Goal: Transaction & Acquisition: Purchase product/service

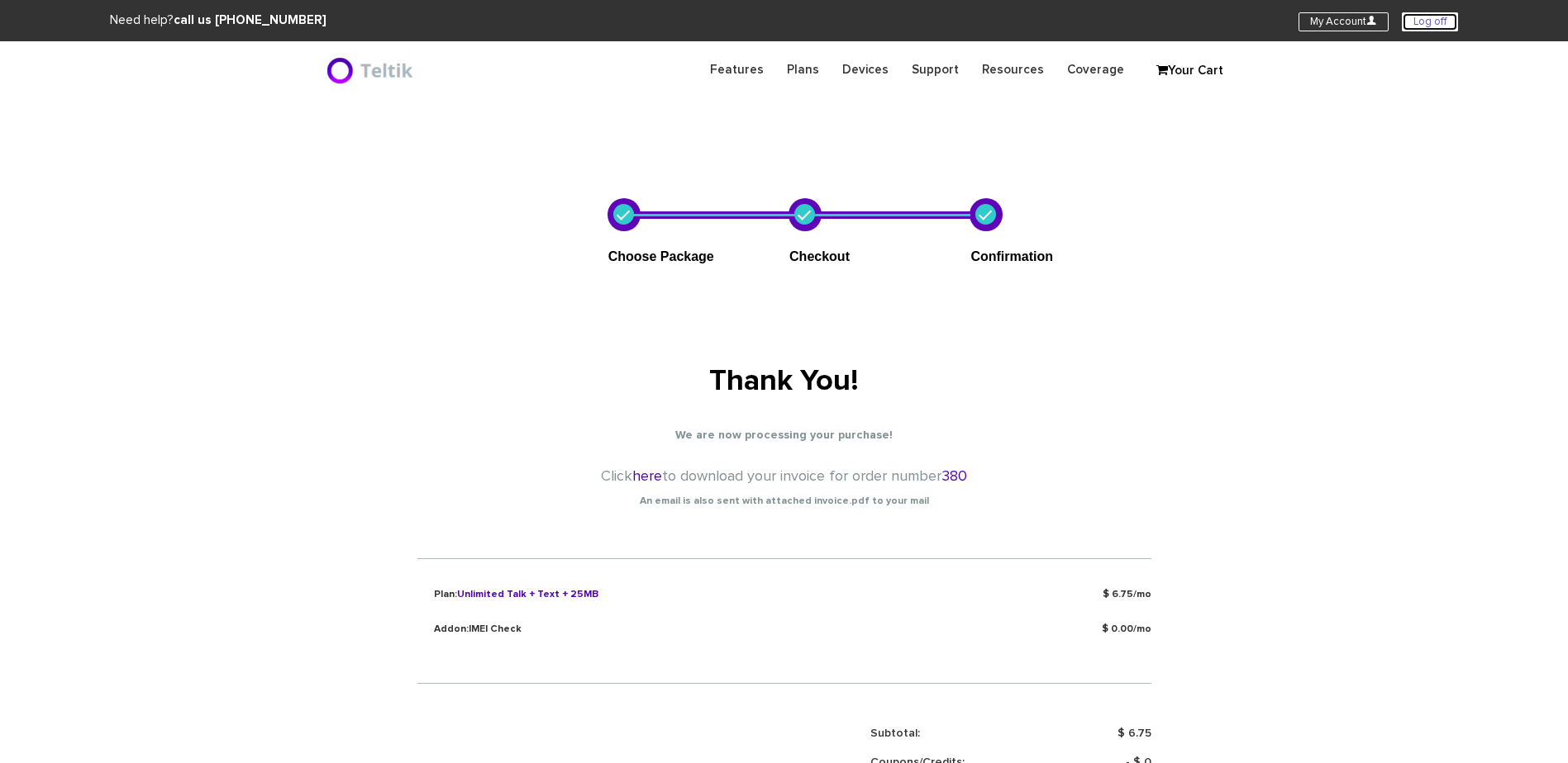
click at [1440, 20] on link "Log off" at bounding box center [1429, 22] width 56 height 19
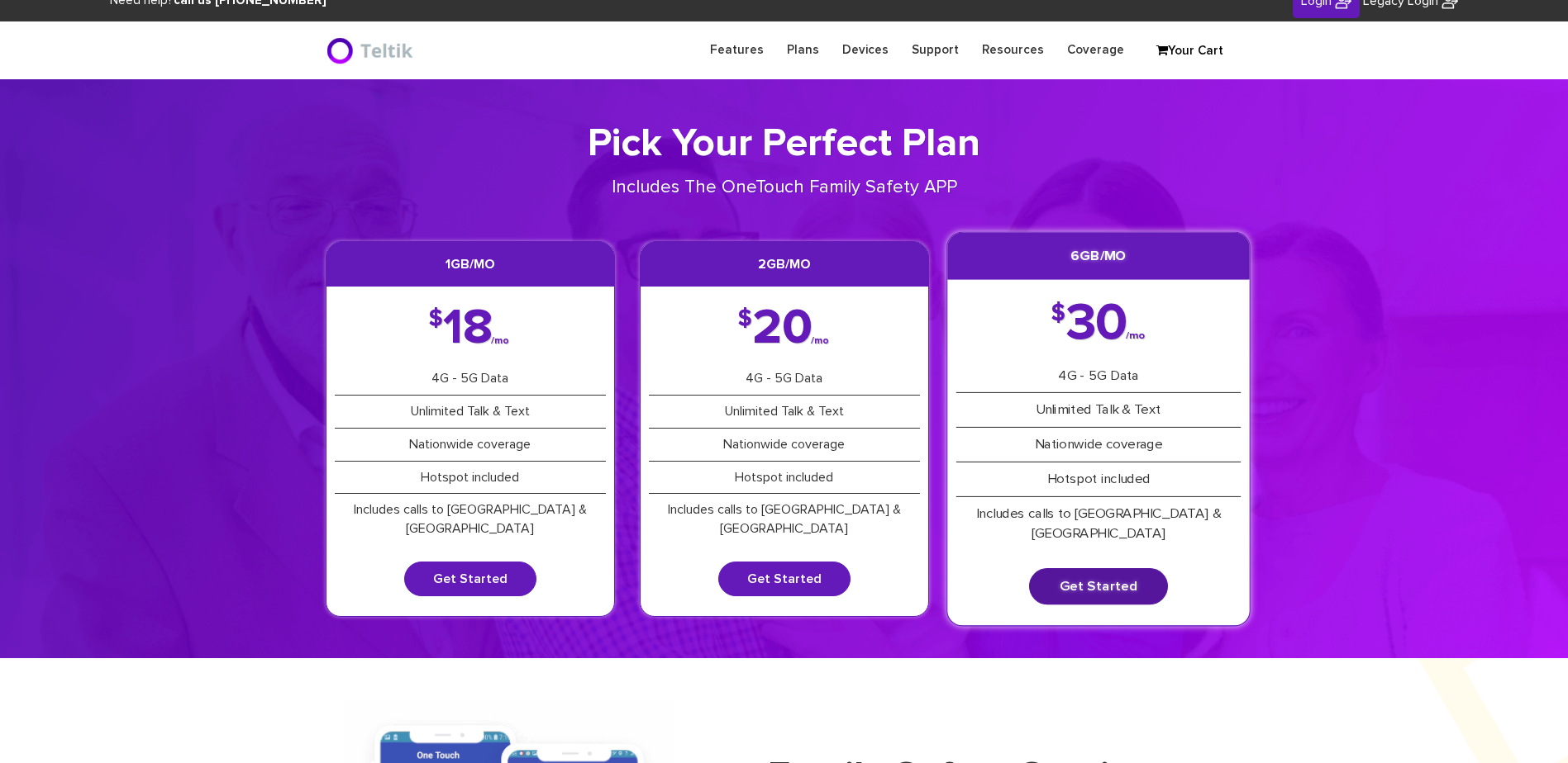
scroll to position [82, 0]
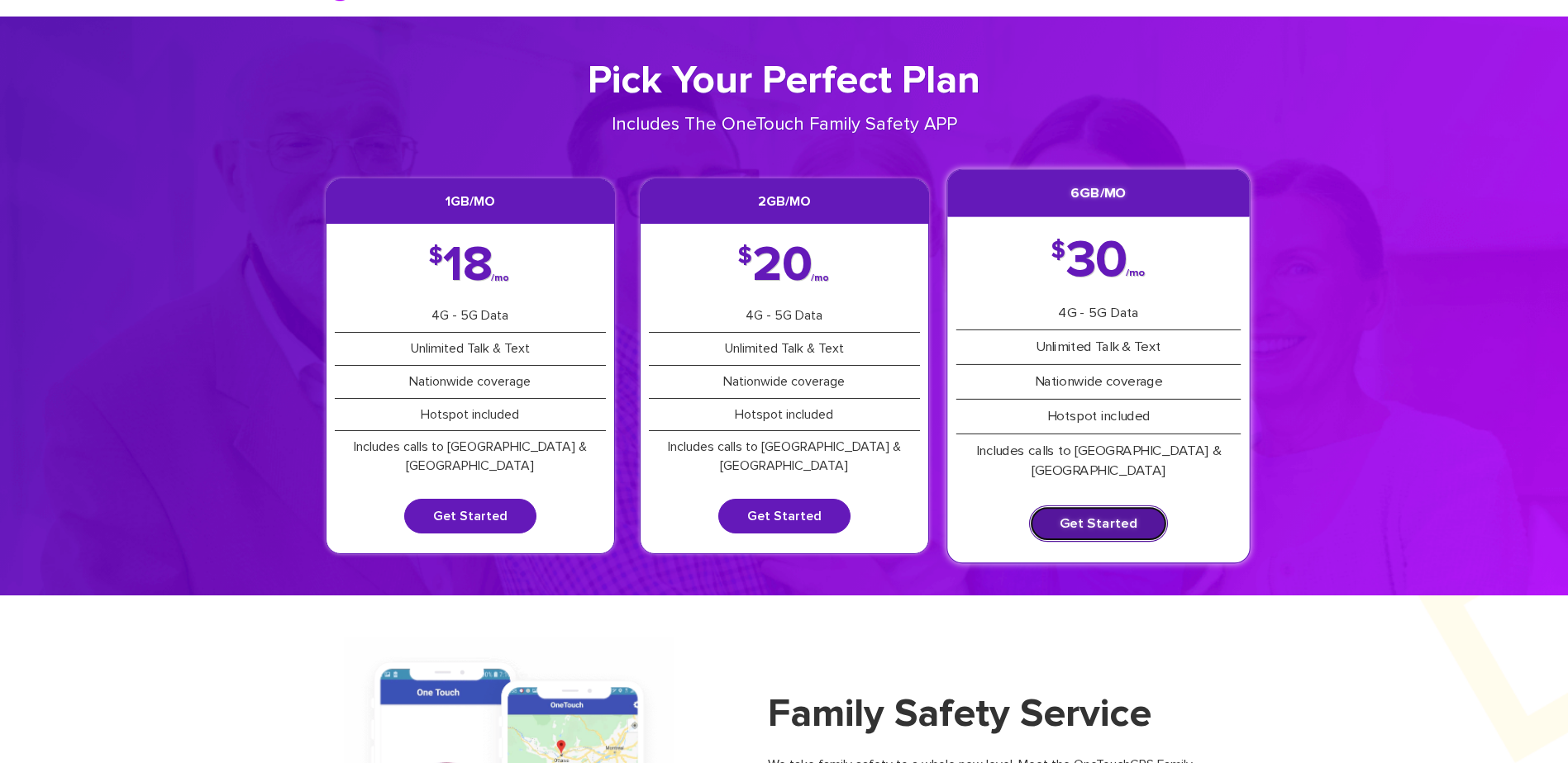
click at [1101, 506] on link "Get Started" at bounding box center [1098, 523] width 139 height 36
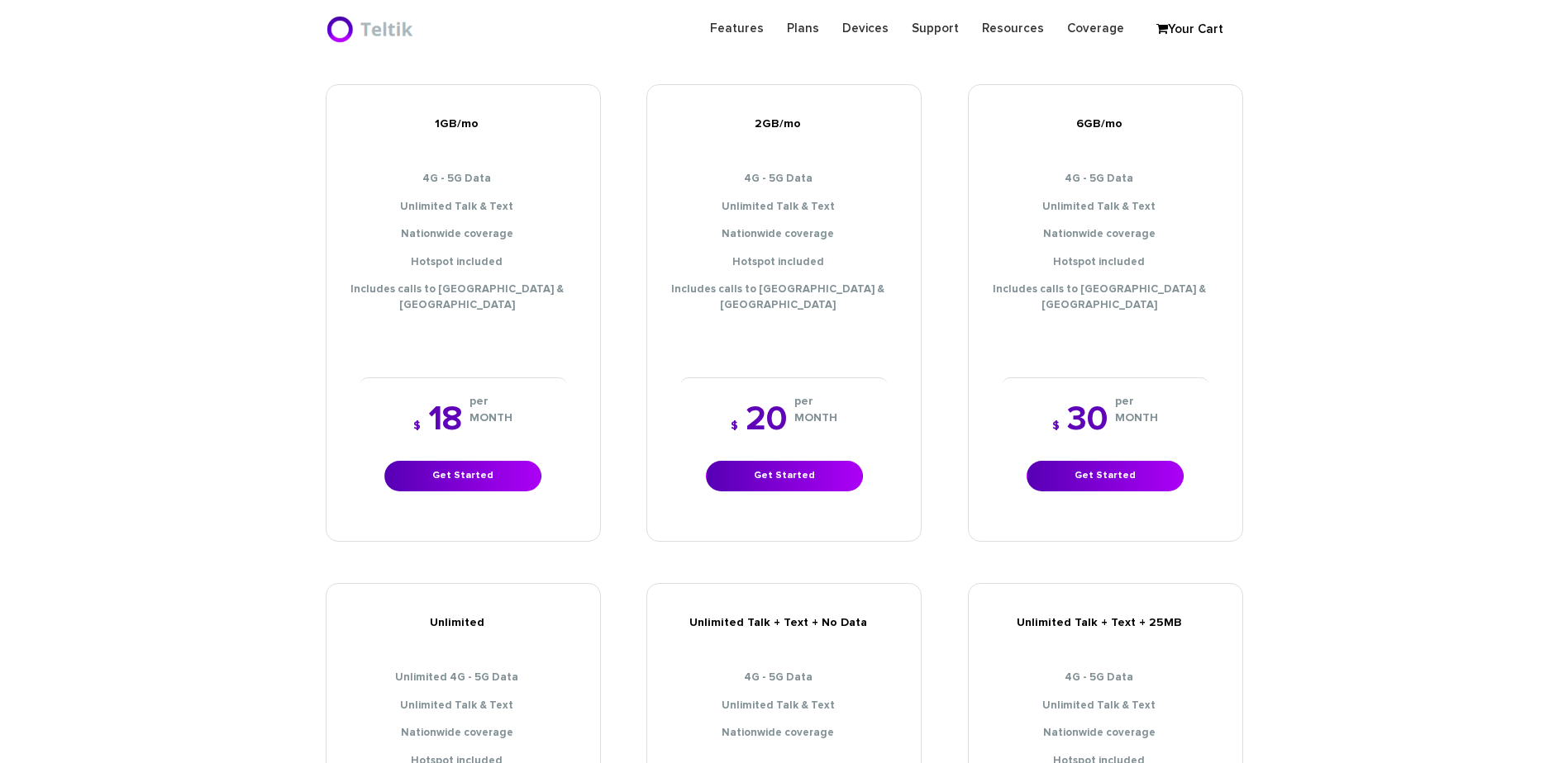
scroll to position [496, 0]
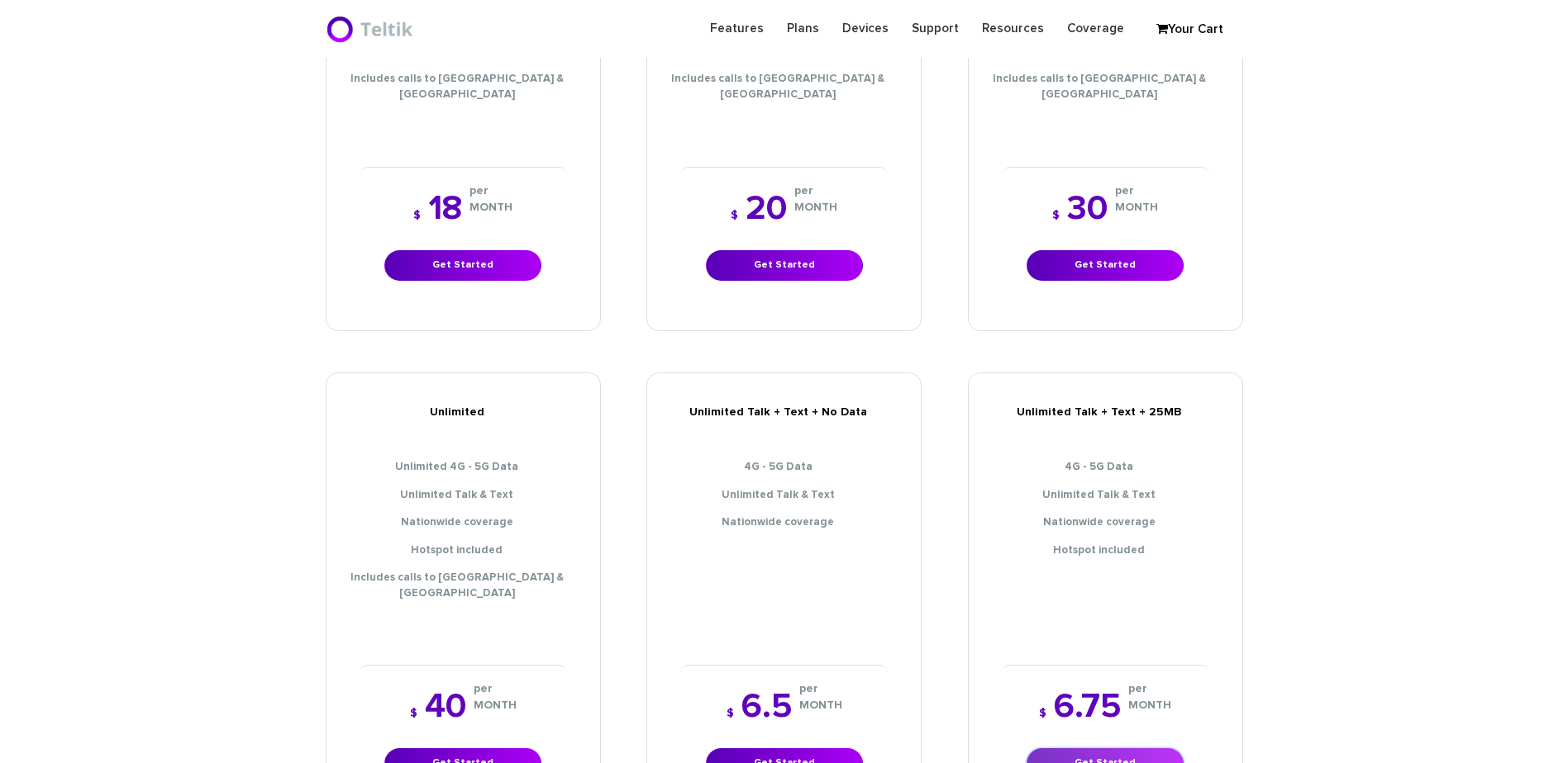
click at [1089, 749] on link "Get Started" at bounding box center [1105, 764] width 157 height 30
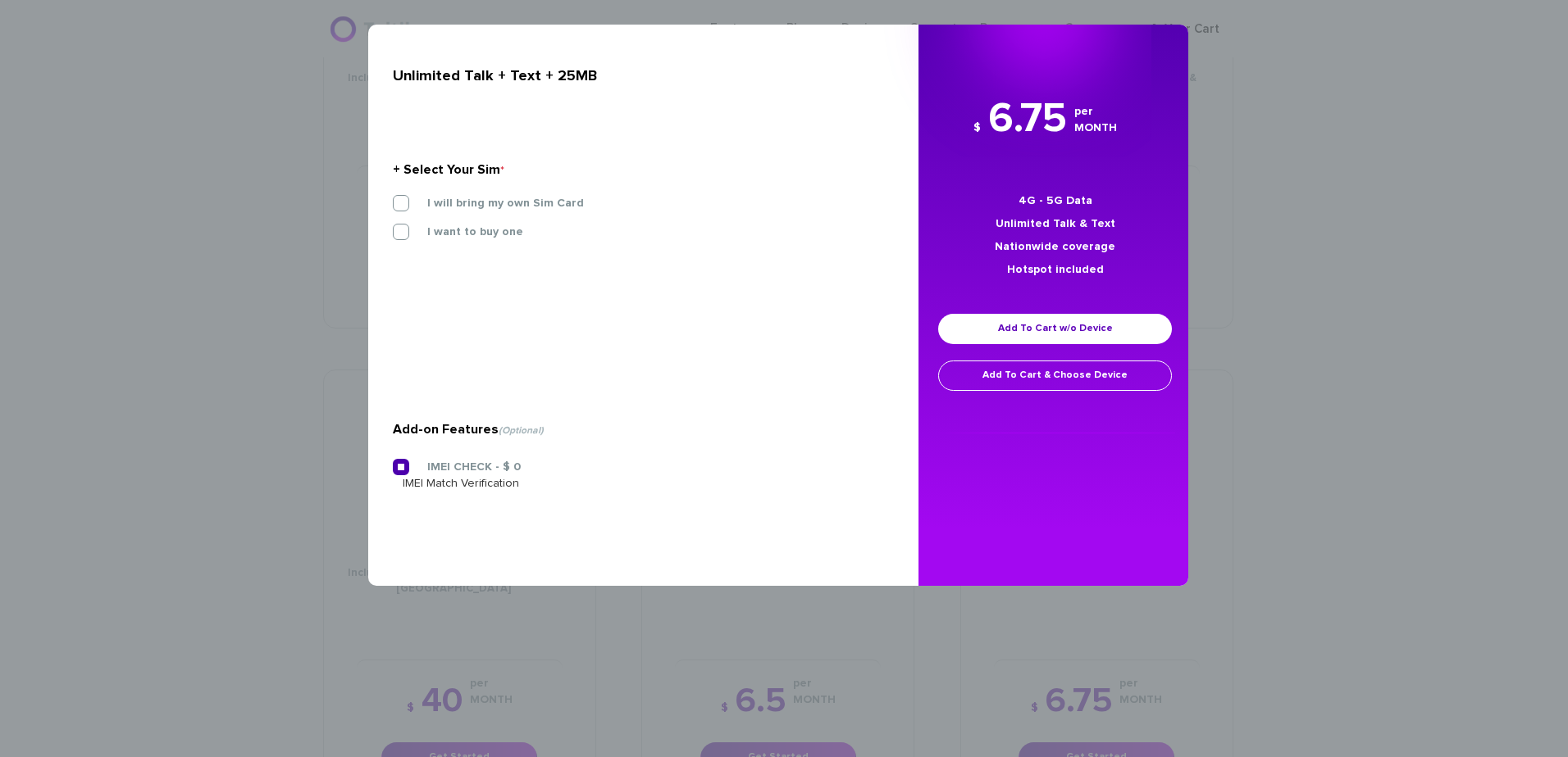
click at [528, 195] on div "I will bring my own Sim Card" at bounding box center [637, 203] width 489 height 16
click at [523, 205] on label "I will bring my own Sim Card" at bounding box center [492, 204] width 181 height 15
click at [393, 198] on input "I will bring my own Sim Card" at bounding box center [393, 198] width 0 height 0
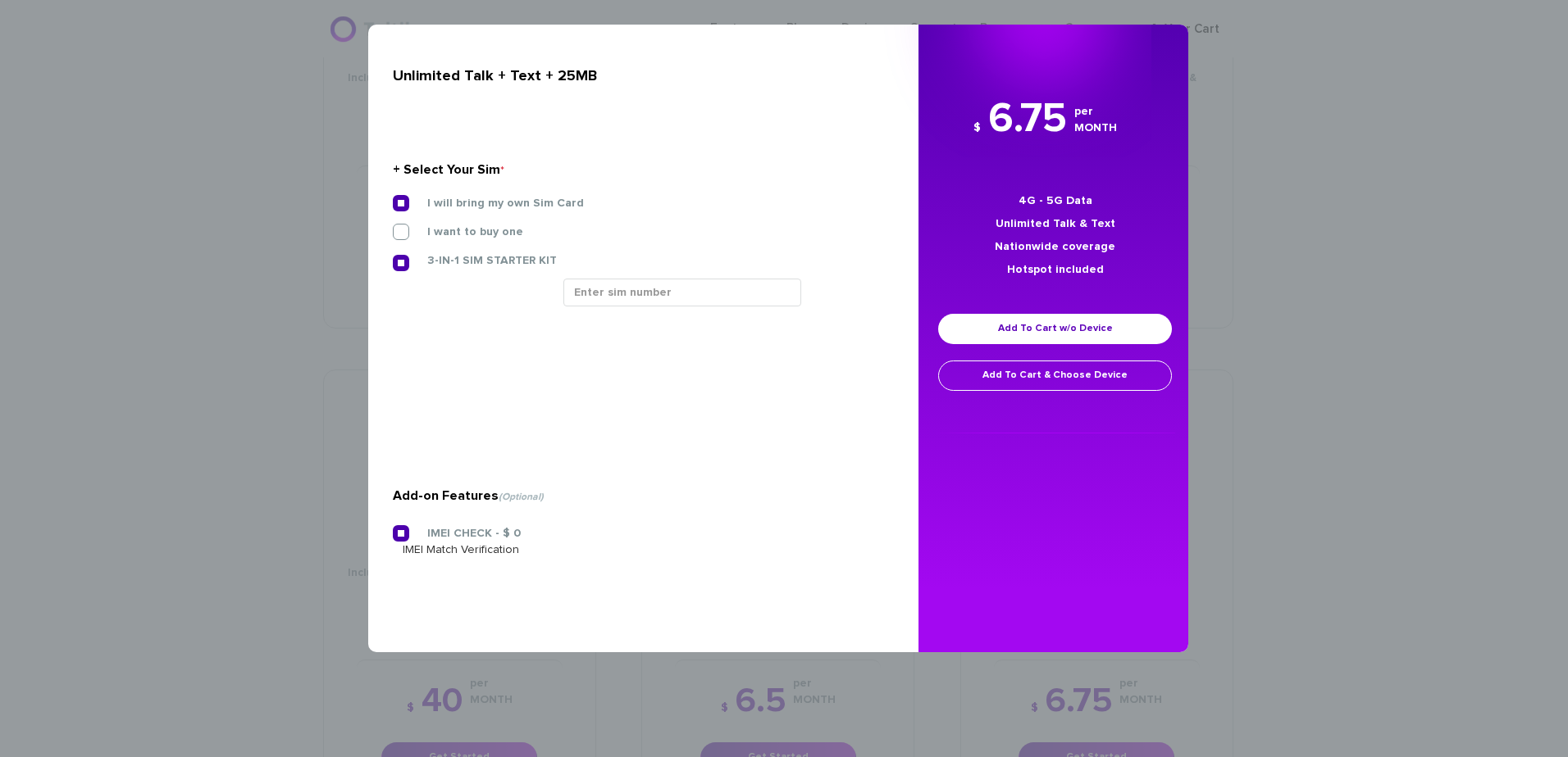
click at [523, 205] on label "I will bring my own Sim Card" at bounding box center [492, 204] width 181 height 15
click at [393, 198] on input "I will bring my own Sim Card" at bounding box center [393, 198] width 0 height 0
click at [404, 203] on label "I will bring my own Sim Card" at bounding box center [492, 204] width 181 height 15
click at [393, 198] on input "I will bring my own Sim Card" at bounding box center [393, 198] width 0 height 0
click at [1291, 150] on div "× Unlimited Talk + Text + 25MB + Select Your Sim * I will bring my own Sim Card…" at bounding box center [784, 378] width 1568 height 757
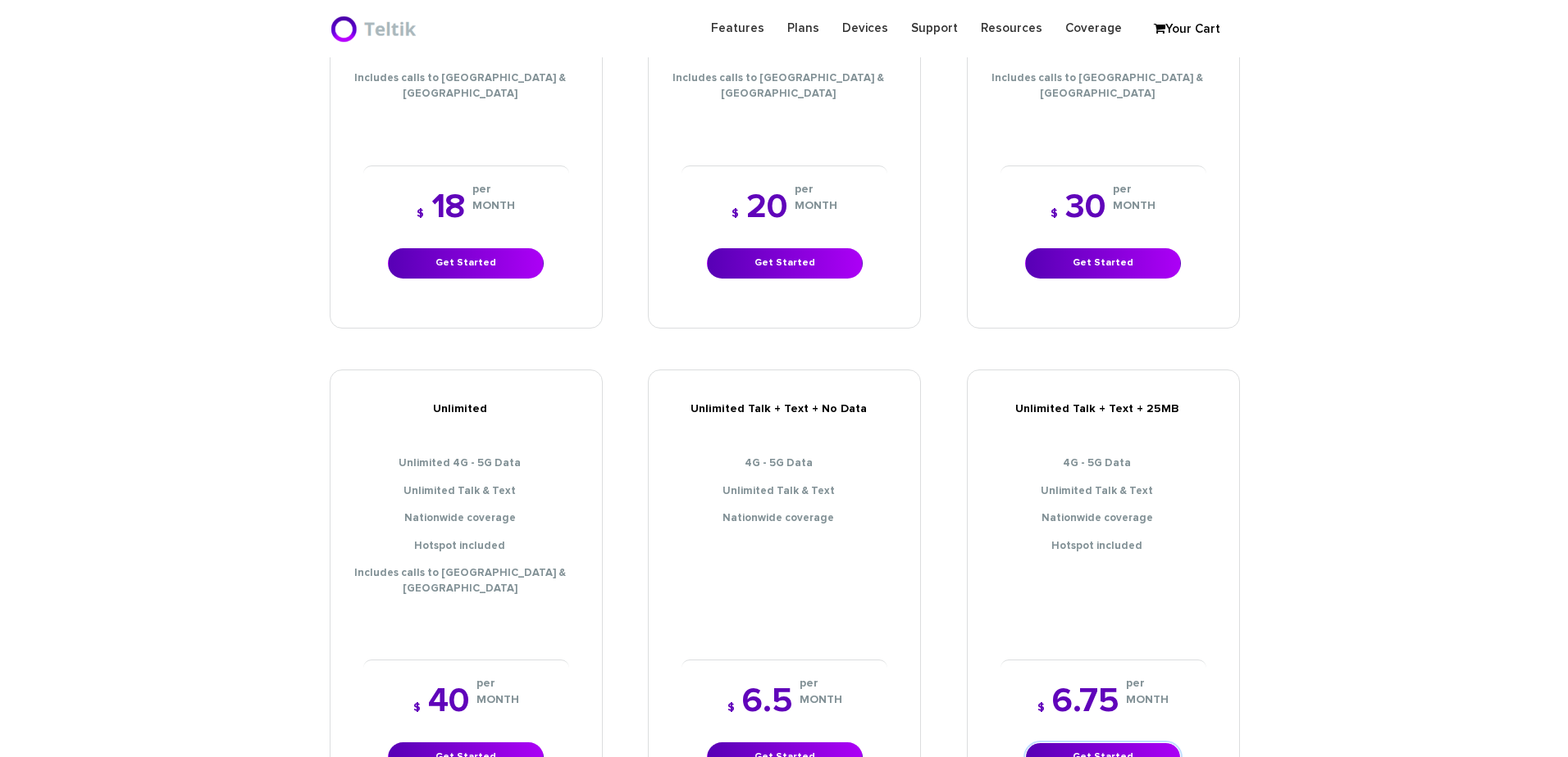
scroll to position [574, 0]
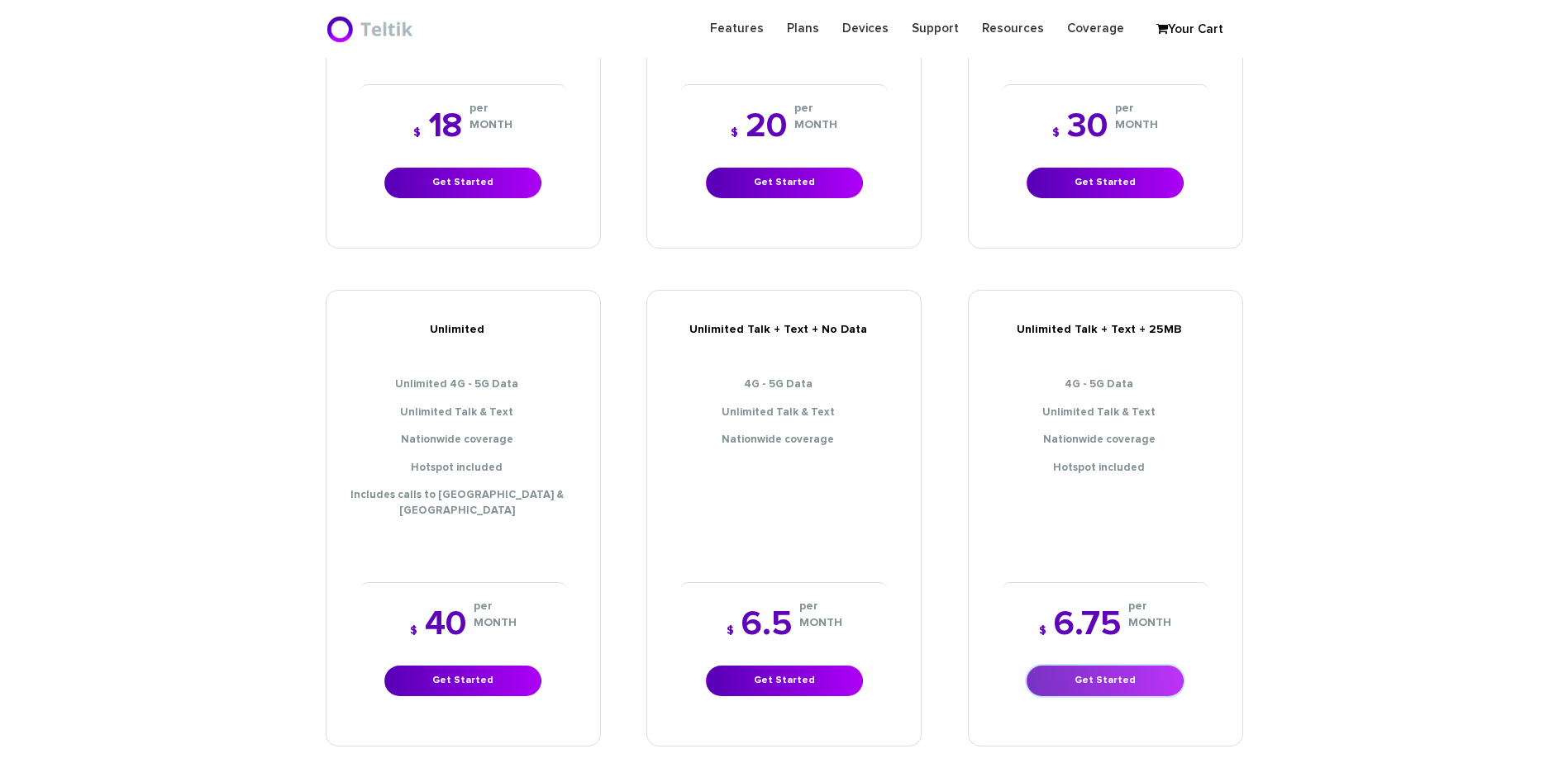
click at [1063, 665] on link "Get Started" at bounding box center [1105, 681] width 157 height 30
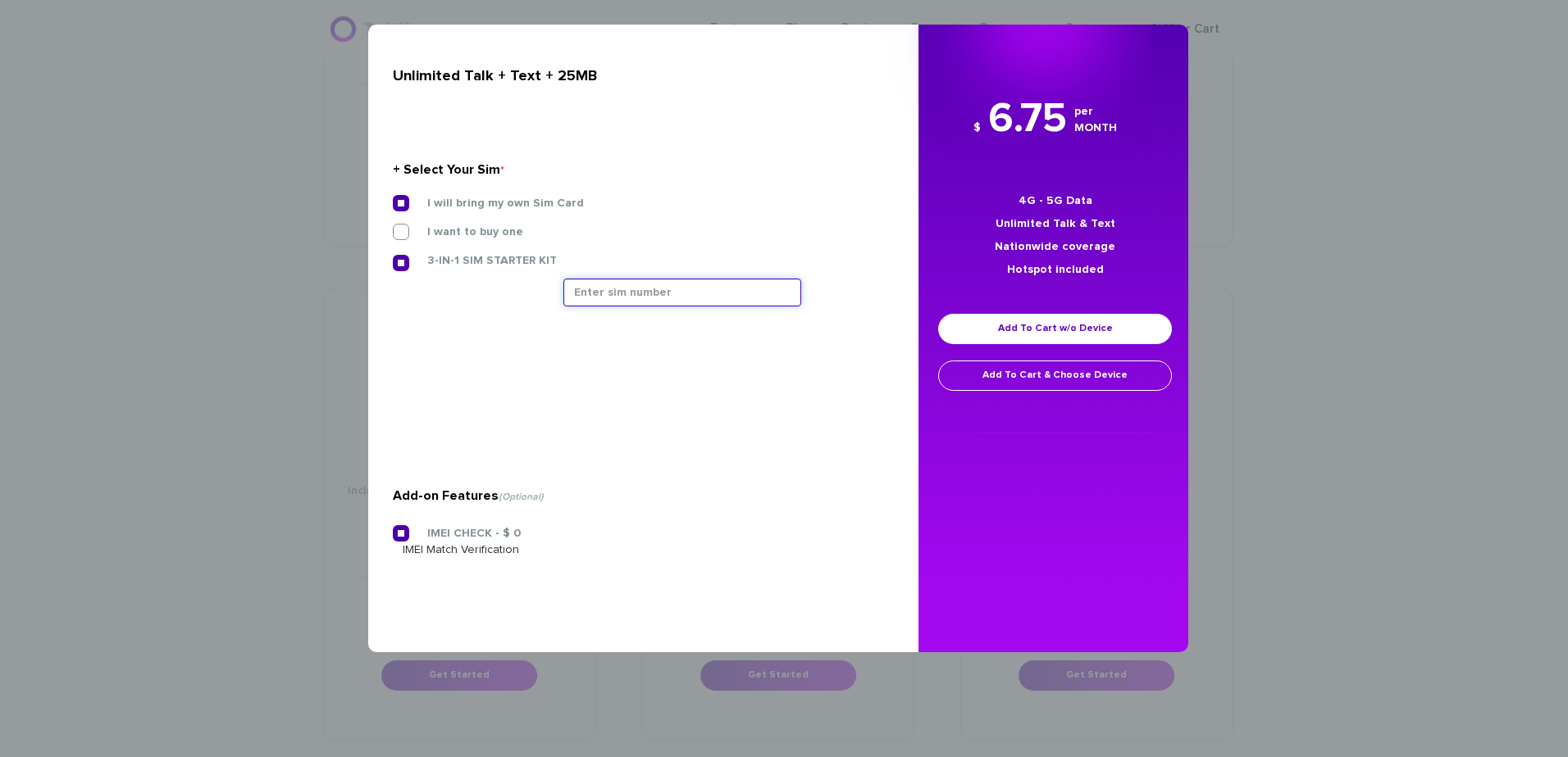
click at [579, 291] on input "text" at bounding box center [682, 293] width 238 height 28
click at [217, 343] on div "× Unlimited Talk + Text + 25MB + Select Your Sim * I will bring my own Sim Card…" at bounding box center [784, 378] width 1568 height 757
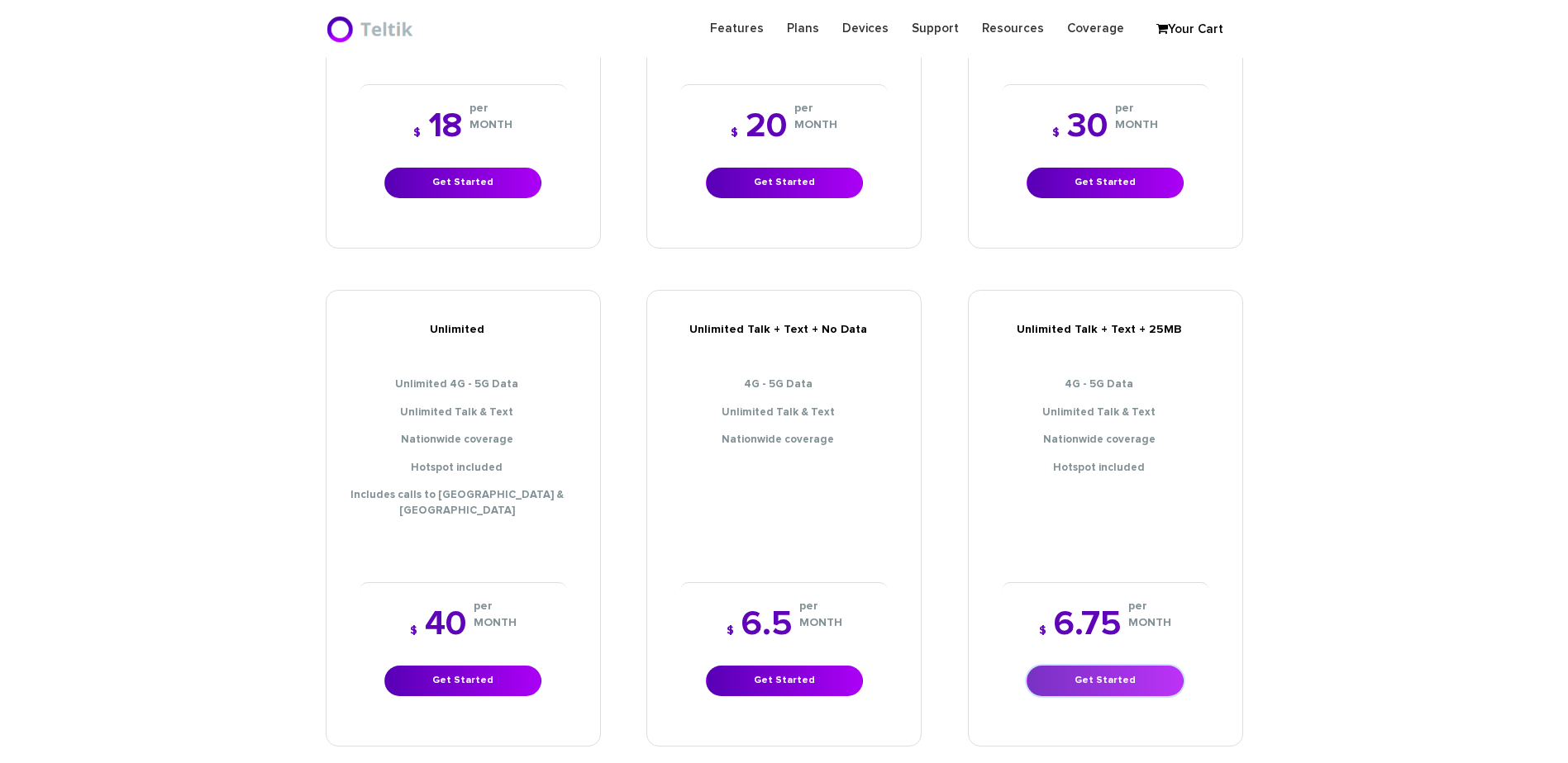
click at [1095, 665] on link "Get Started" at bounding box center [1105, 681] width 157 height 30
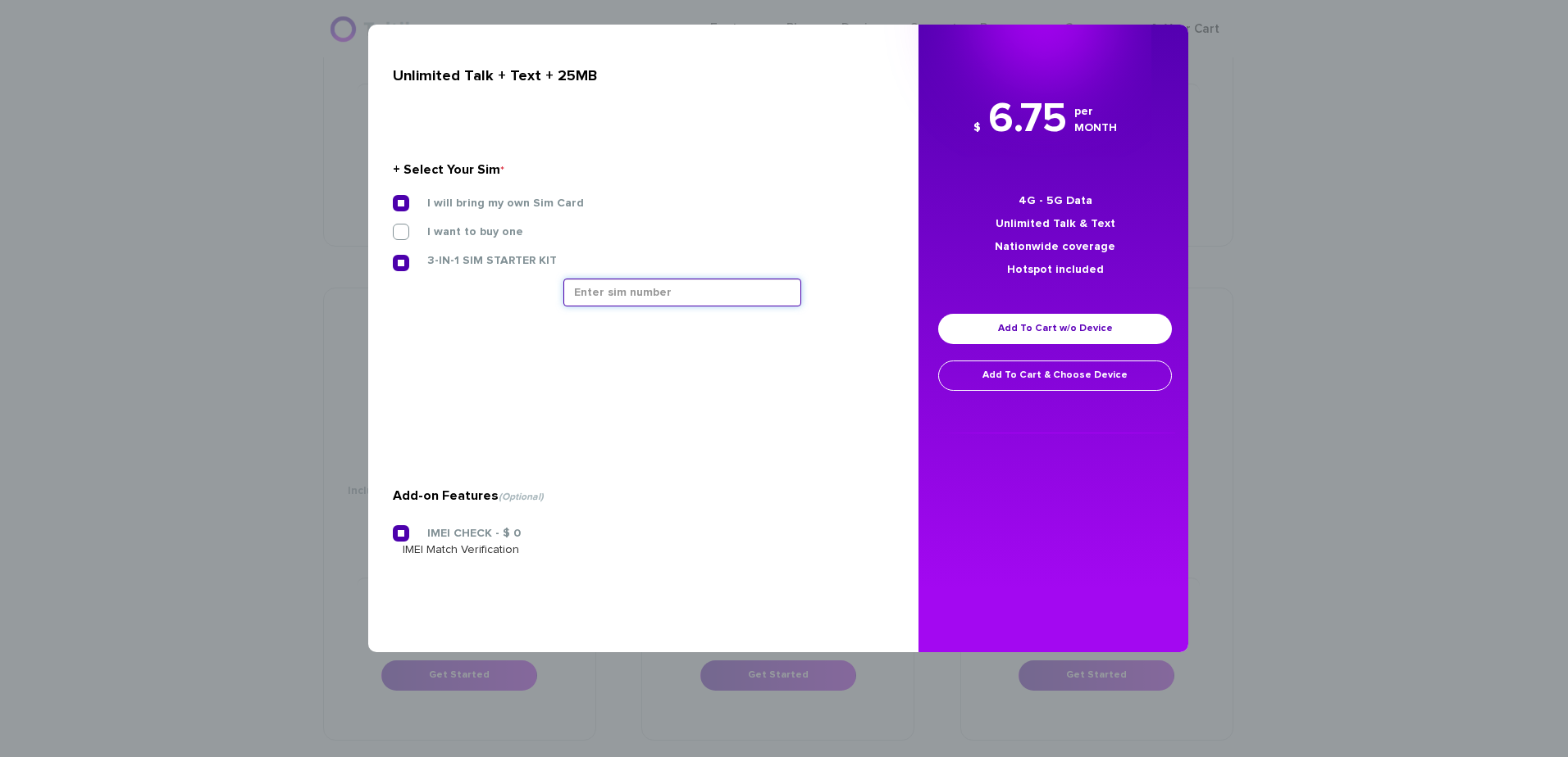
click at [620, 292] on input "text" at bounding box center [682, 293] width 238 height 28
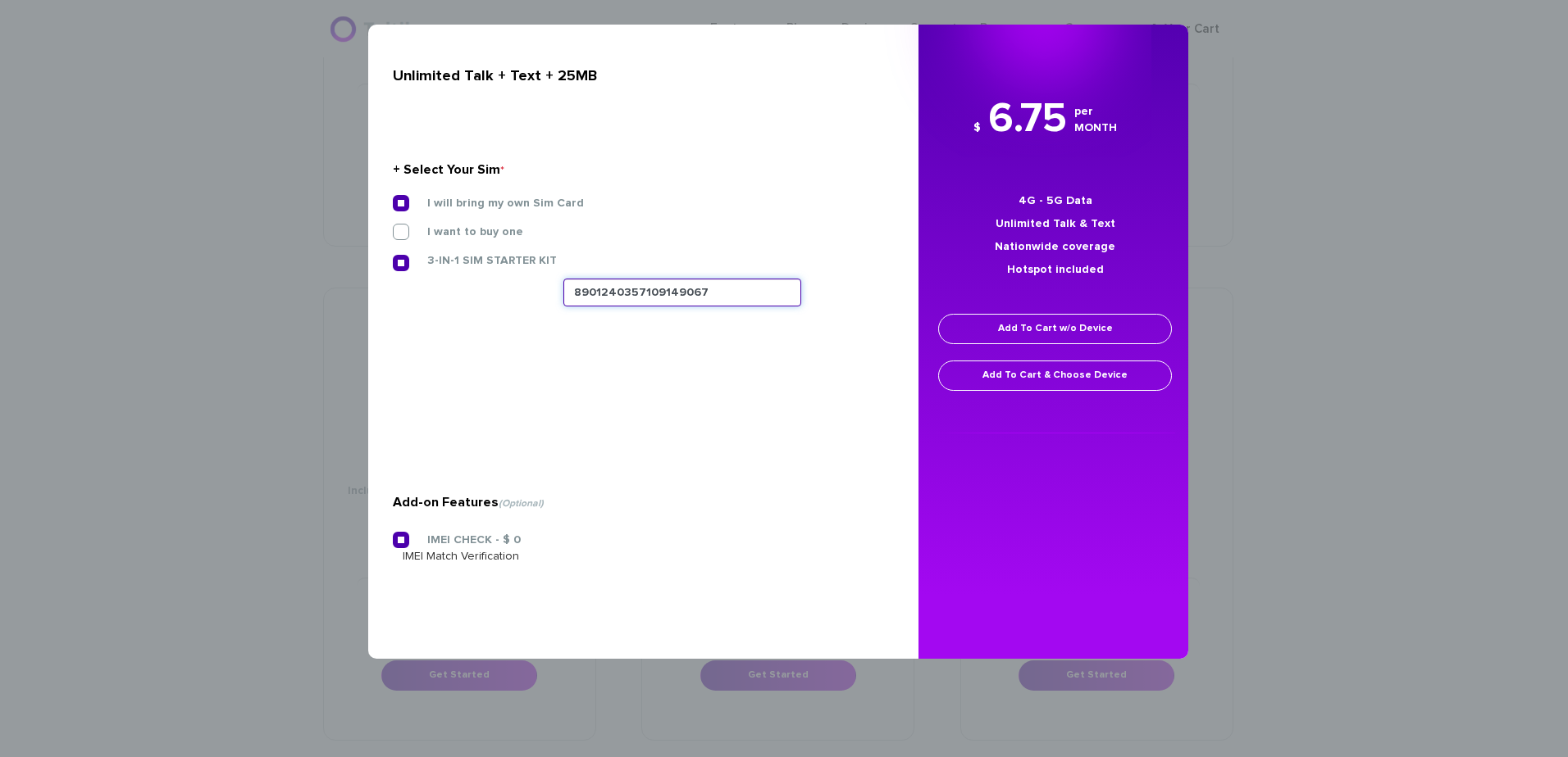
type input "8901240357109149067"
click at [1053, 330] on link "Add To Cart w/o Device" at bounding box center [1054, 329] width 234 height 30
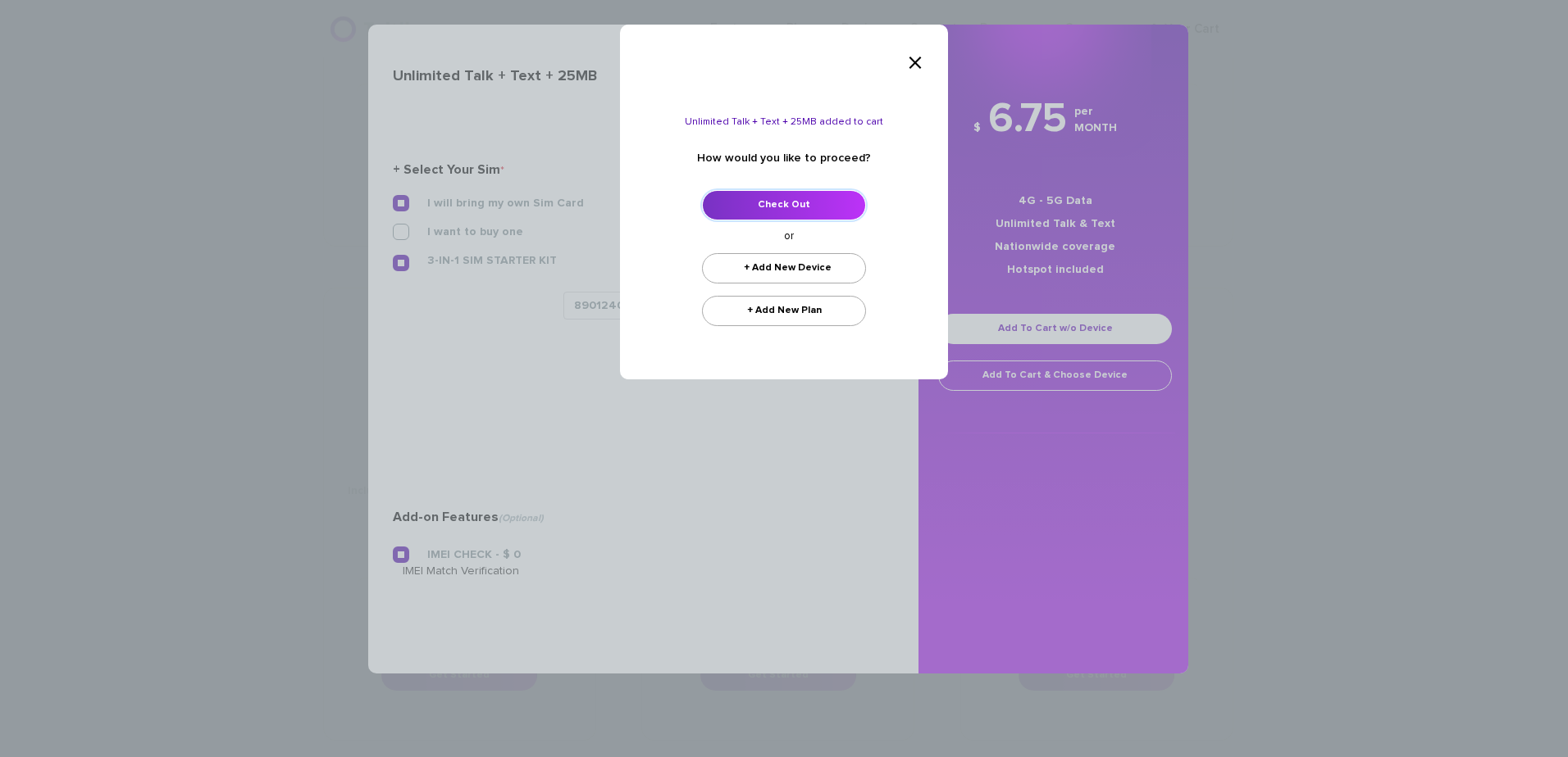
click at [813, 210] on link "Check Out" at bounding box center [784, 205] width 164 height 30
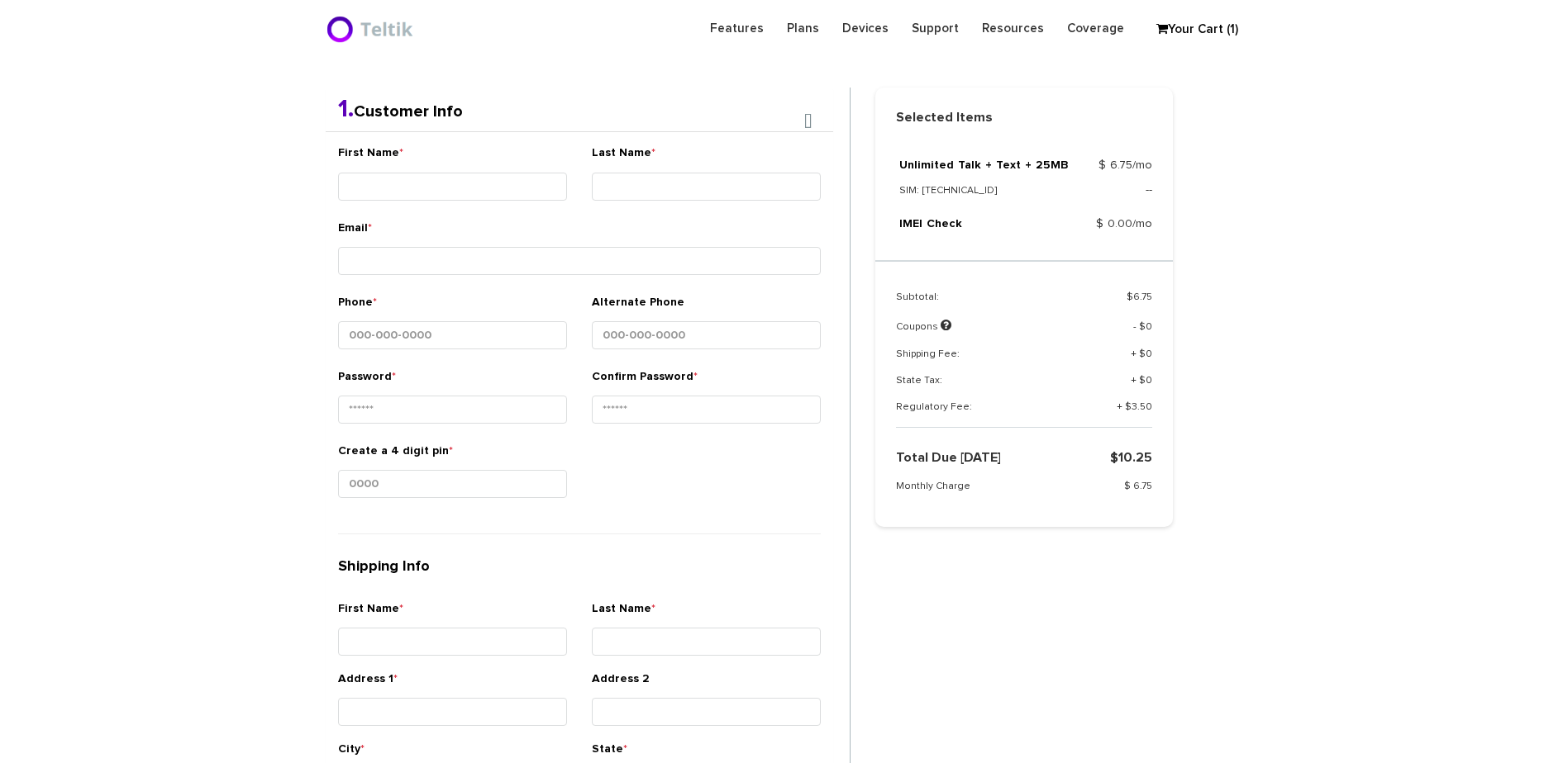
scroll to position [349, 0]
click at [391, 192] on input "First Name *" at bounding box center [453, 186] width 229 height 28
type input "Ner - [PERSON_NAME]"
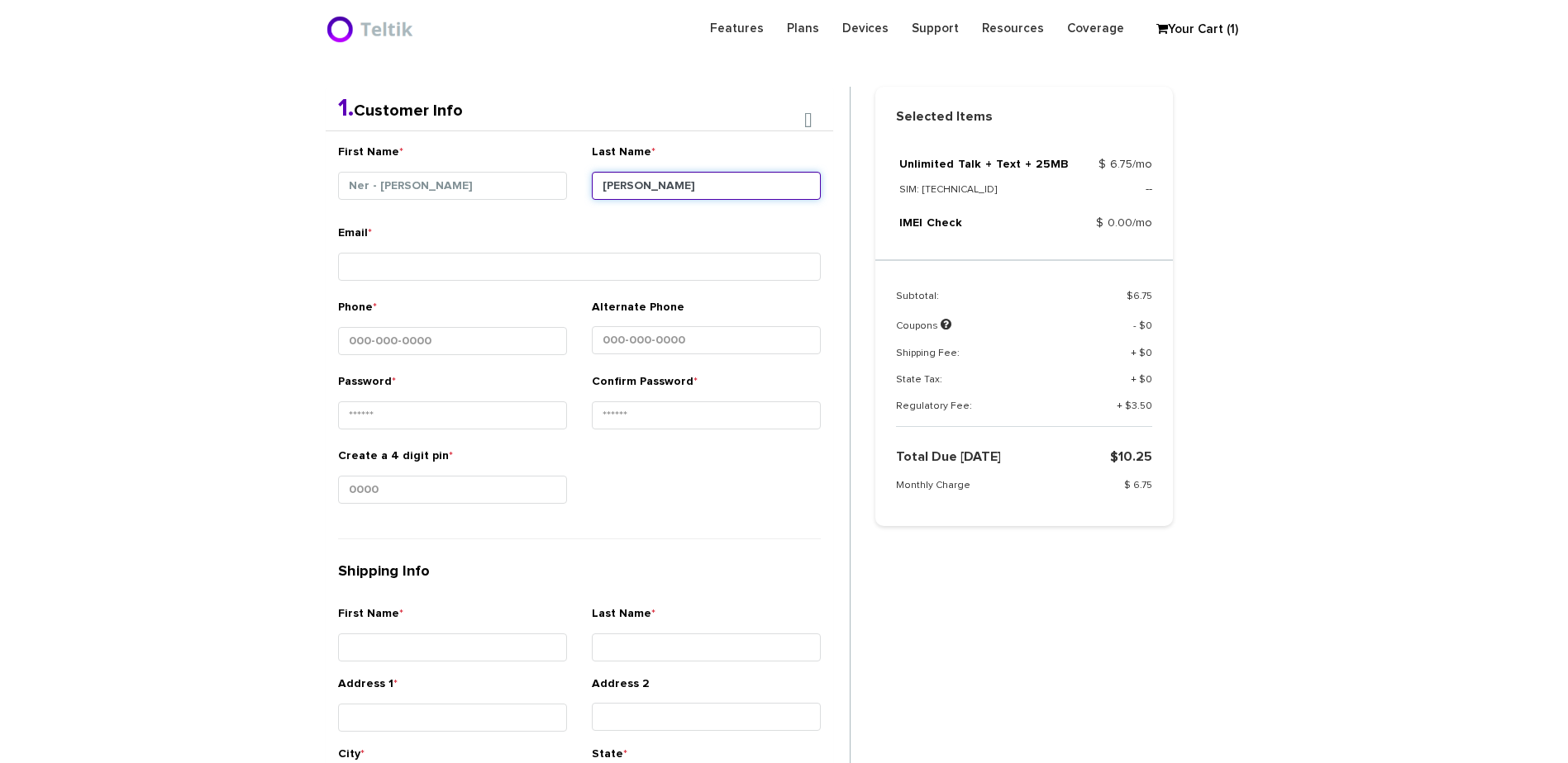
type input "Barnett"
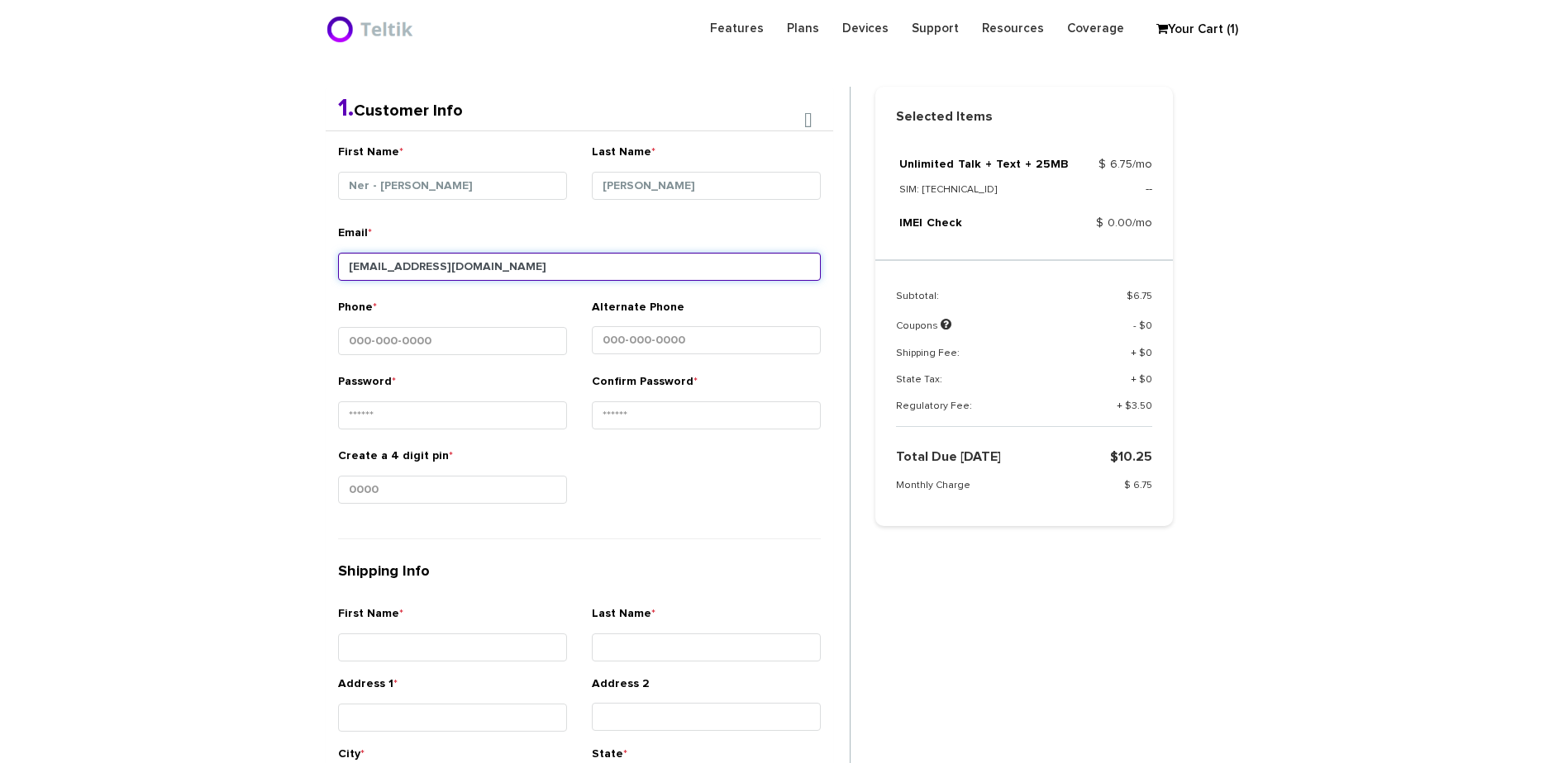
type input "ebarne@gmail.com"
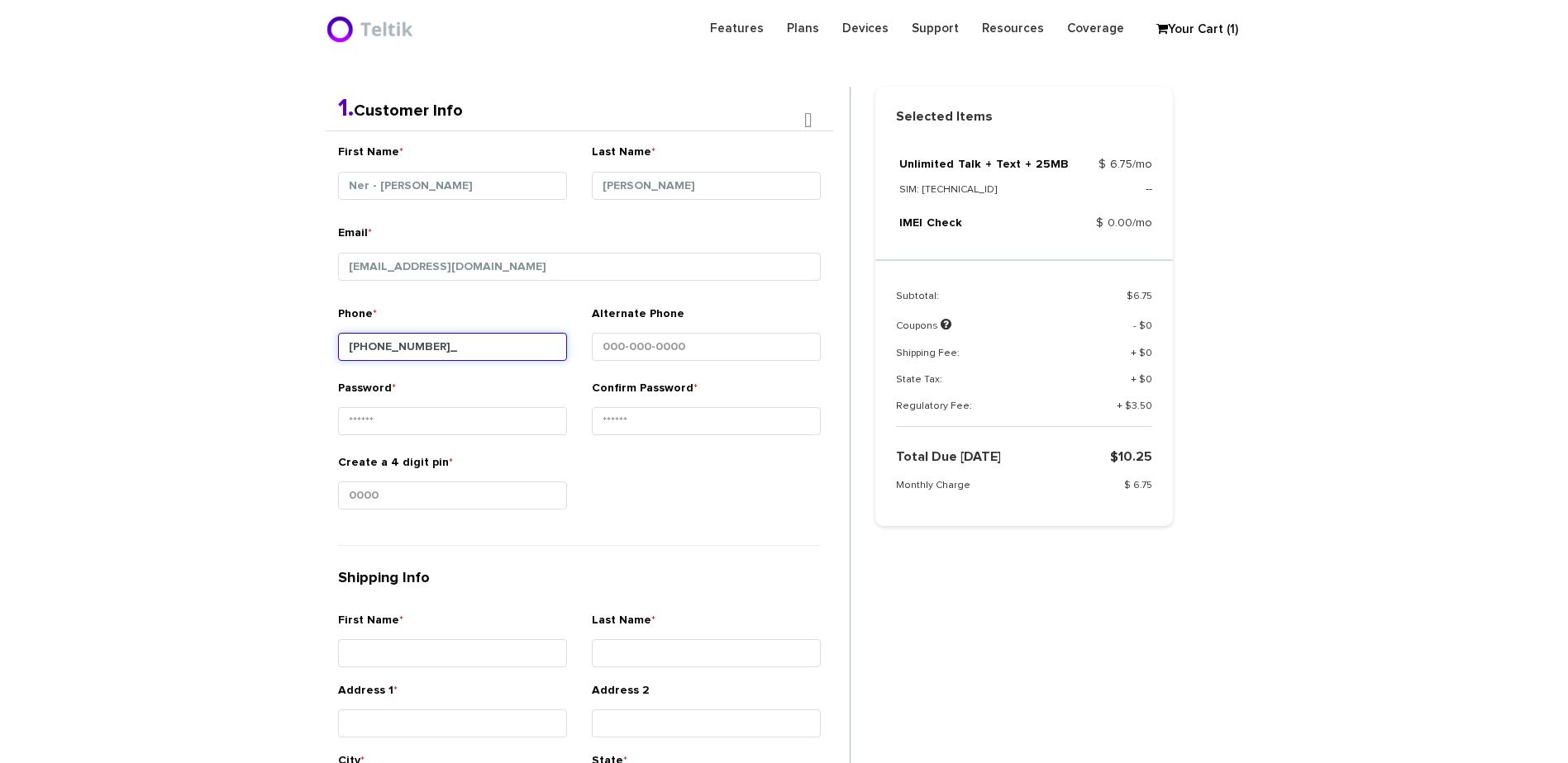
type input "773-575-7030"
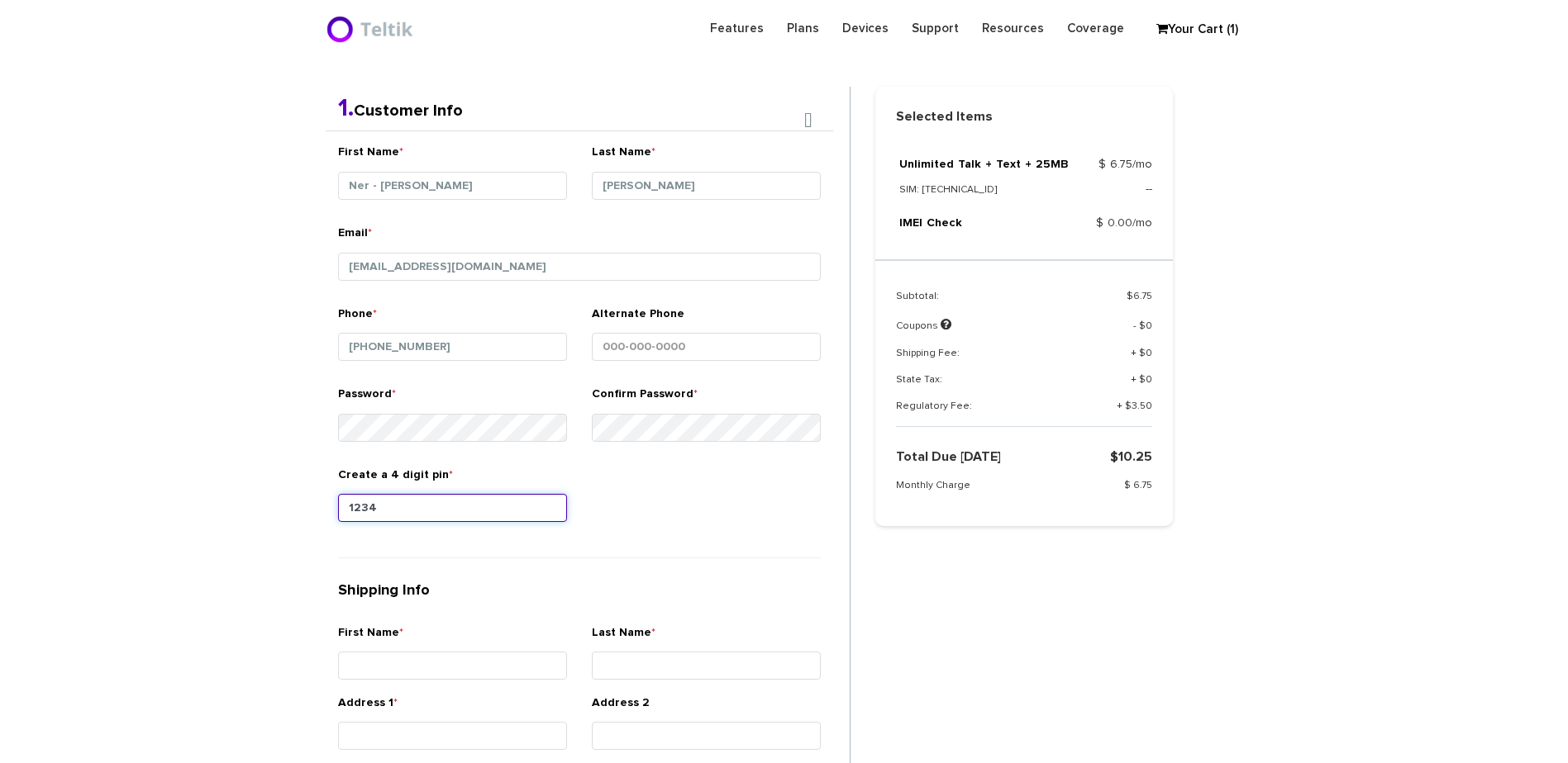
type input "1234"
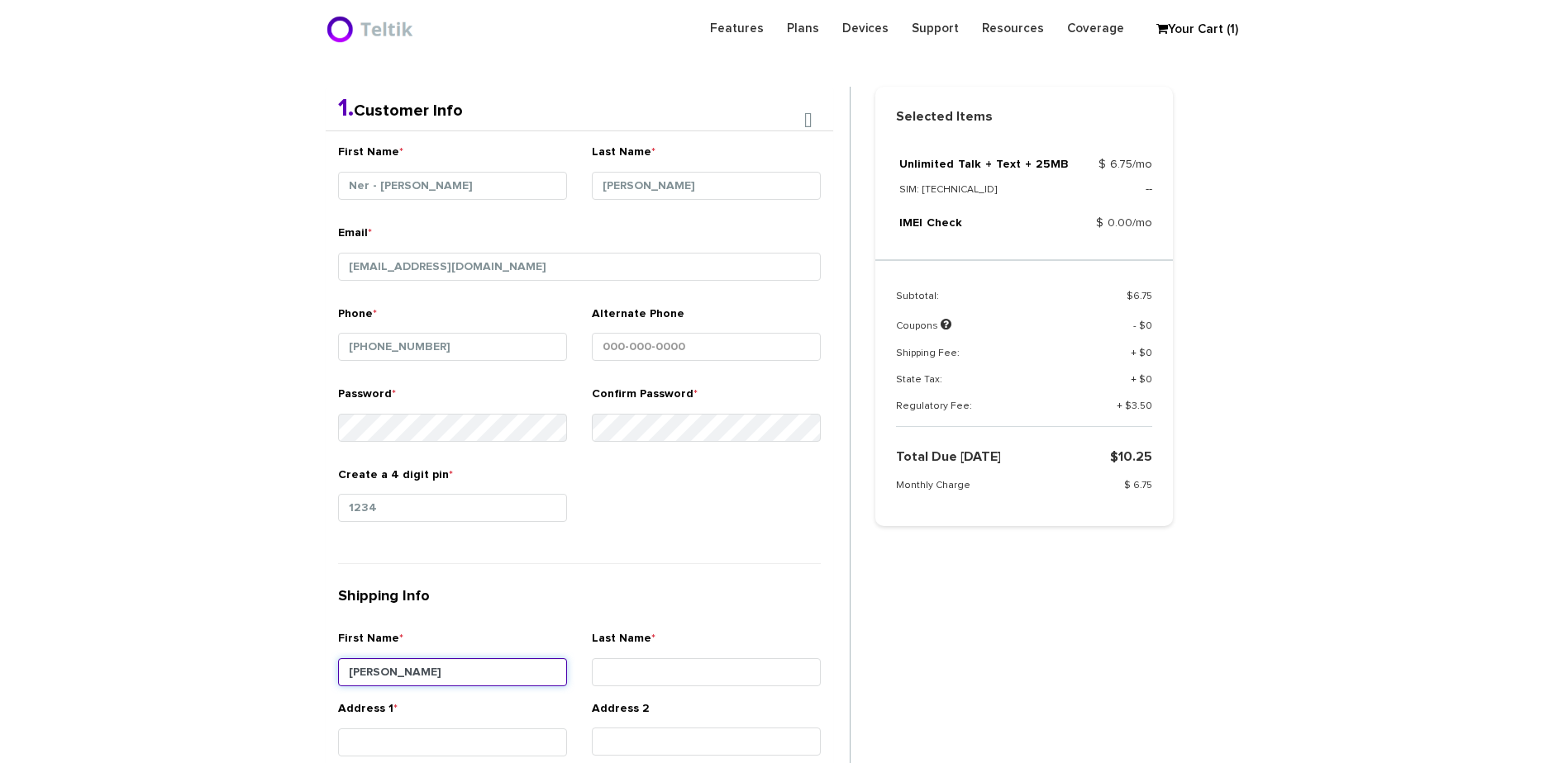
type input "Dovid"
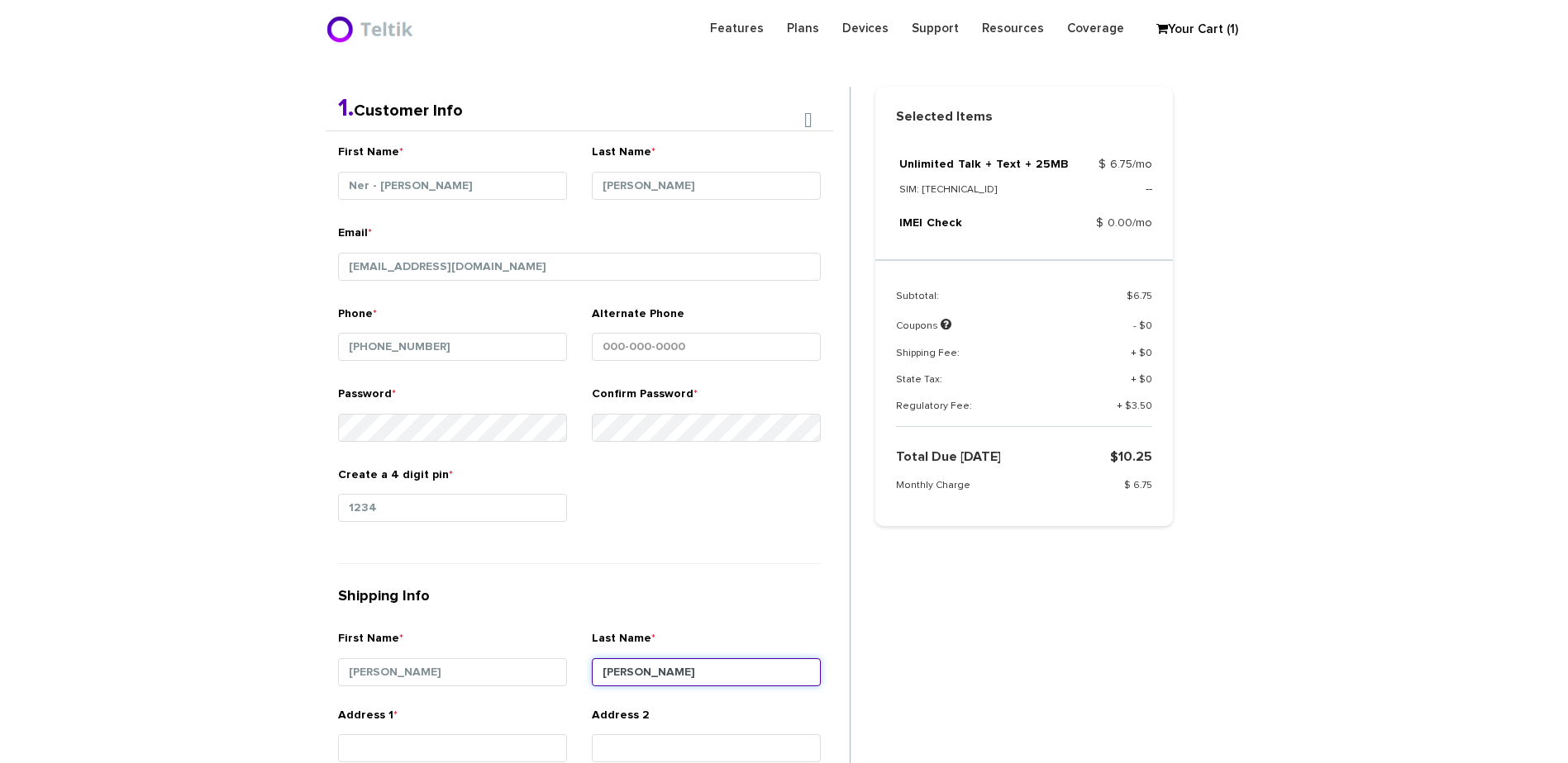
type input "Barnett"
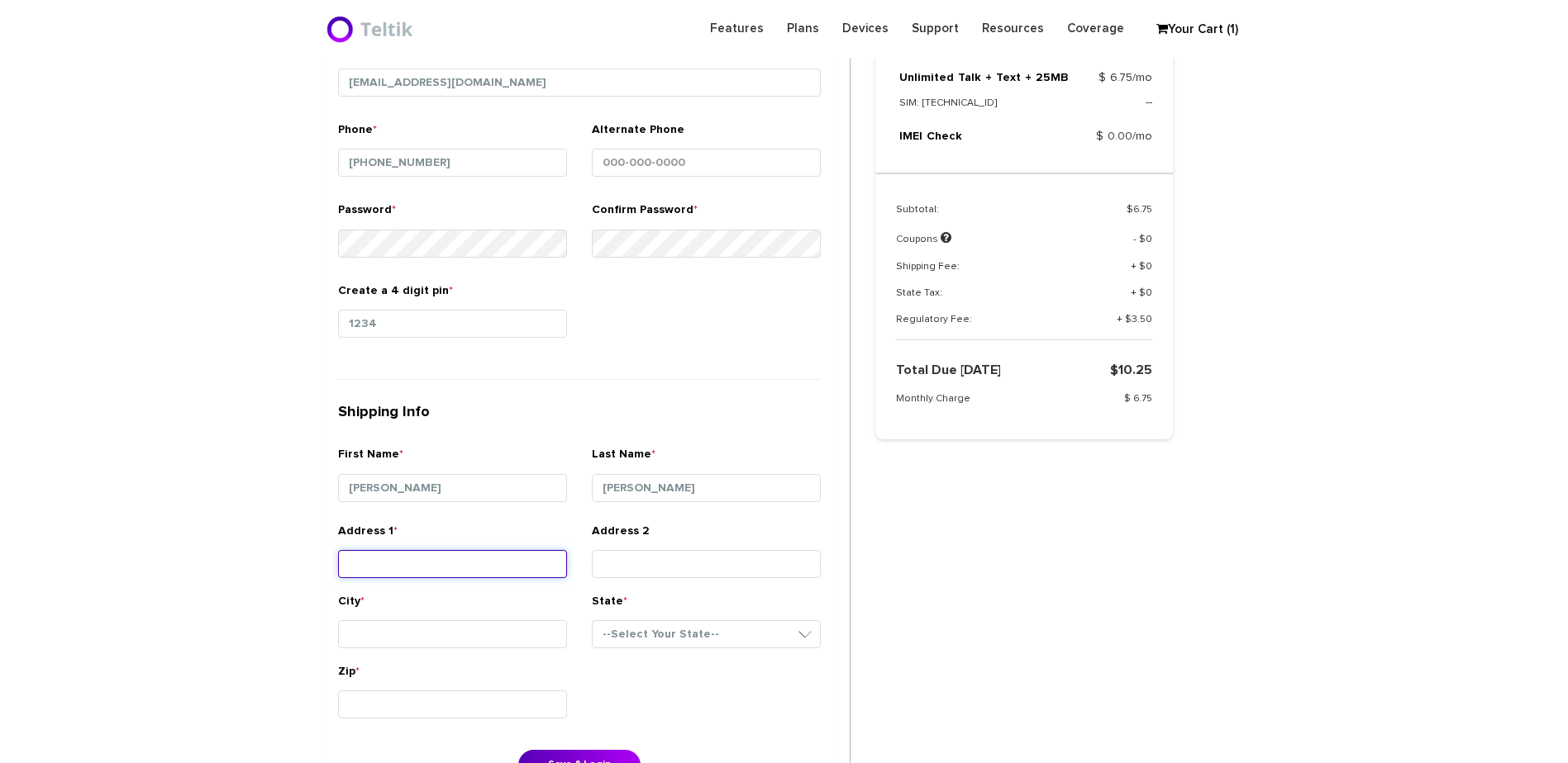
scroll to position [597, 0]
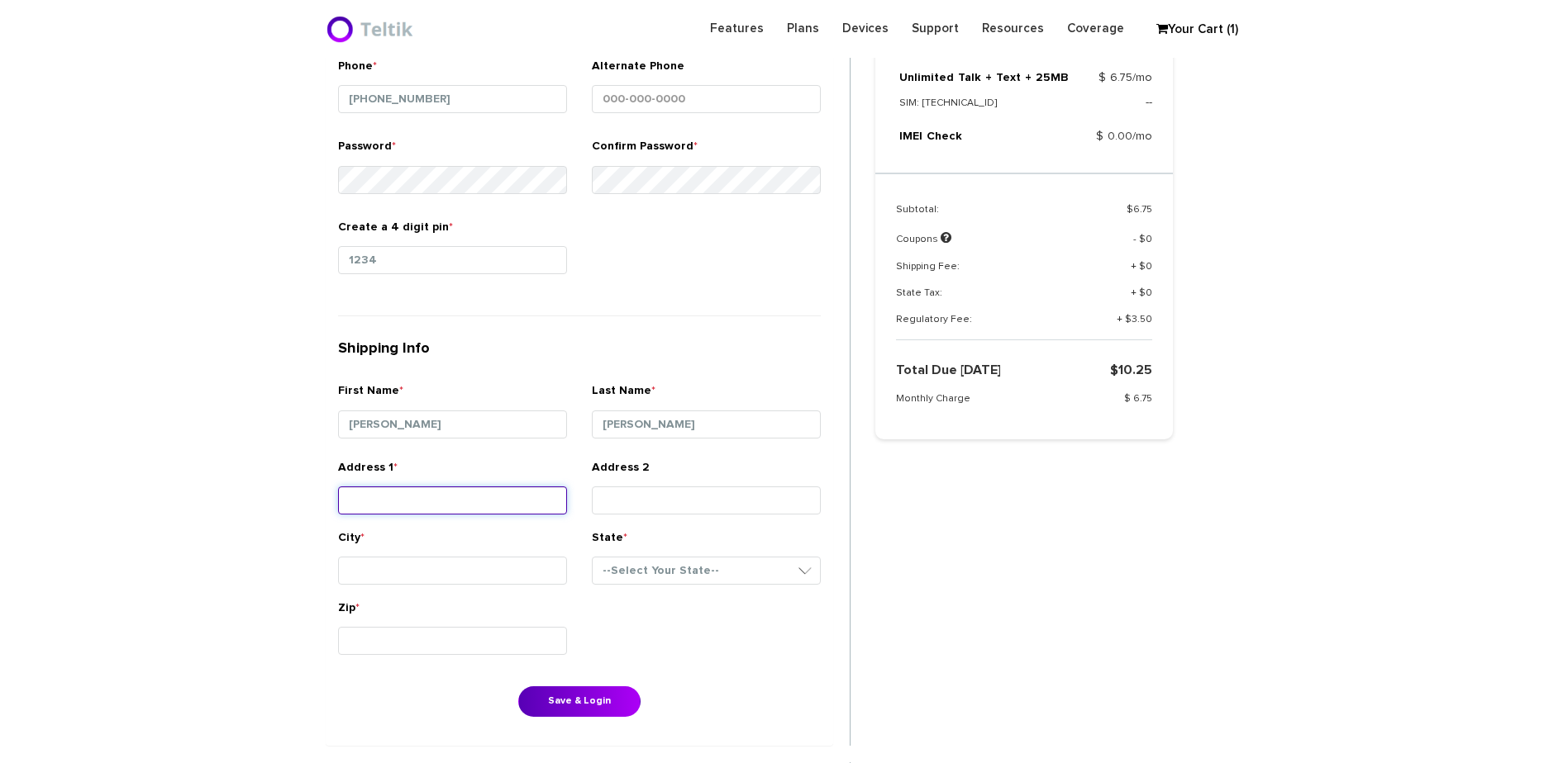
click at [409, 491] on input "Address 1 *" at bounding box center [453, 501] width 229 height 28
drag, startPoint x: 320, startPoint y: 470, endPoint x: 348, endPoint y: 477, distance: 28.9
click at [320, 470] on div "1. Customer Info First Name * Ner - Dovid Last Name * Barnett Email * Phone" at bounding box center [588, 457] width 549 height 1236
click at [397, 502] on input "Address 1 *" at bounding box center [453, 501] width 229 height 28
type input "[STREET_ADDRESS]"
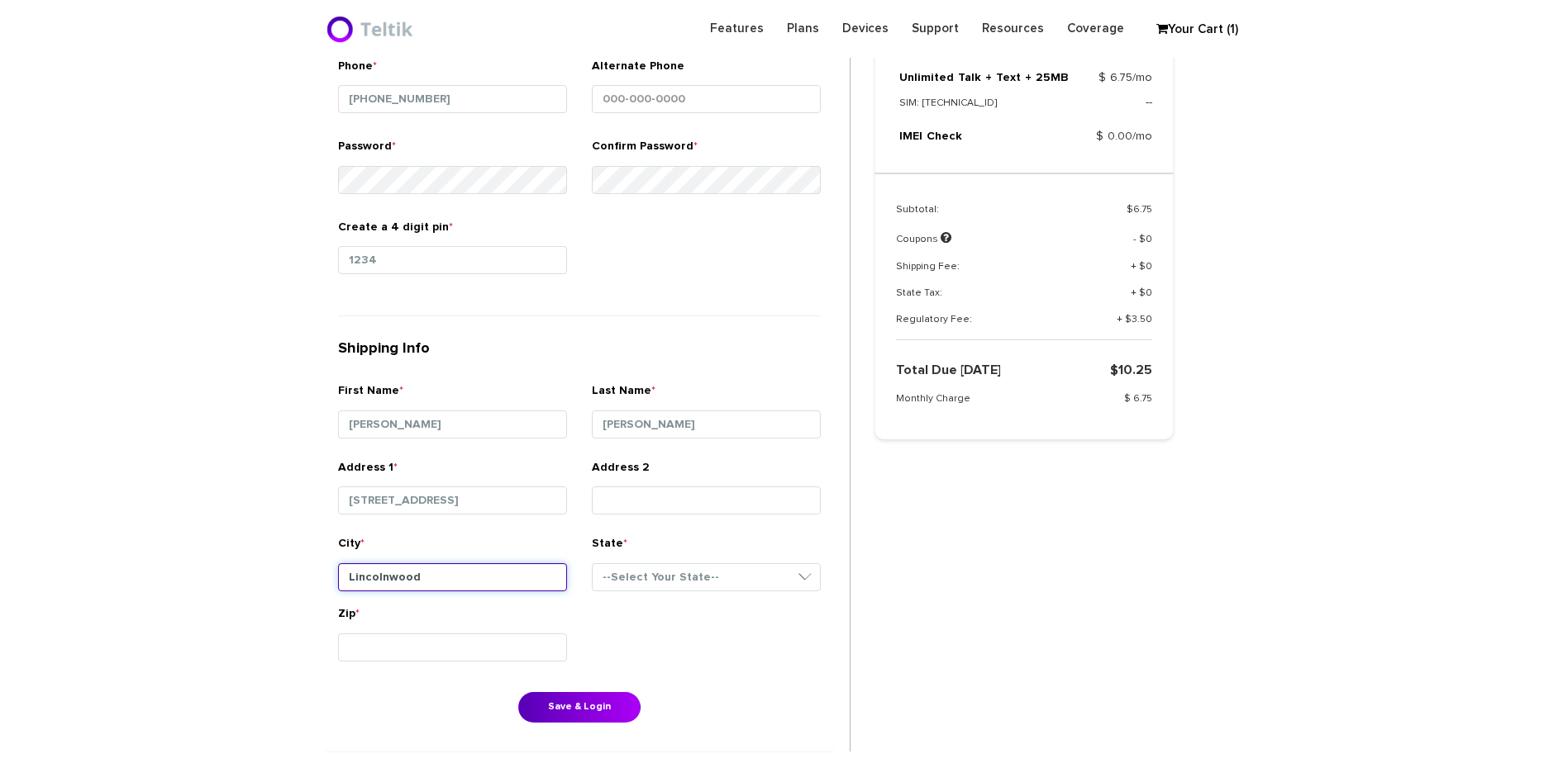
click at [449, 588] on input "Lincolnwood" at bounding box center [453, 577] width 229 height 28
type input "Lincolnwood"
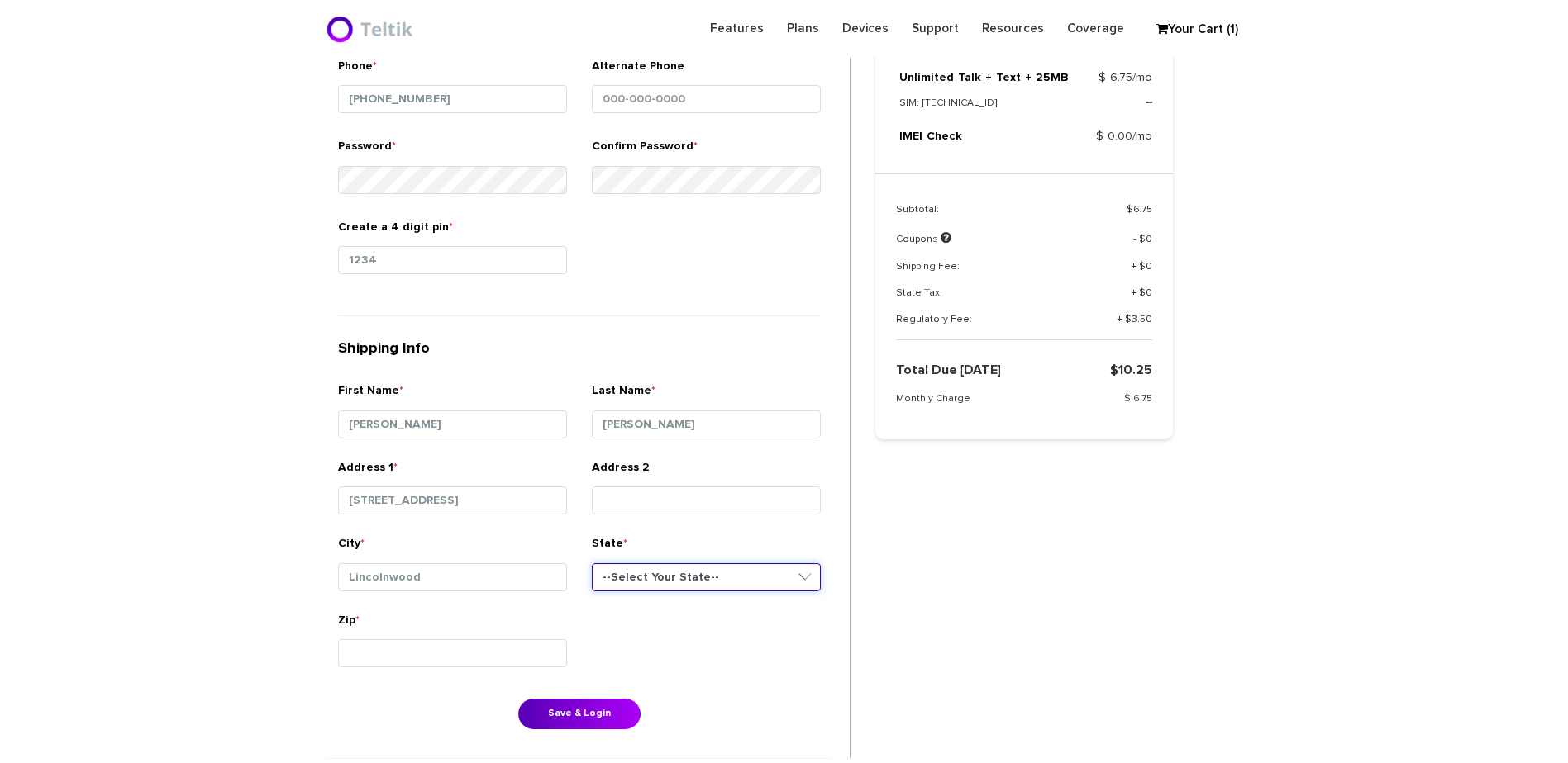
click at [624, 581] on select "--Select Your State-- District of Columbia Alabama Alaska Arizona Arkansas Cali…" at bounding box center [706, 577] width 229 height 28
select select "IL"
click at [592, 563] on select "--Select Your State-- District of Columbia Alabama Alaska Arizona Arkansas Cali…" at bounding box center [706, 577] width 229 height 28
click at [476, 645] on input "Zip *" at bounding box center [453, 653] width 229 height 28
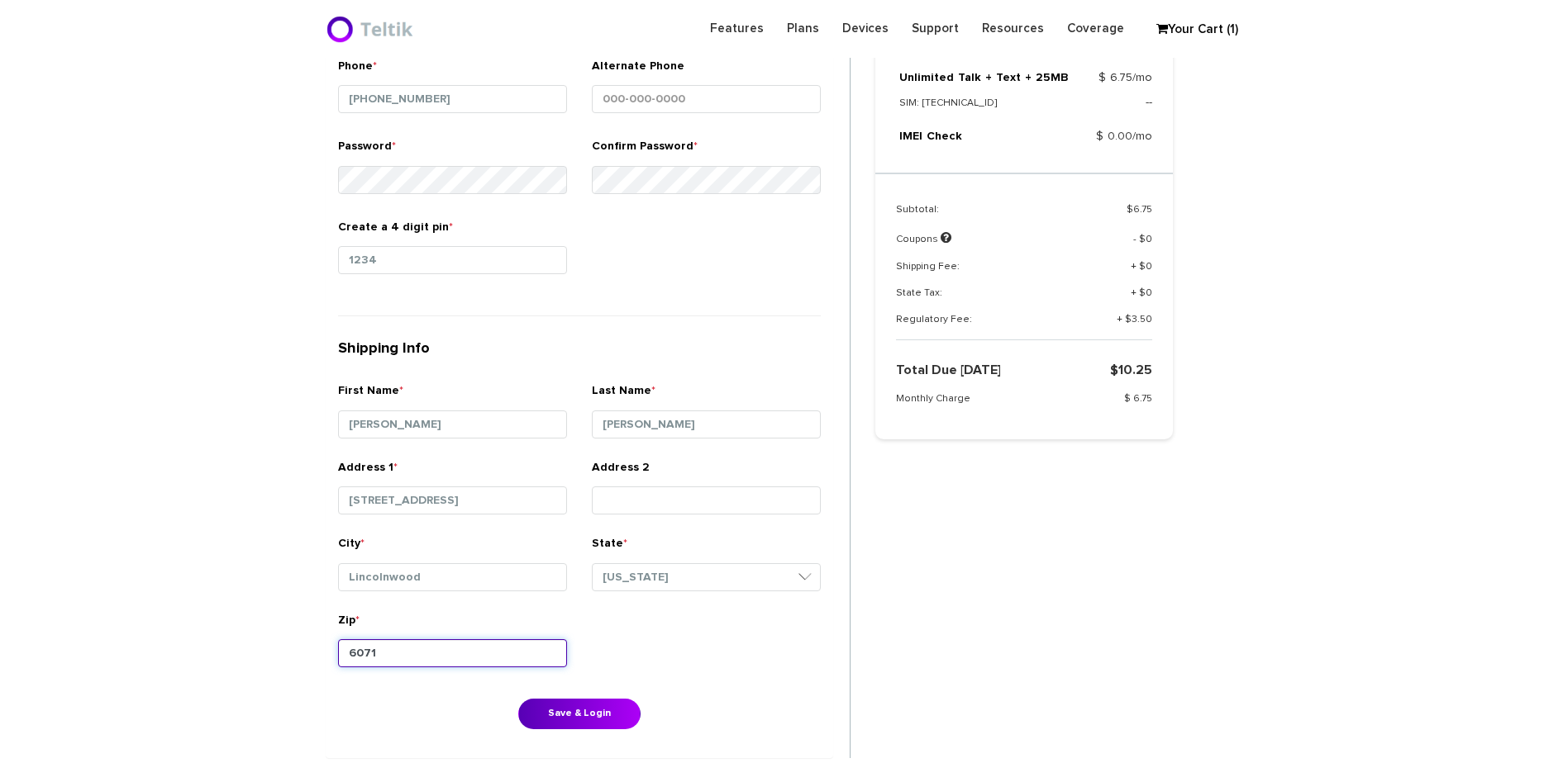
type input "60712"
click at [585, 707] on button "Save & Login" at bounding box center [579, 719] width 122 height 30
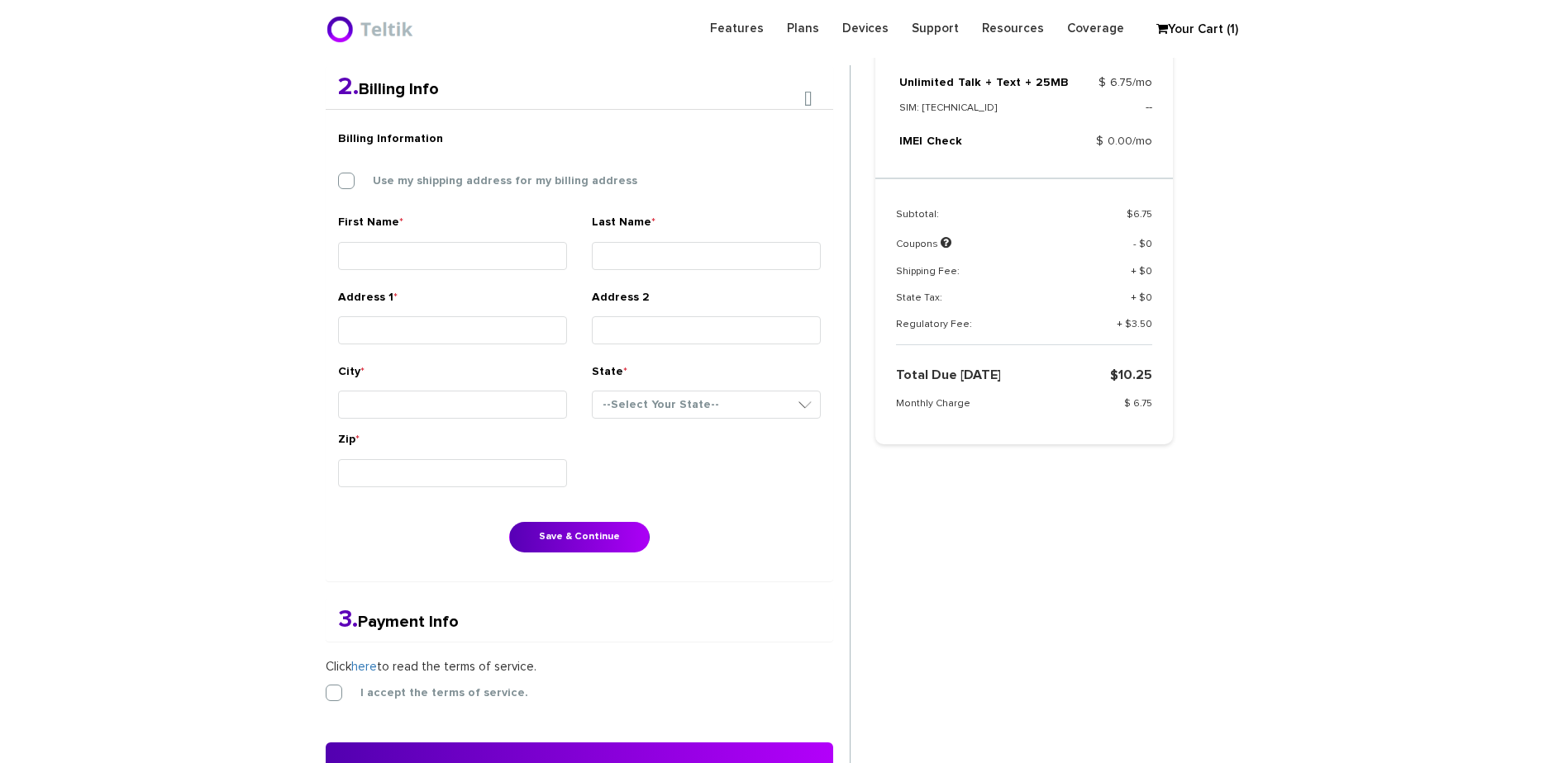
drag, startPoint x: 516, startPoint y: 145, endPoint x: 518, endPoint y: 165, distance: 20.1
click at [516, 145] on h6 "Billing Information" at bounding box center [579, 139] width 483 height 17
click at [517, 174] on label "Use my shipping address for my billing address" at bounding box center [491, 182] width 289 height 15
click at [338, 177] on input "Use my shipping address for my billing address" at bounding box center [338, 177] width 0 height 0
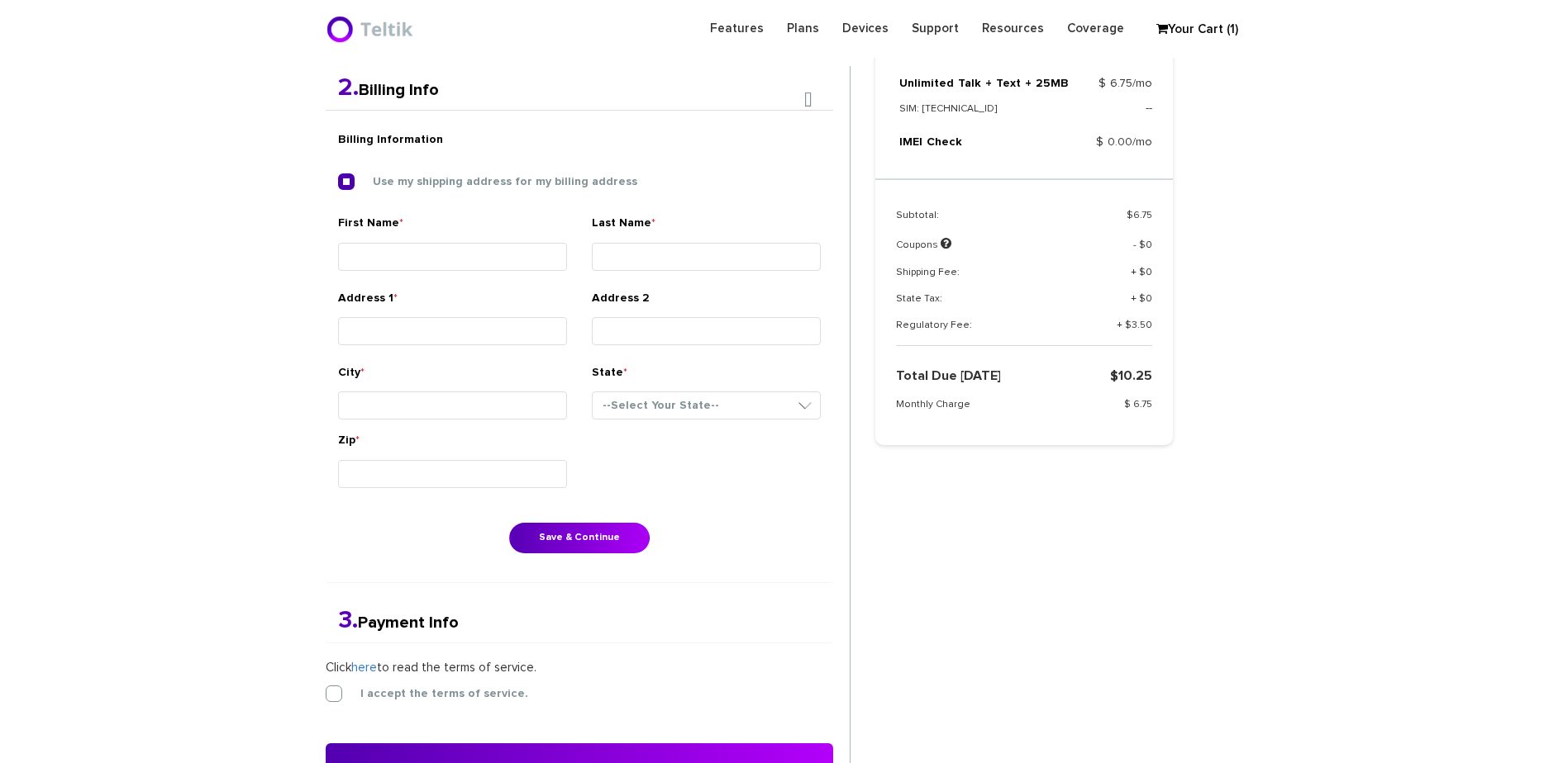
type input "Dovid"
type input "Barnett"
type input "6704 North Monticello Avenue"
type input "Lincolnwood"
select select "IL"
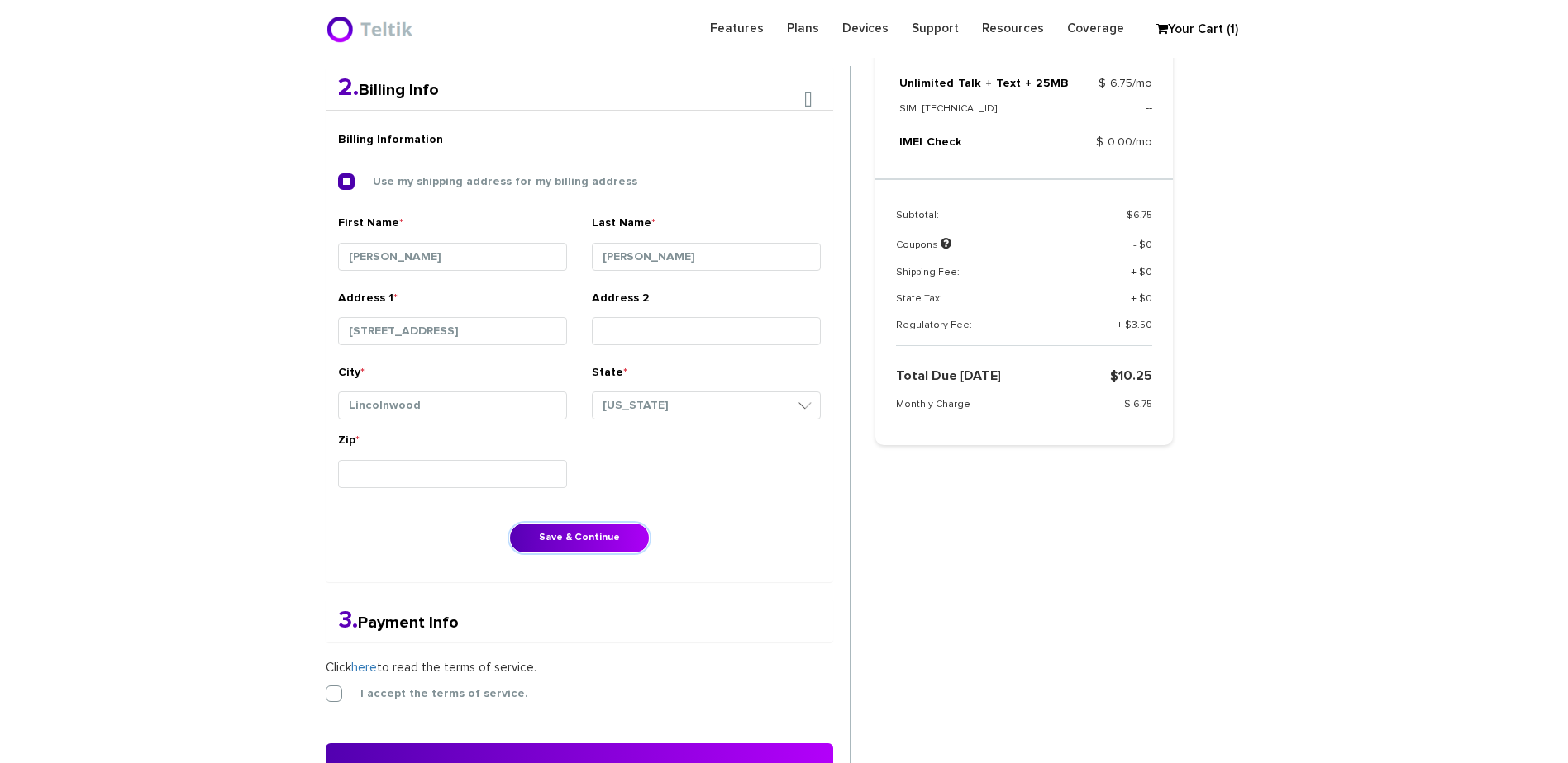
click at [572, 546] on button "Save & Continue" at bounding box center [579, 538] width 140 height 30
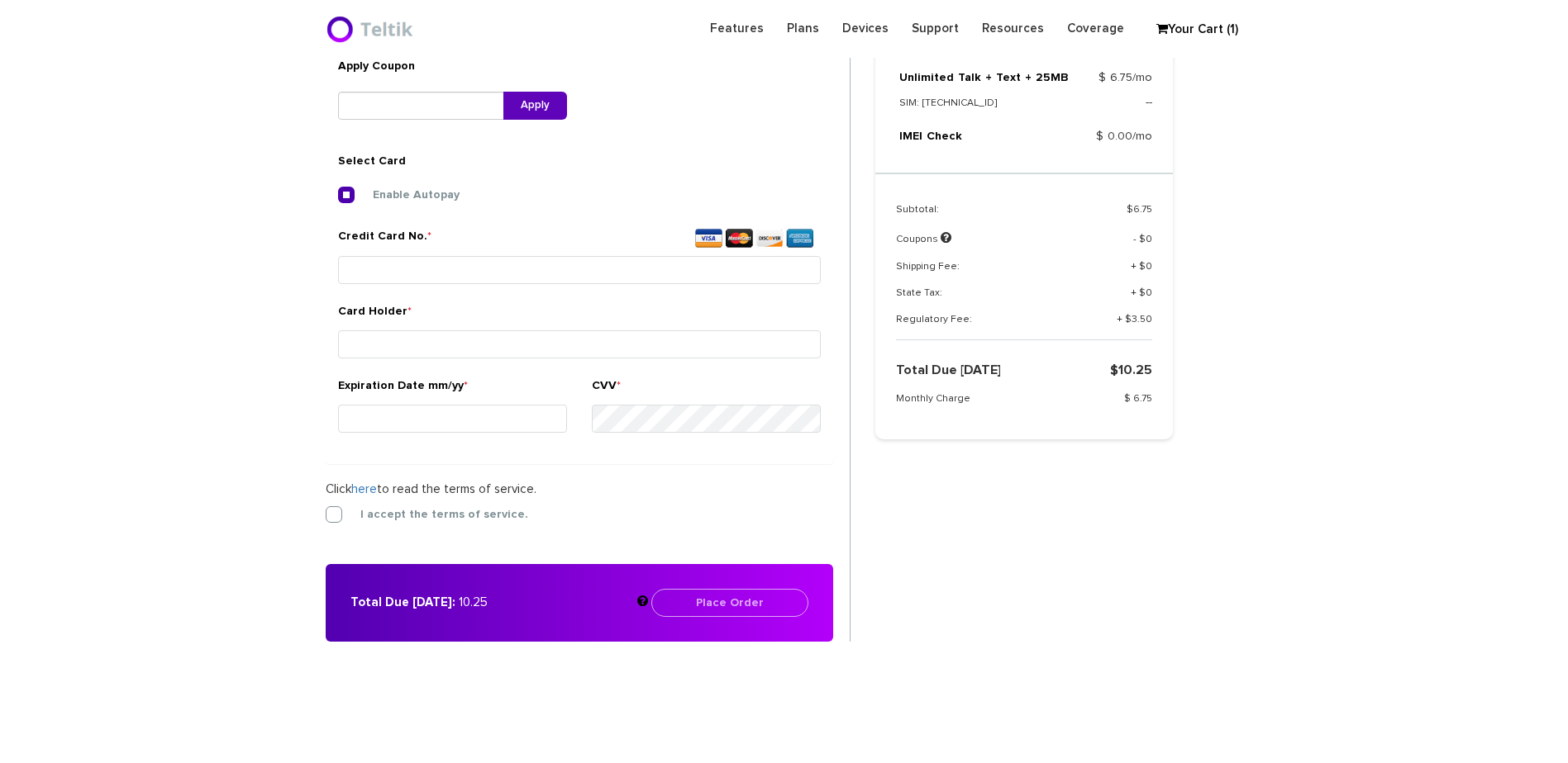
click at [471, 295] on div "Credit Card No. *" at bounding box center [579, 265] width 508 height 75
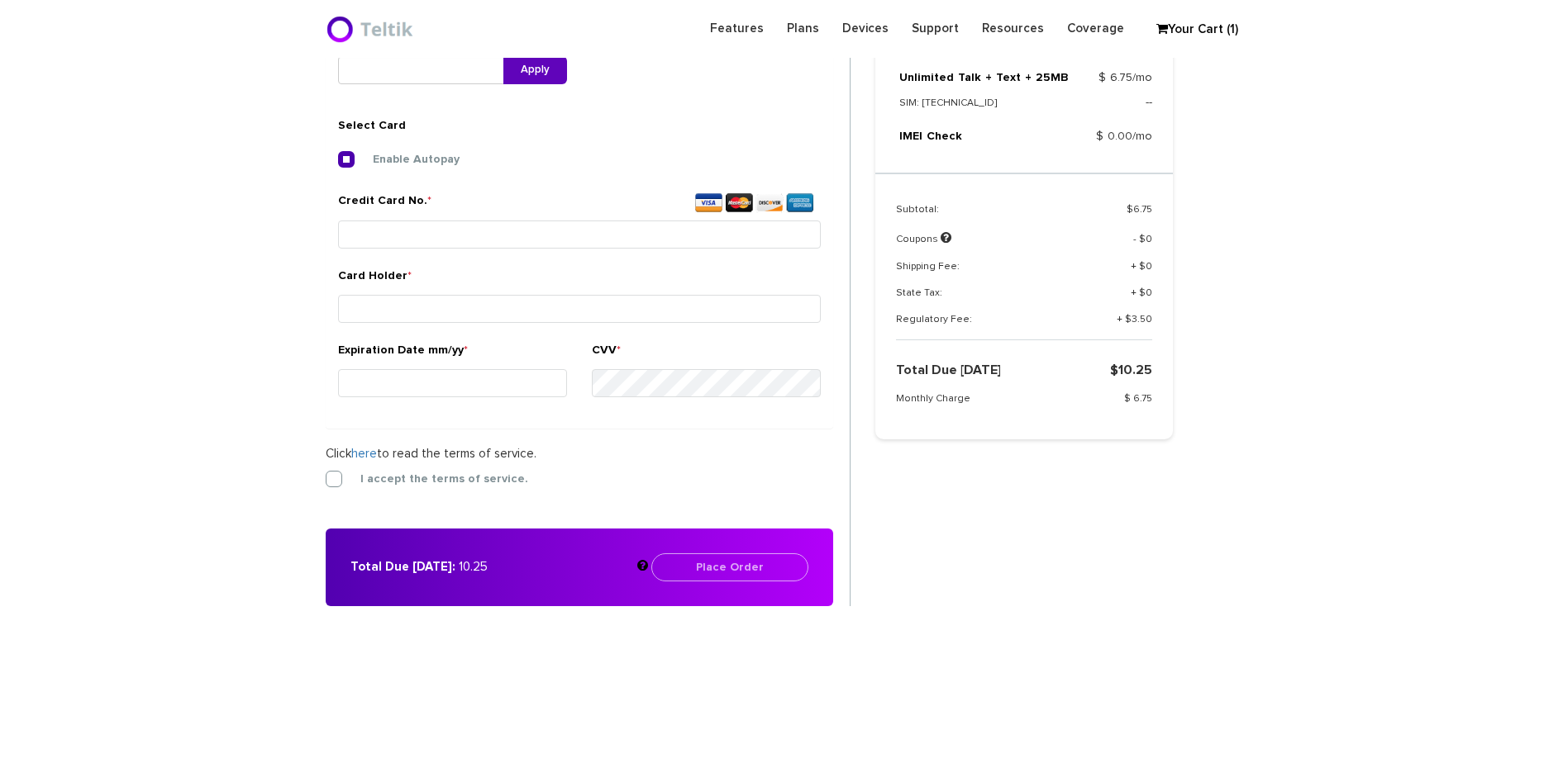
drag, startPoint x: 484, startPoint y: 270, endPoint x: 508, endPoint y: 243, distance: 36.1
click at [484, 270] on div "Enable Autopay Credit Card No. * Card Holder * Expiration Date mm/yy *" at bounding box center [579, 283] width 483 height 264
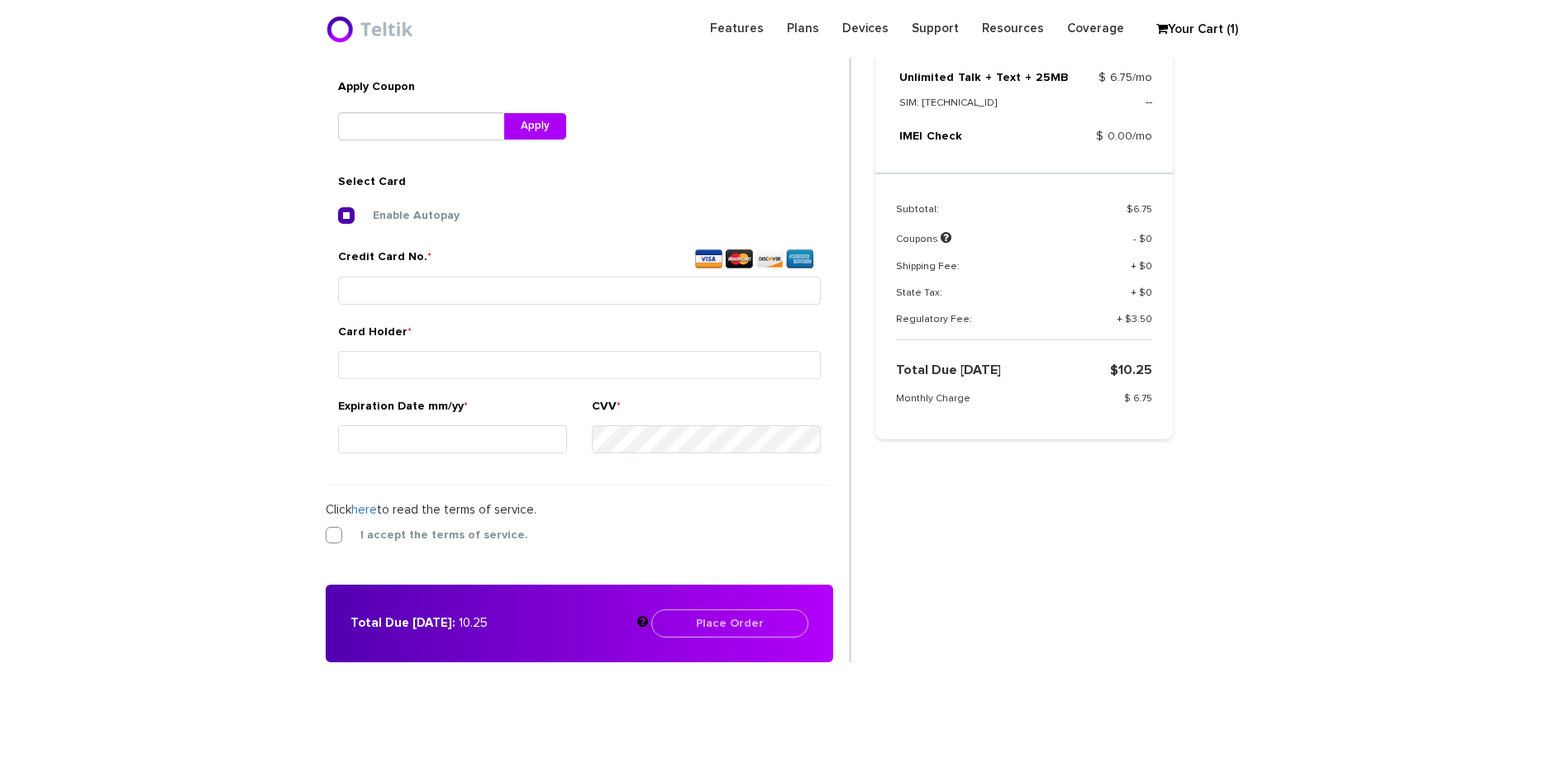
scroll to position [452, 0]
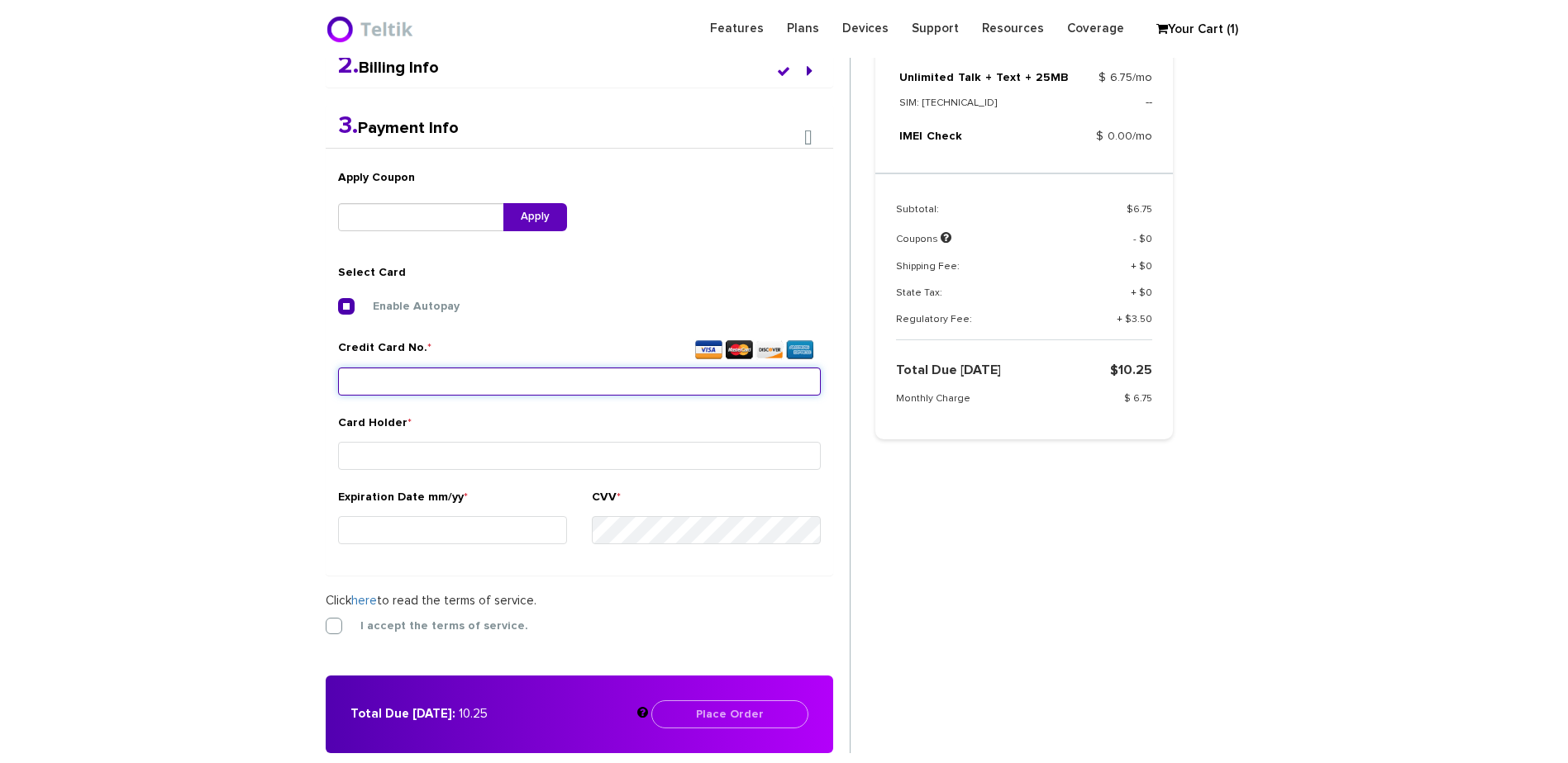
click at [572, 383] on input "Credit Card No. *" at bounding box center [579, 382] width 483 height 28
click at [602, 315] on div "Enable Autopay Credit Card No. * Card Holder * Expiration Date mm/yy *" at bounding box center [579, 430] width 483 height 264
click at [559, 379] on input "Credit Card No. *" at bounding box center [579, 382] width 483 height 28
type input "4147 0988 2545 2899"
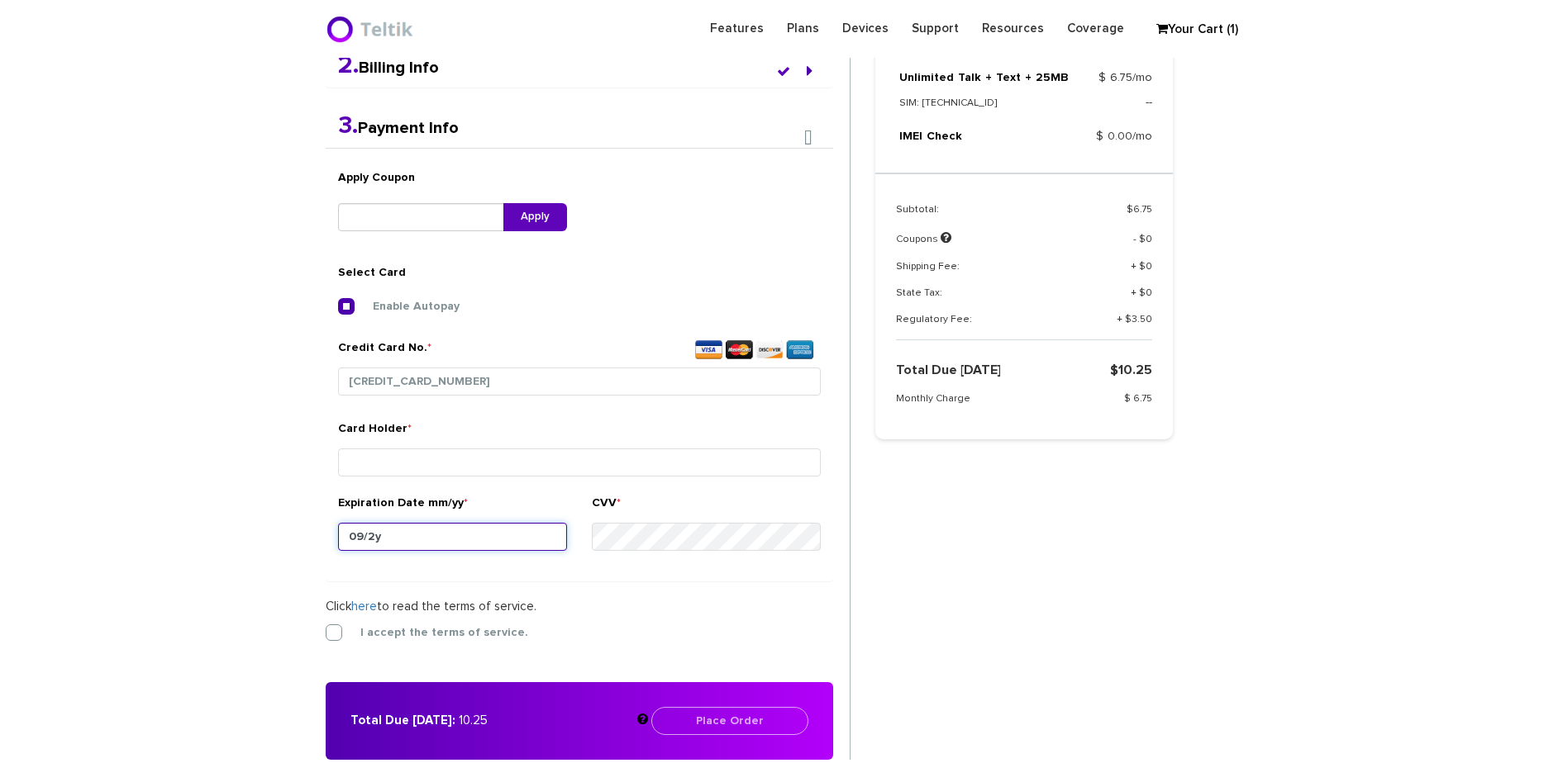
type input "09/28"
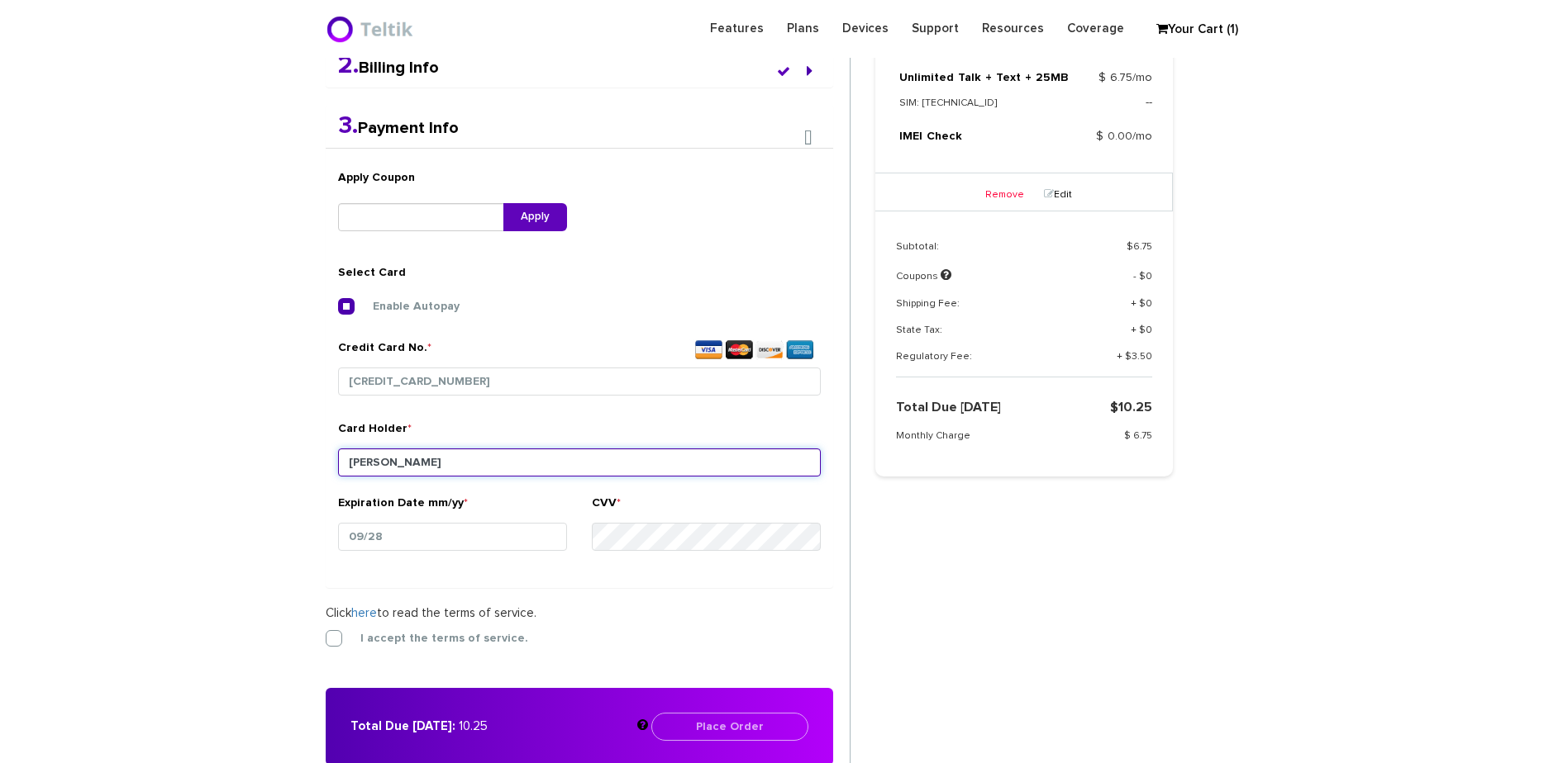
type input "Eli Barnett"
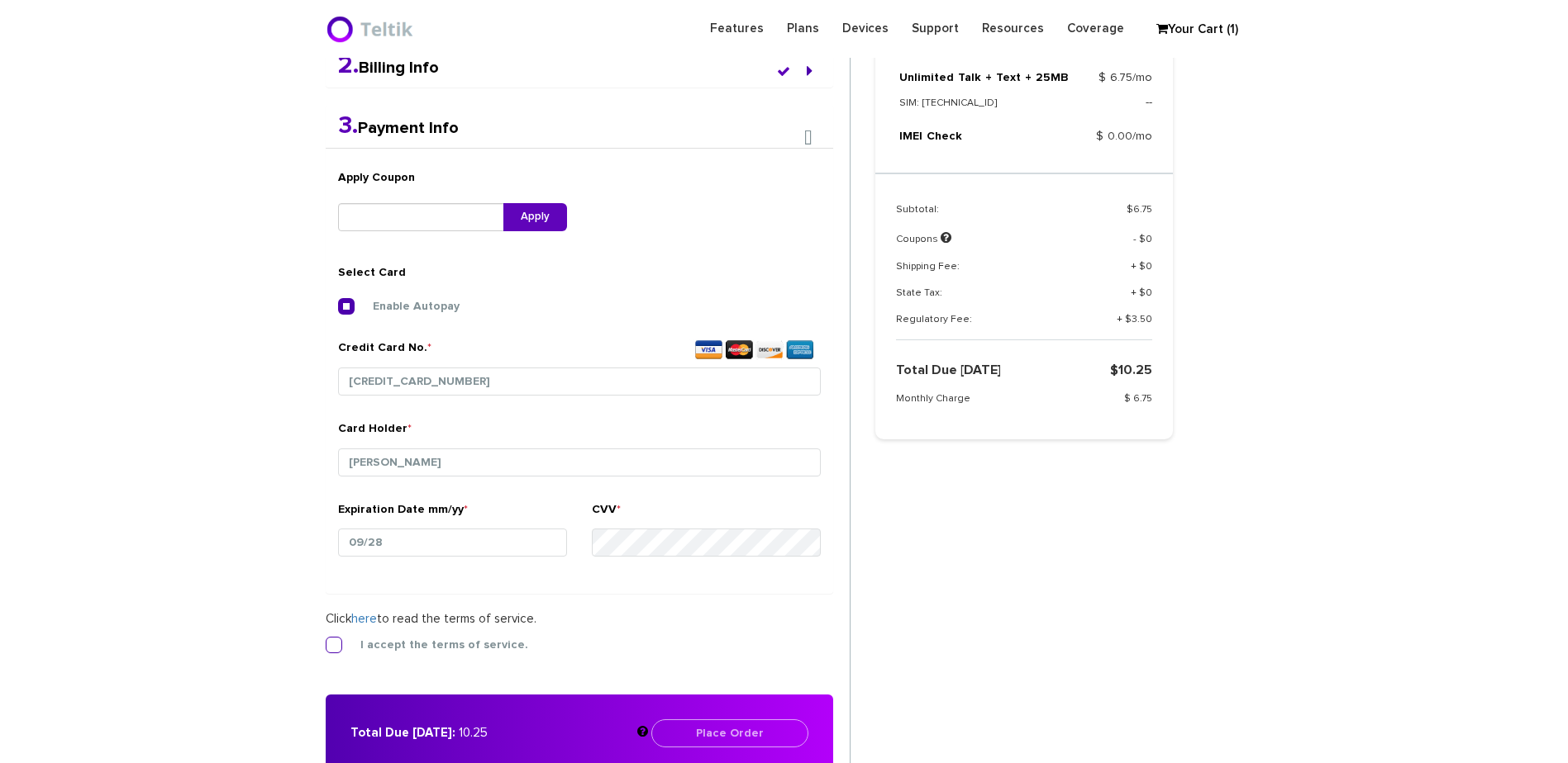
click at [409, 641] on label "I accept the terms of service." at bounding box center [431, 646] width 192 height 15
click at [326, 640] on input "I accept the terms of service." at bounding box center [326, 640] width 0 height 0
click at [714, 732] on button "Place Order" at bounding box center [730, 734] width 157 height 28
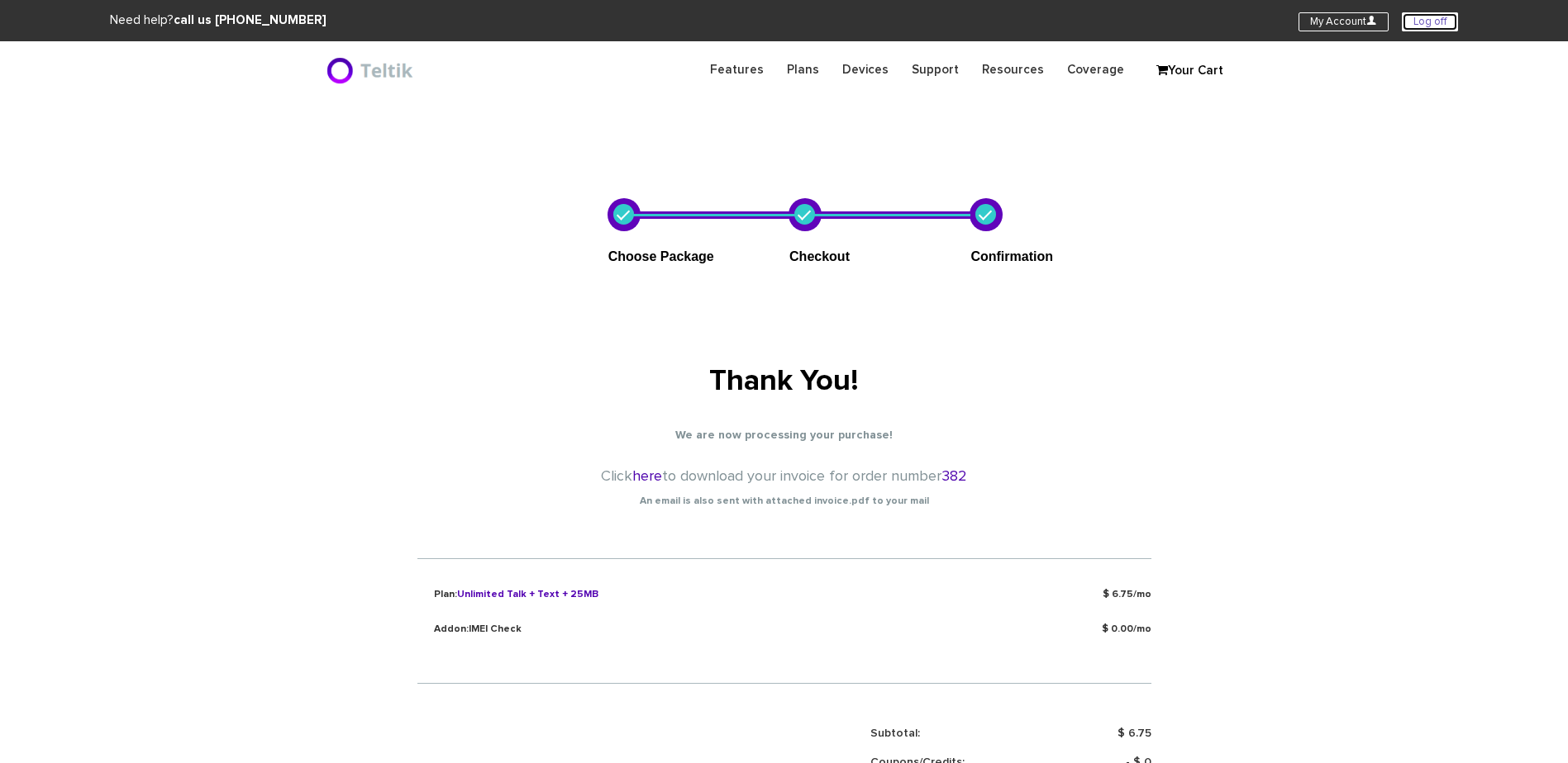
click at [1435, 27] on link "Log off" at bounding box center [1429, 22] width 56 height 19
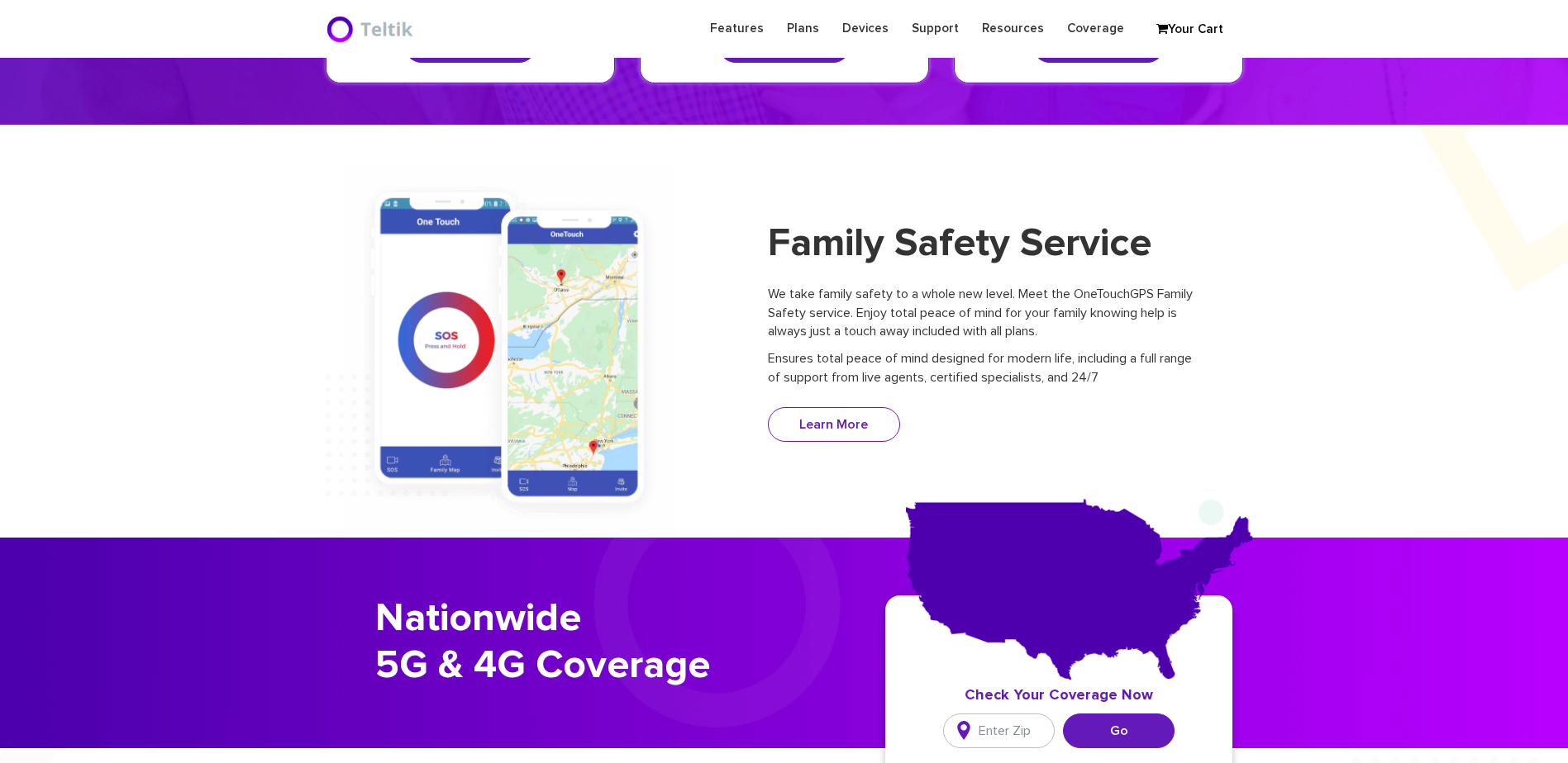
scroll to position [330, 0]
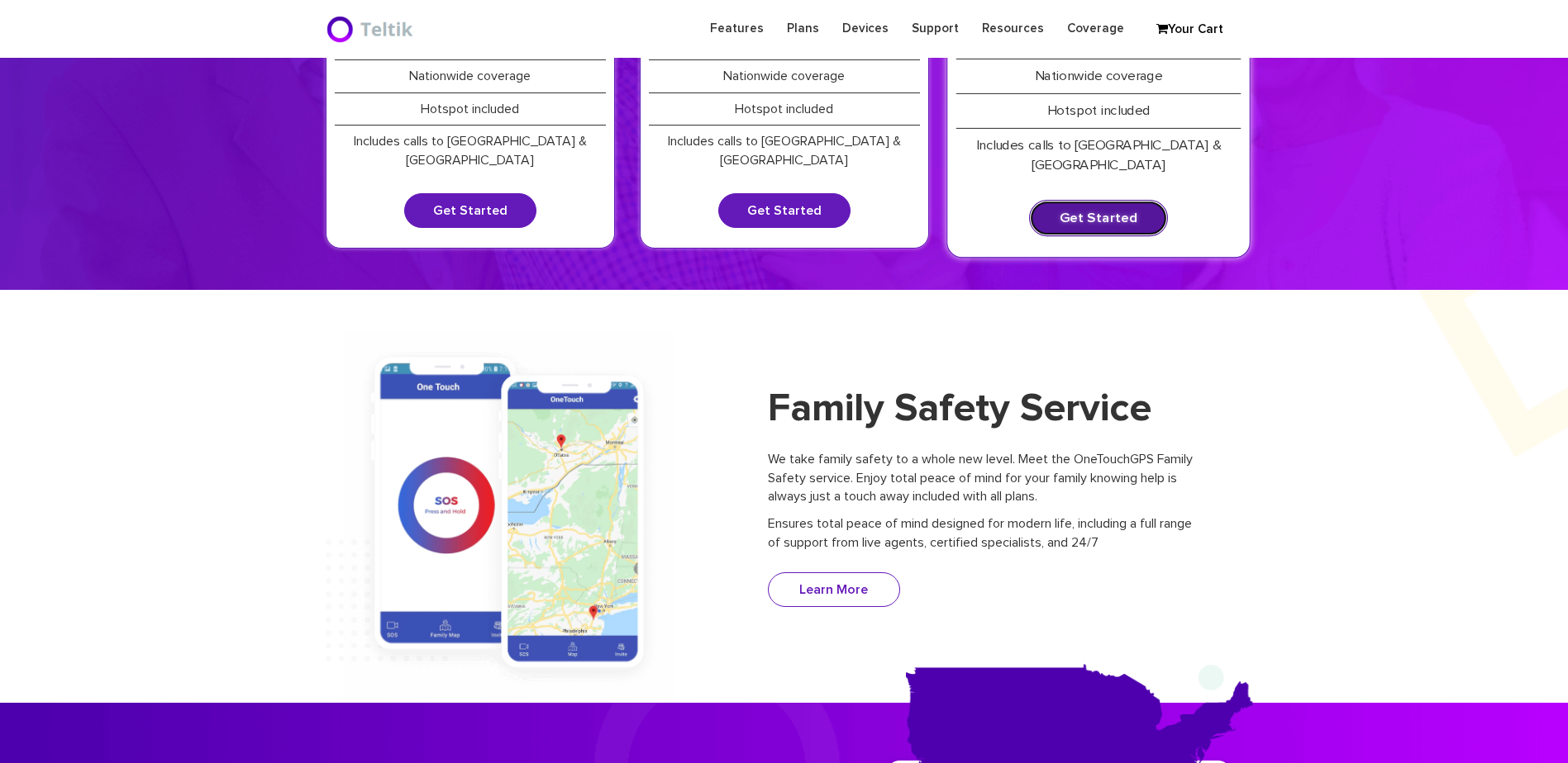
click at [1087, 200] on link "Get Started" at bounding box center [1098, 218] width 139 height 36
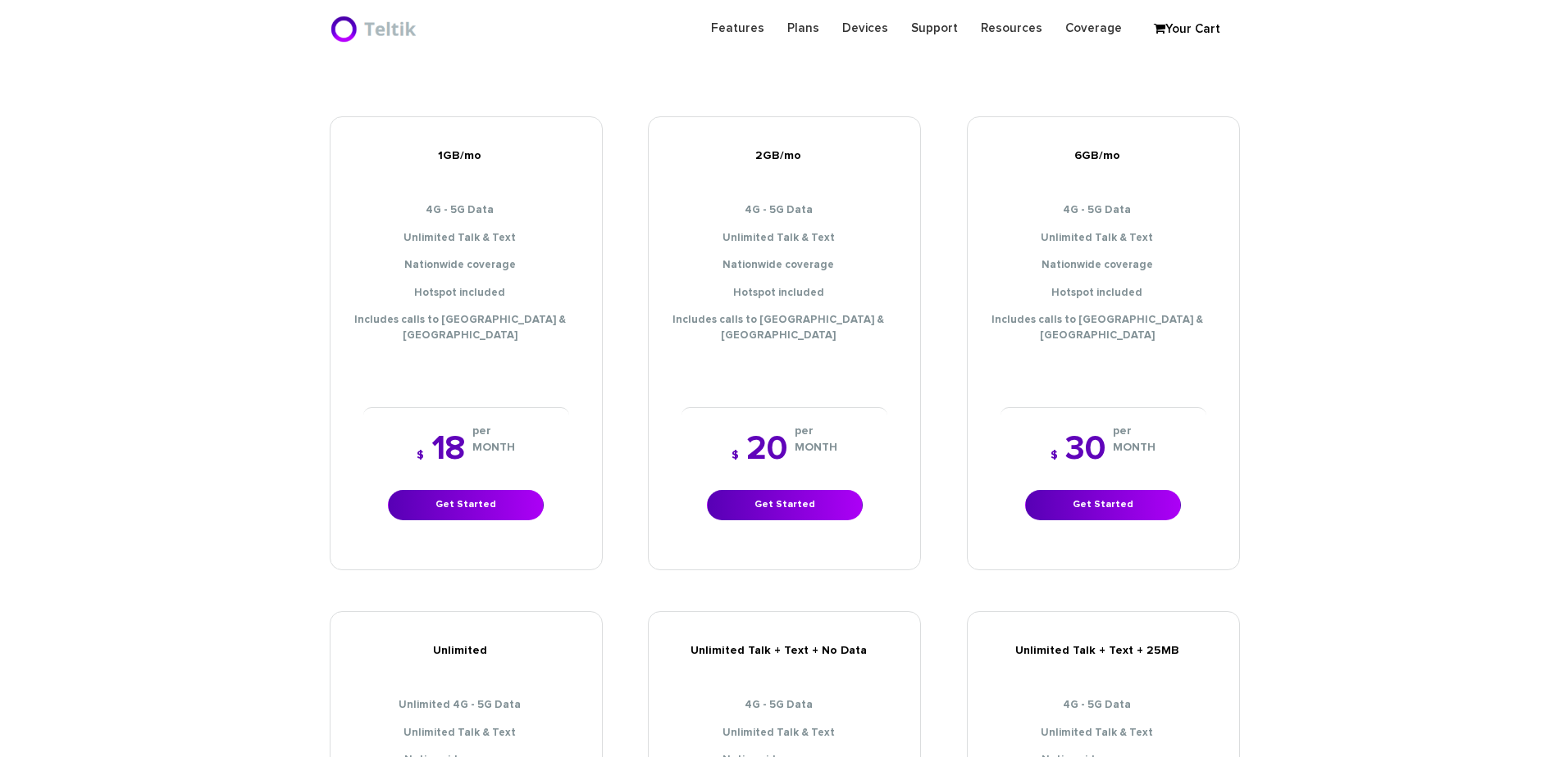
scroll to position [492, 0]
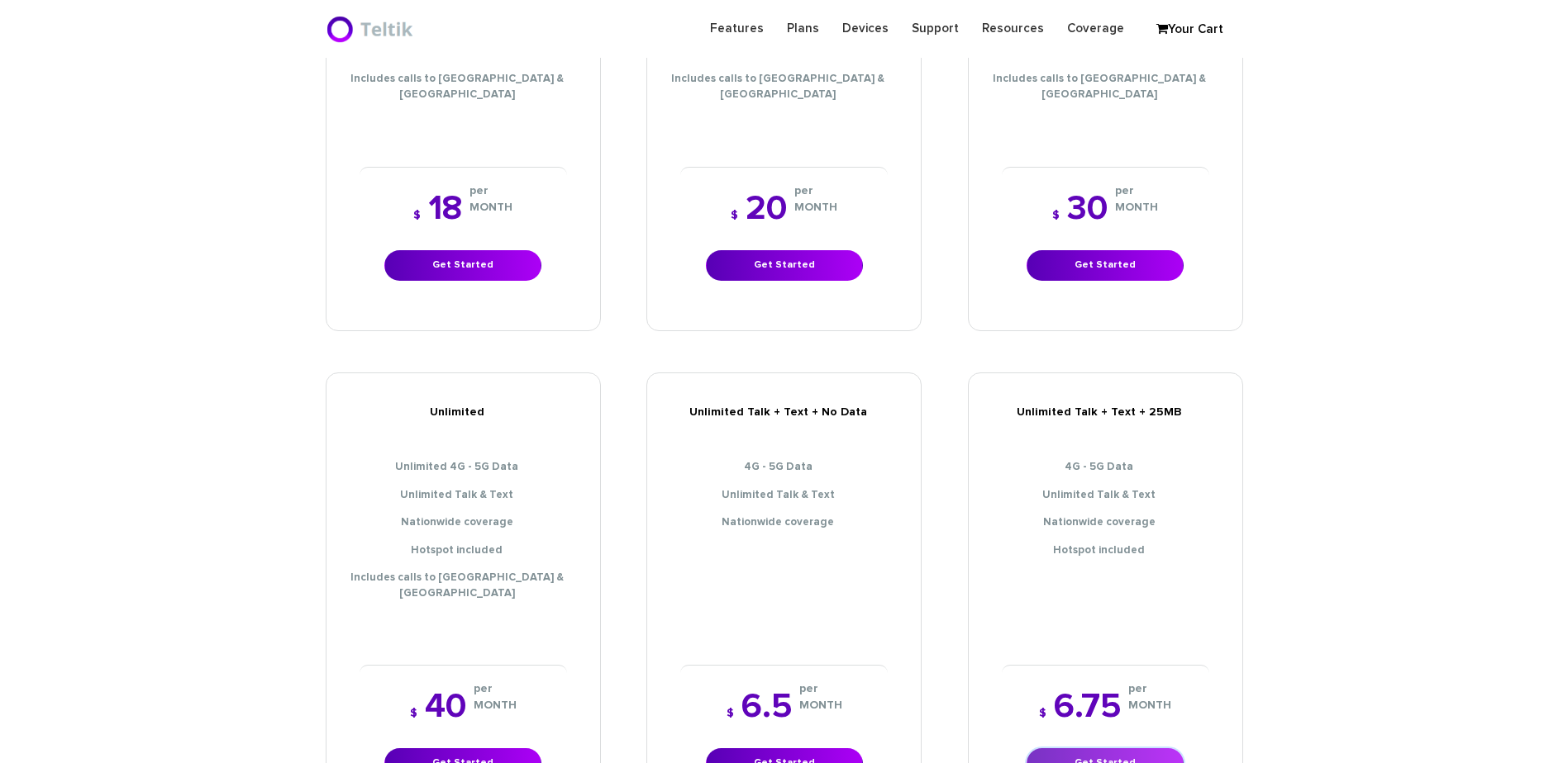
click at [1107, 749] on link "Get Started" at bounding box center [1105, 764] width 157 height 30
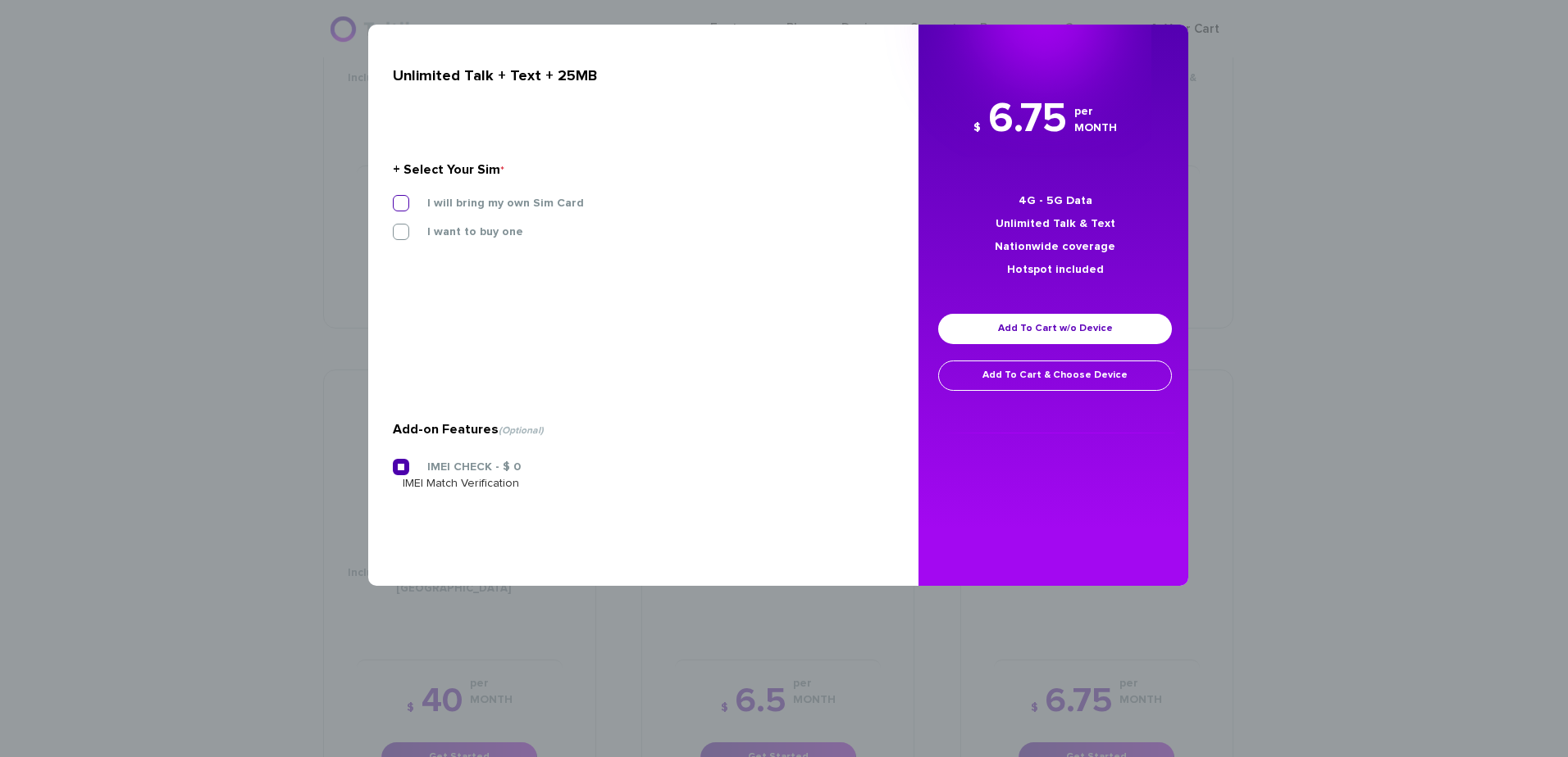
click at [415, 206] on label "I will bring my own Sim Card" at bounding box center [492, 204] width 181 height 15
click at [393, 198] on input "I will bring my own Sim Card" at bounding box center [393, 198] width 0 height 0
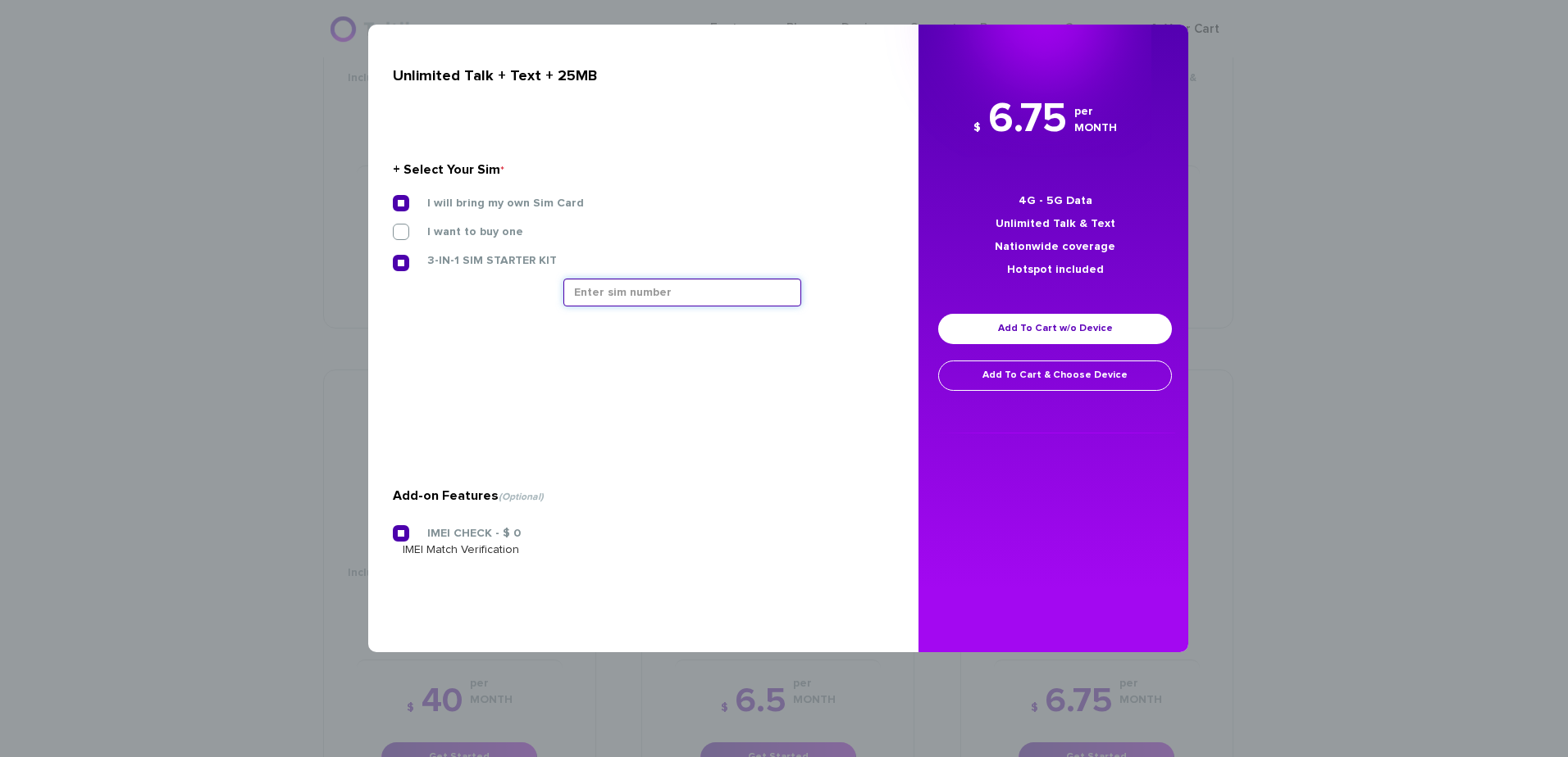
click at [613, 298] on input "text" at bounding box center [682, 293] width 238 height 28
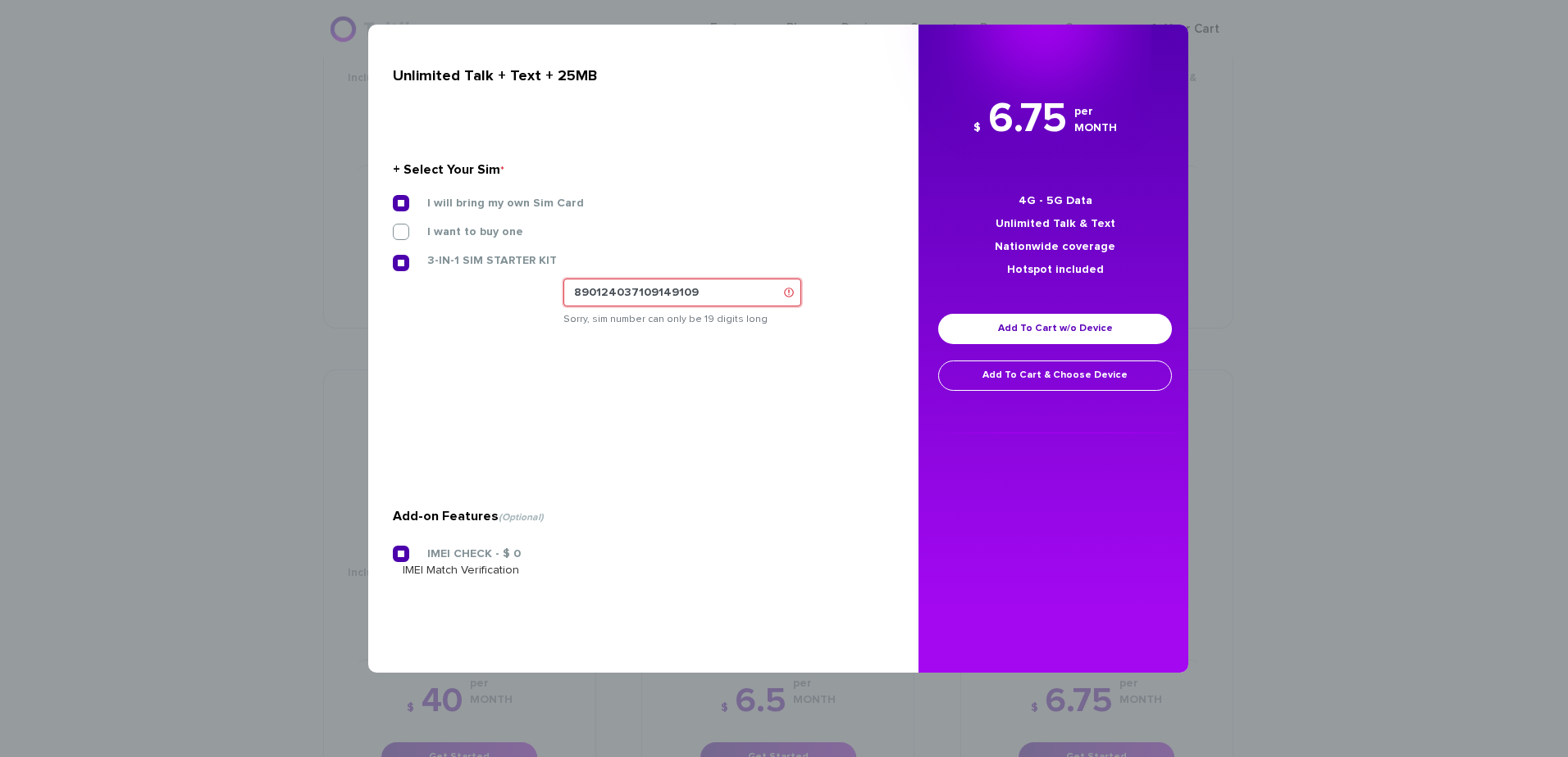
drag, startPoint x: 604, startPoint y: 295, endPoint x: 669, endPoint y: 290, distance: 65.2
click at [669, 290] on input "890124037109149109" at bounding box center [682, 293] width 238 height 28
click at [677, 297] on input "890124037109149109" at bounding box center [682, 293] width 238 height 28
drag, startPoint x: 614, startPoint y: 291, endPoint x: 816, endPoint y: 300, distance: 202.2
click at [816, 300] on div "890124037109149109 Sorry, sim number can only be 19 digits long" at bounding box center [722, 302] width 318 height 48
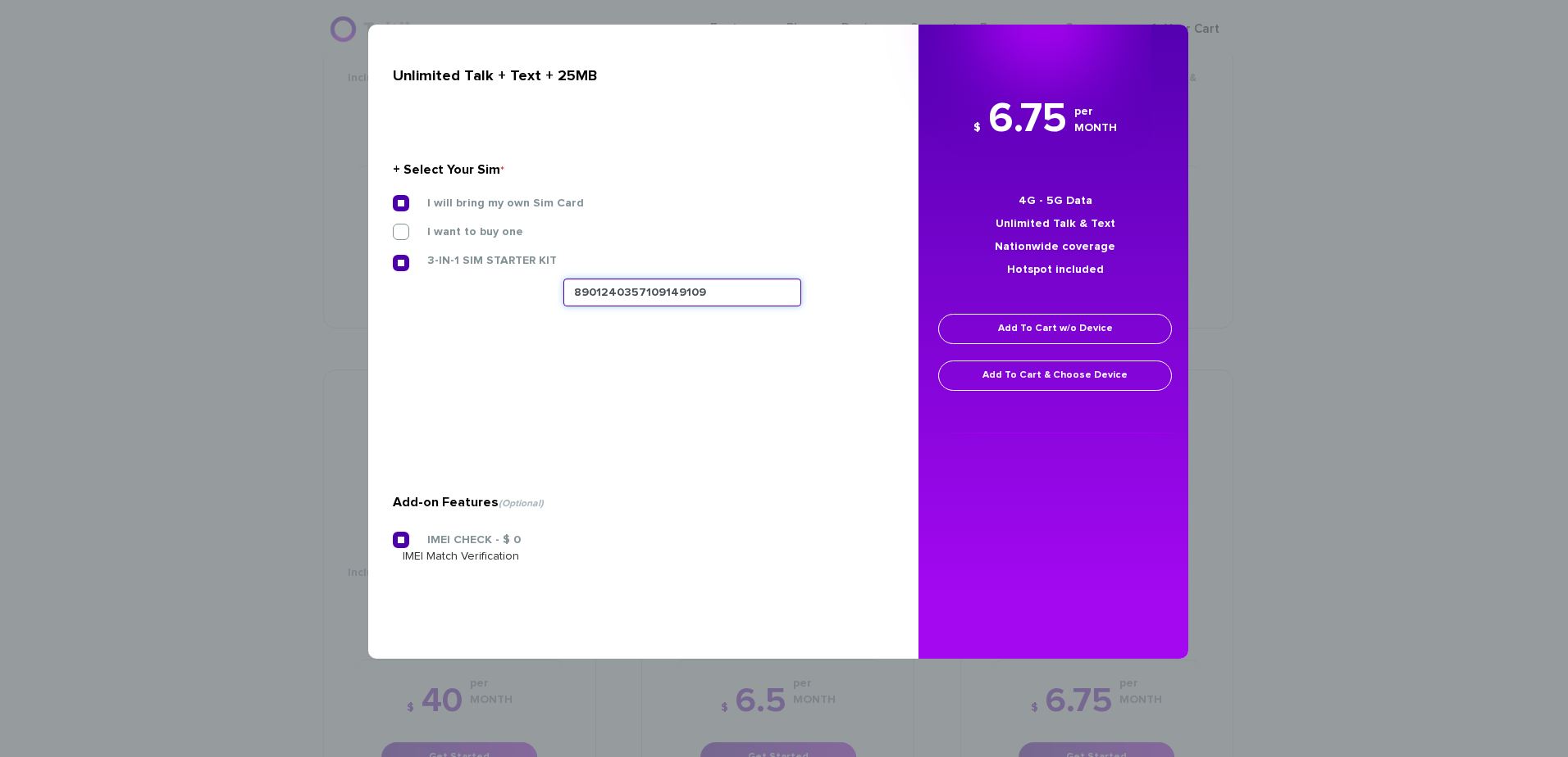
type input "8901240357109149109"
click at [976, 325] on link "Add To Cart w/o Device" at bounding box center [1054, 329] width 234 height 30
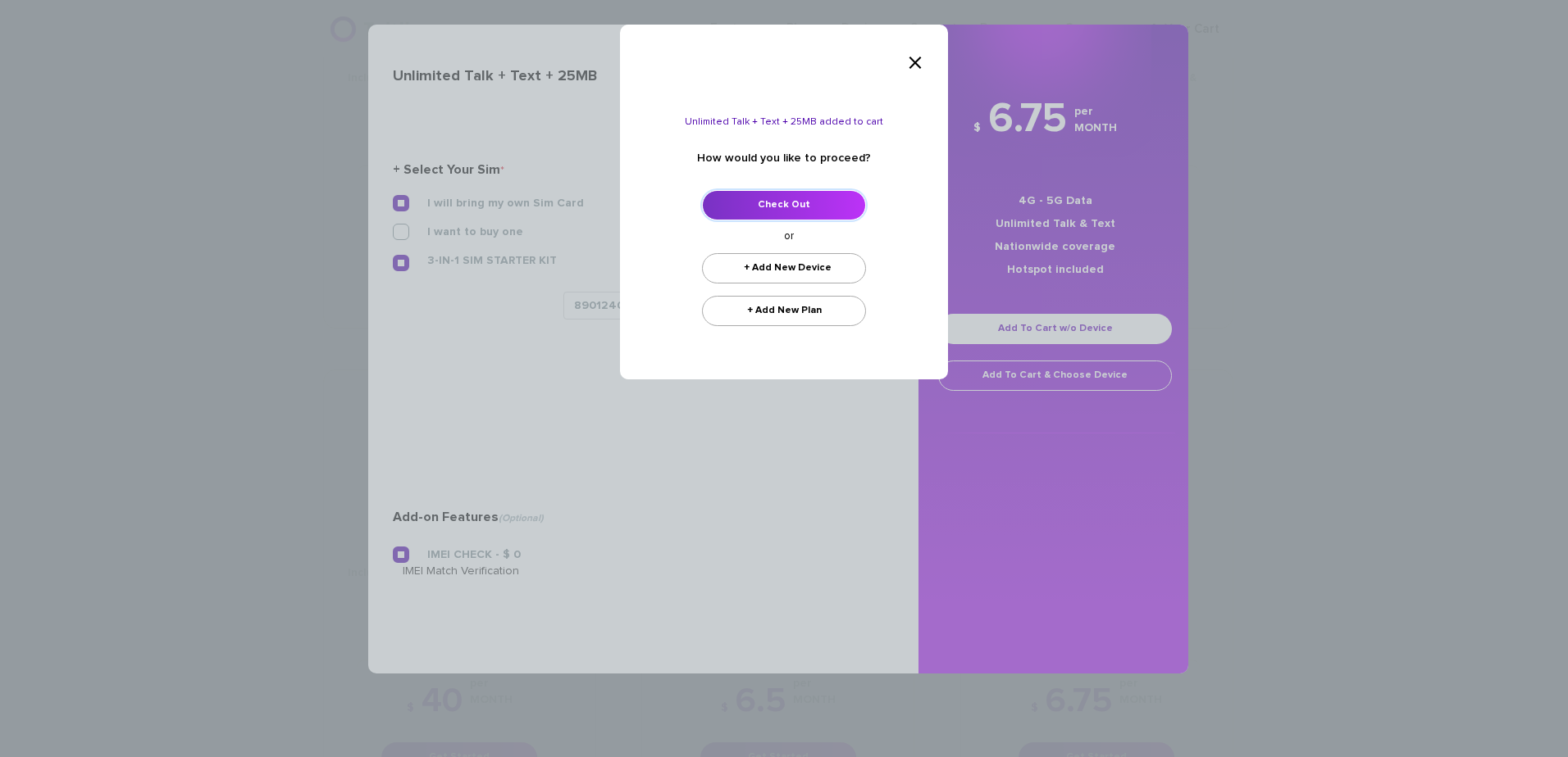
click at [818, 203] on link "Check Out" at bounding box center [784, 205] width 164 height 30
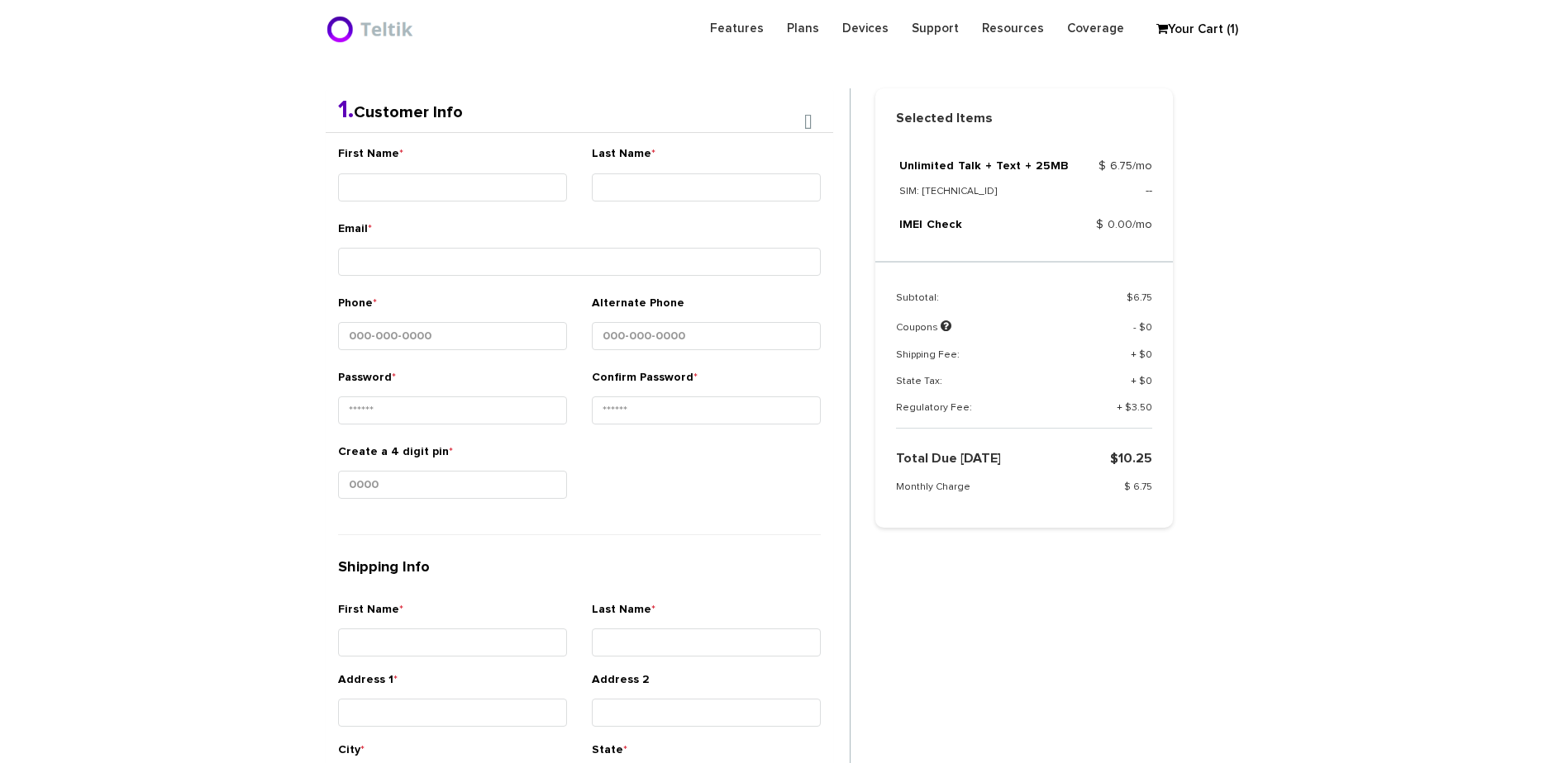
scroll to position [349, 0]
click at [509, 176] on input "First Name *" at bounding box center [453, 186] width 229 height 28
type input "Ner - Yaakov"
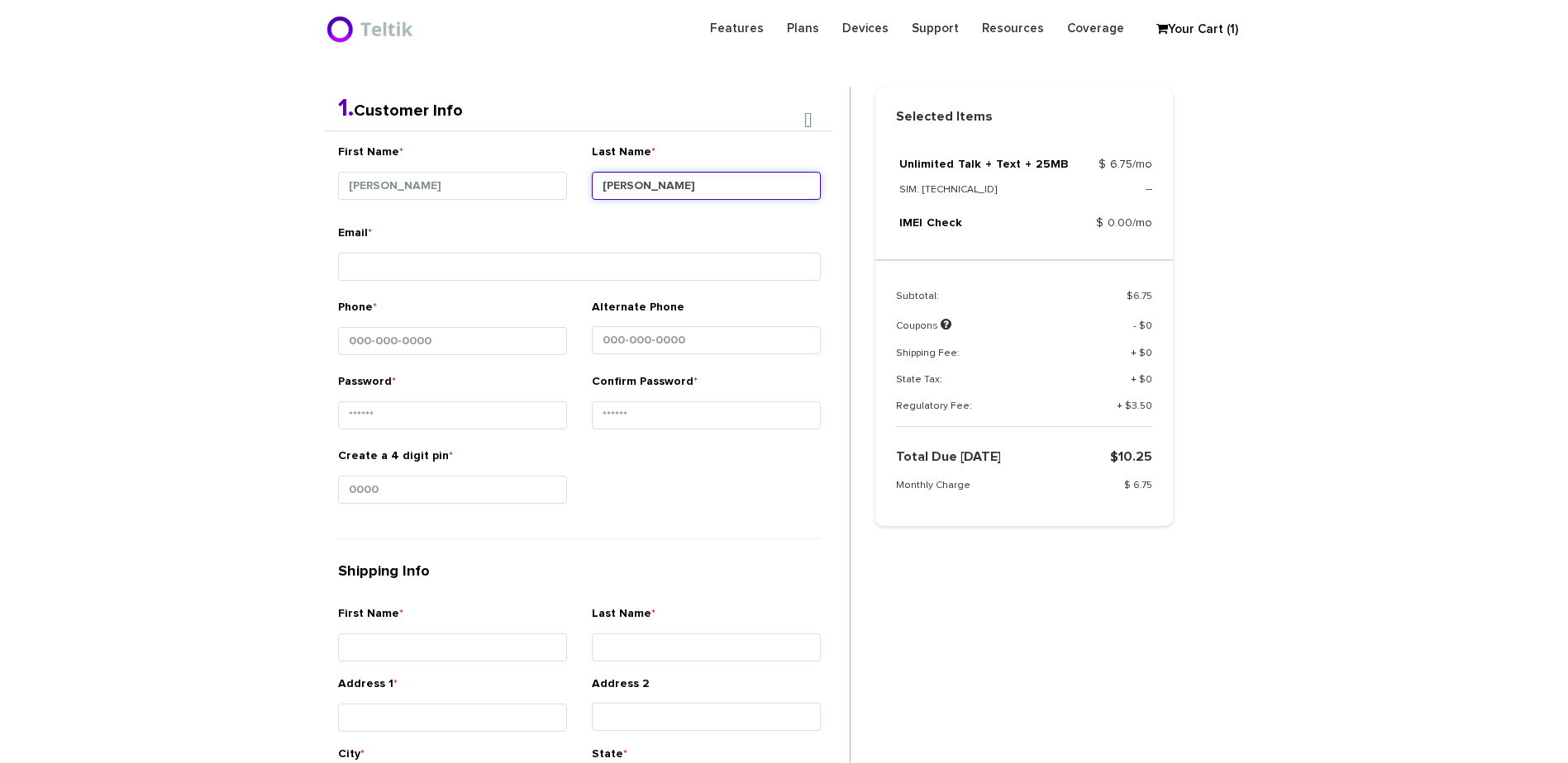
type input "[PERSON_NAME]"
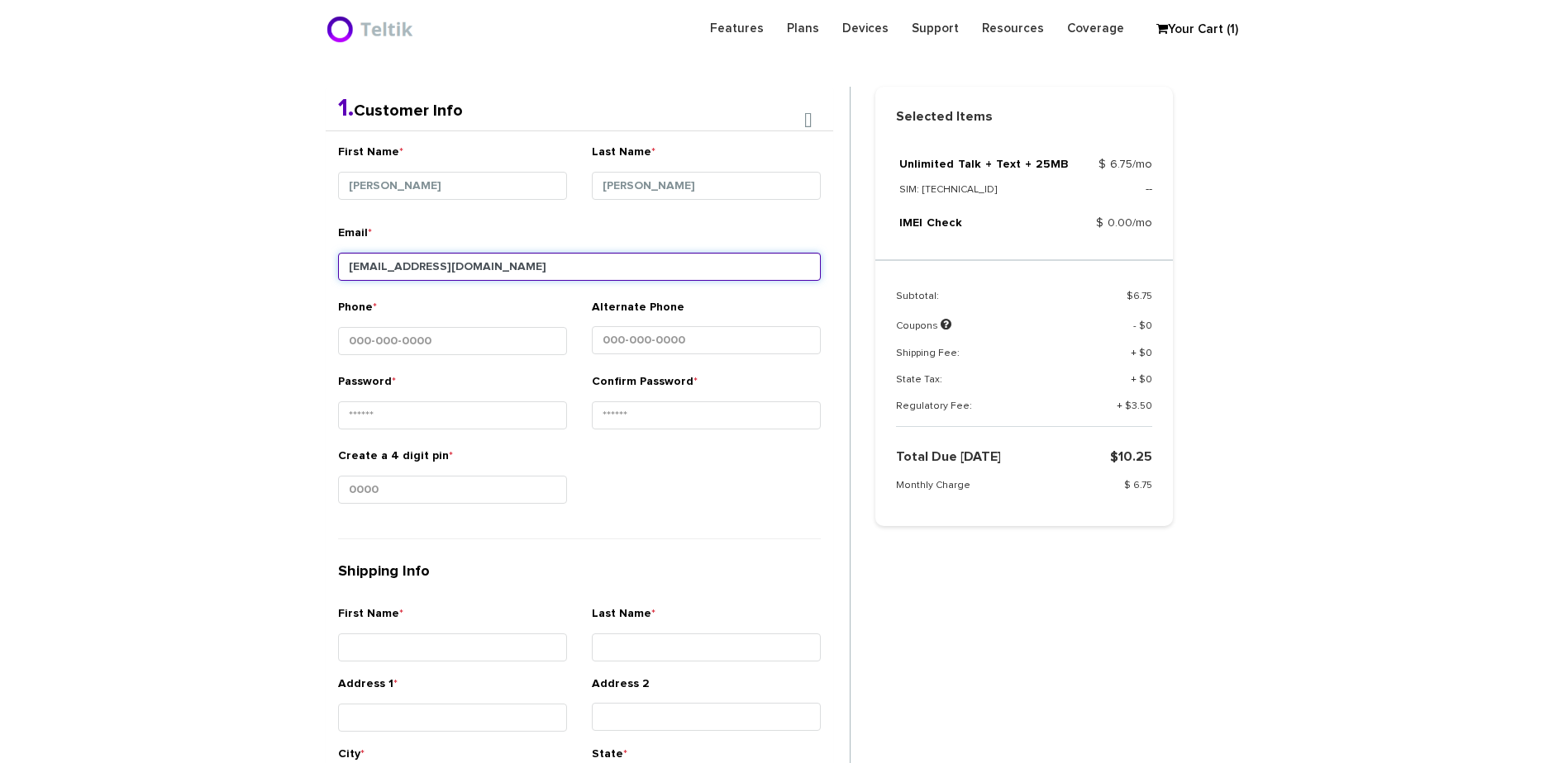
type input "yhollander18@gmail.com"
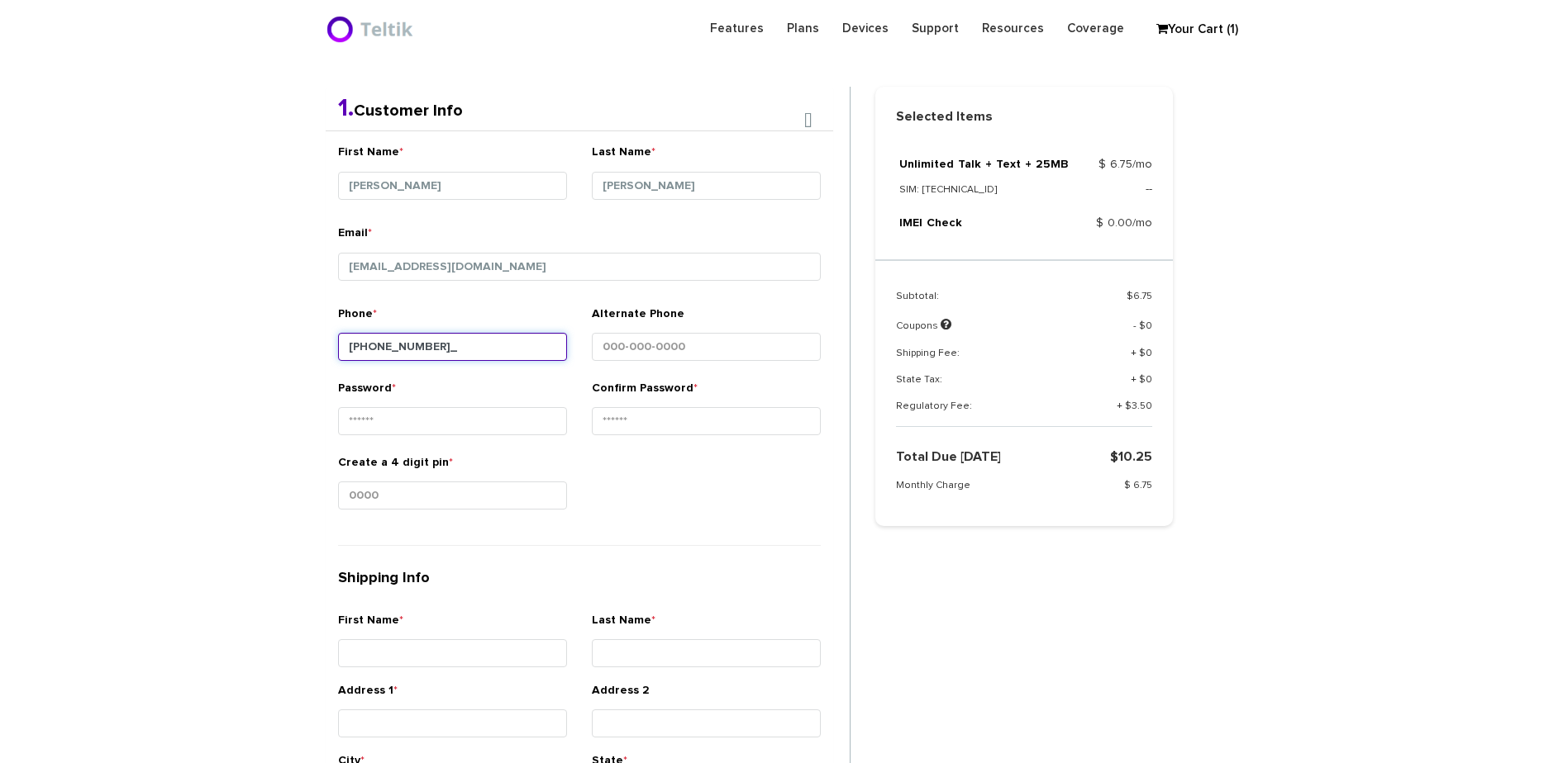
type input "410-206-1802"
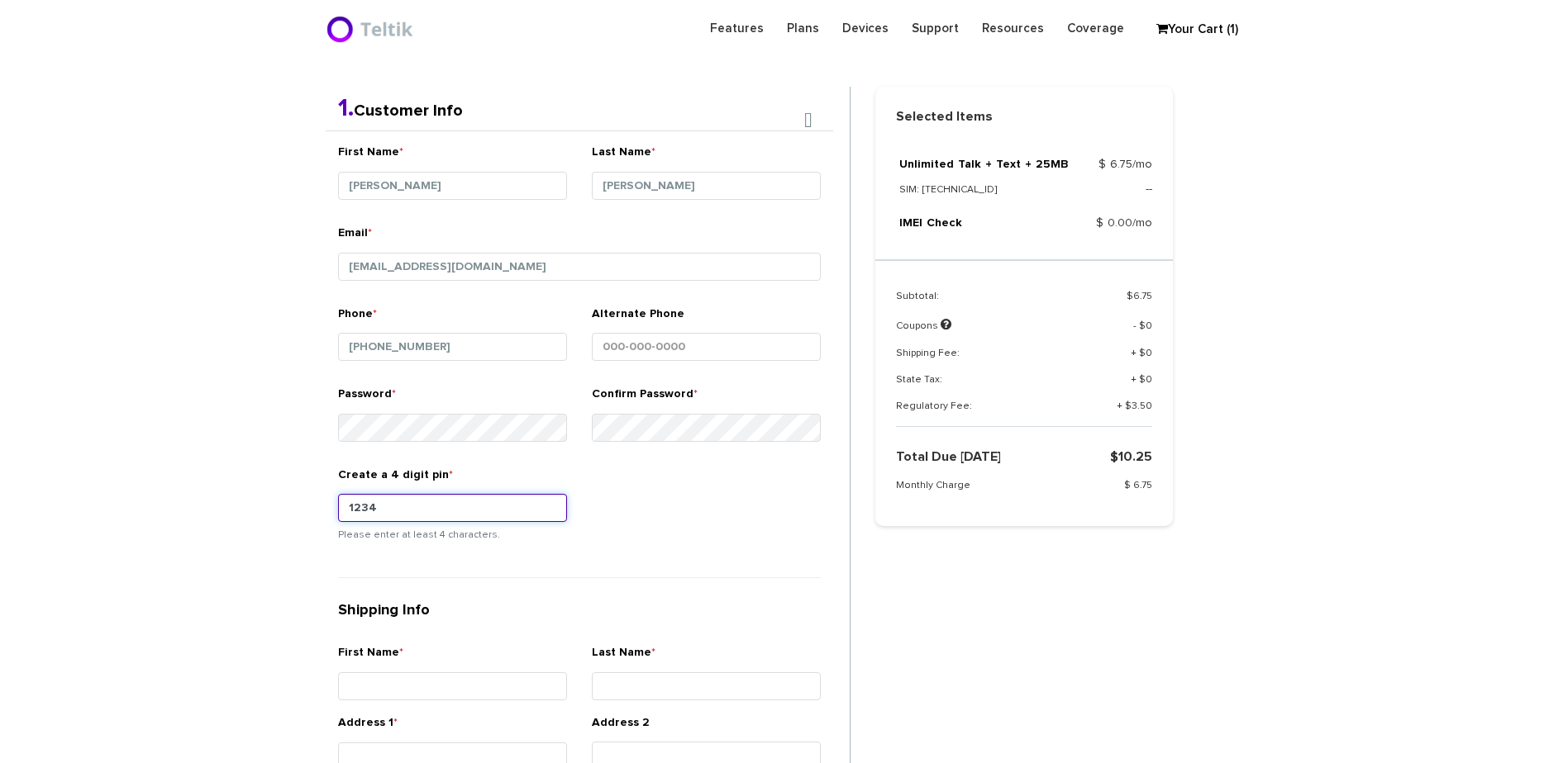
type input "1234"
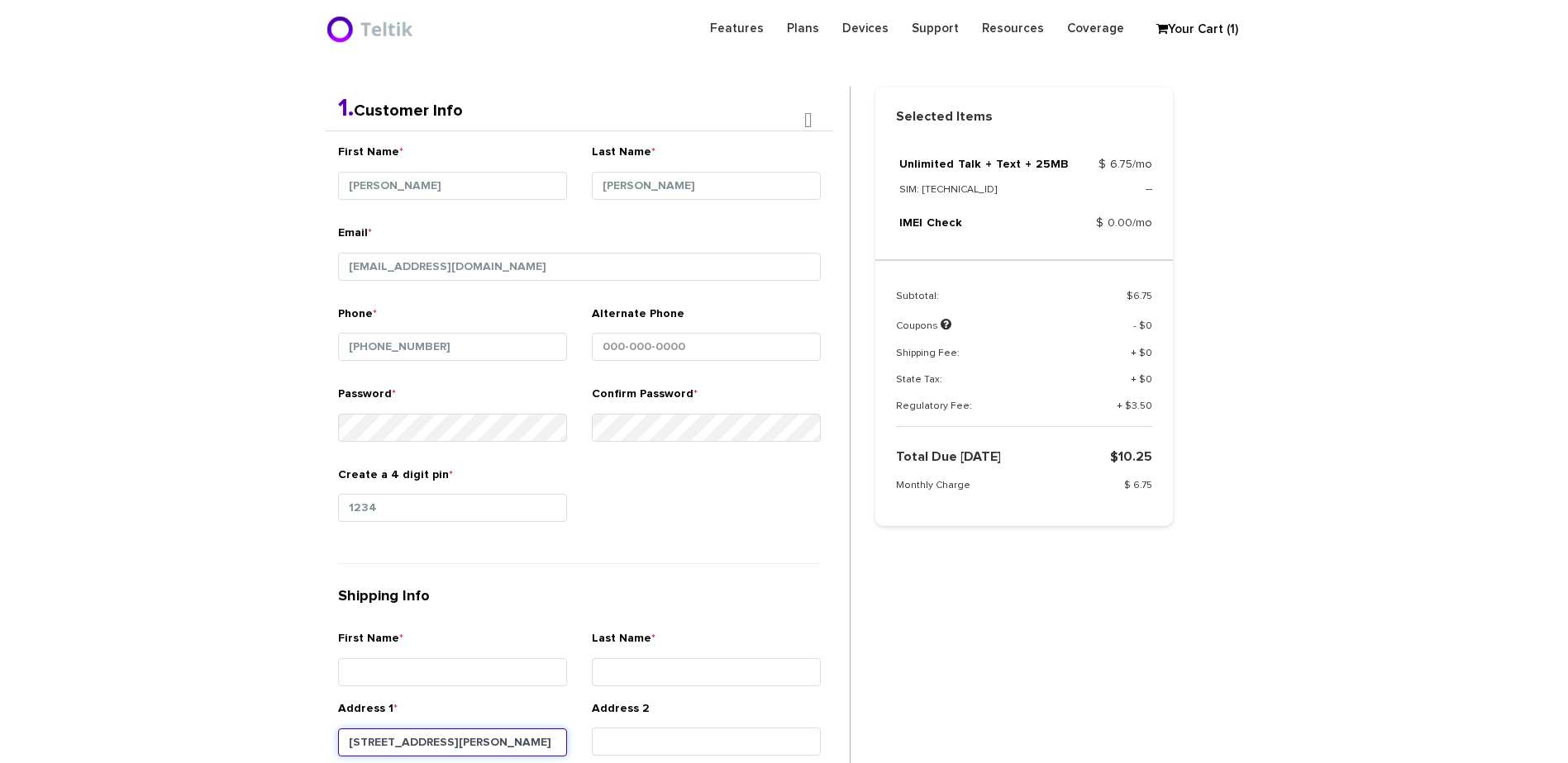
type input "5520 Copperfield Road"
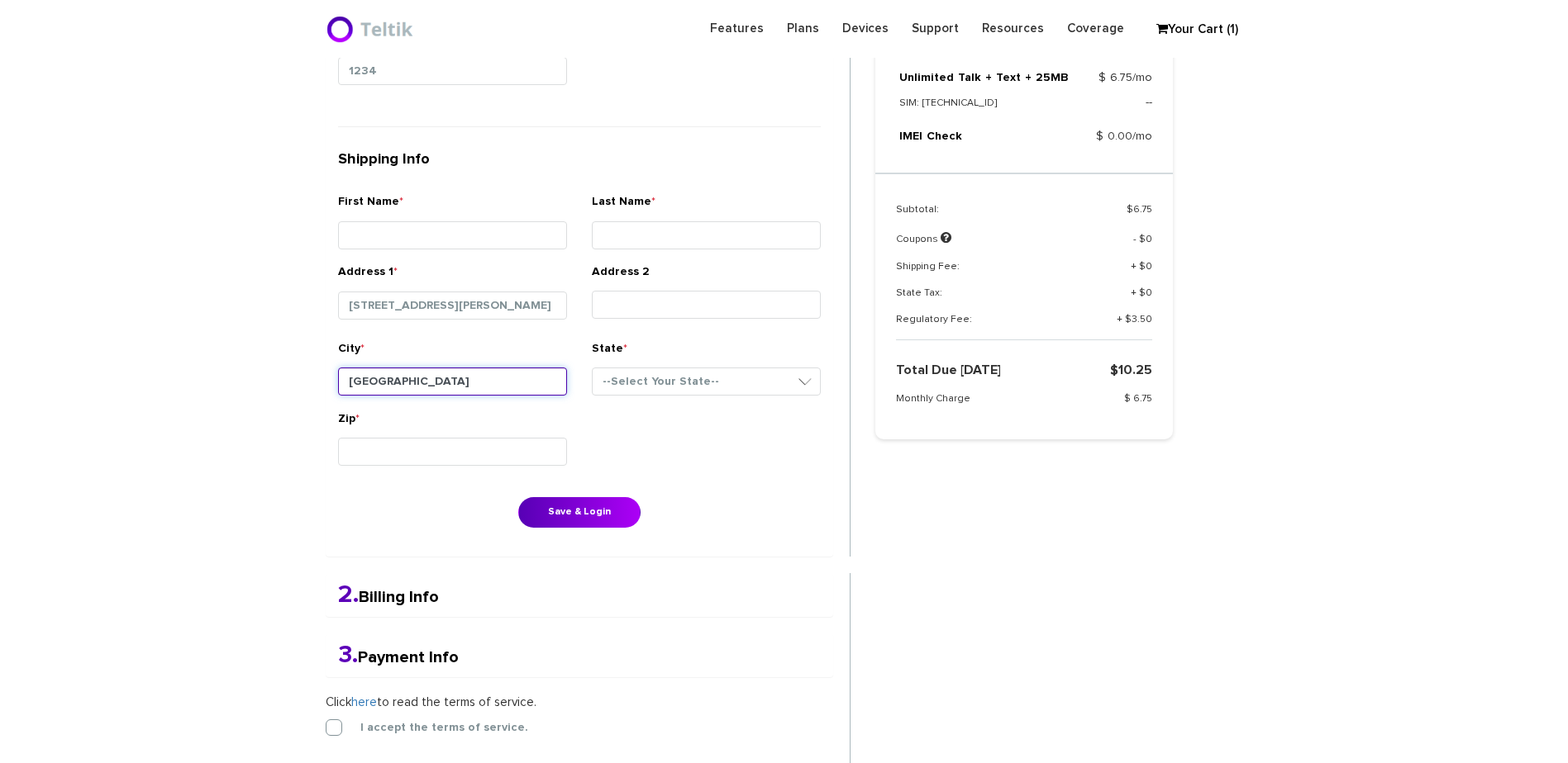
type input "Baltimore"
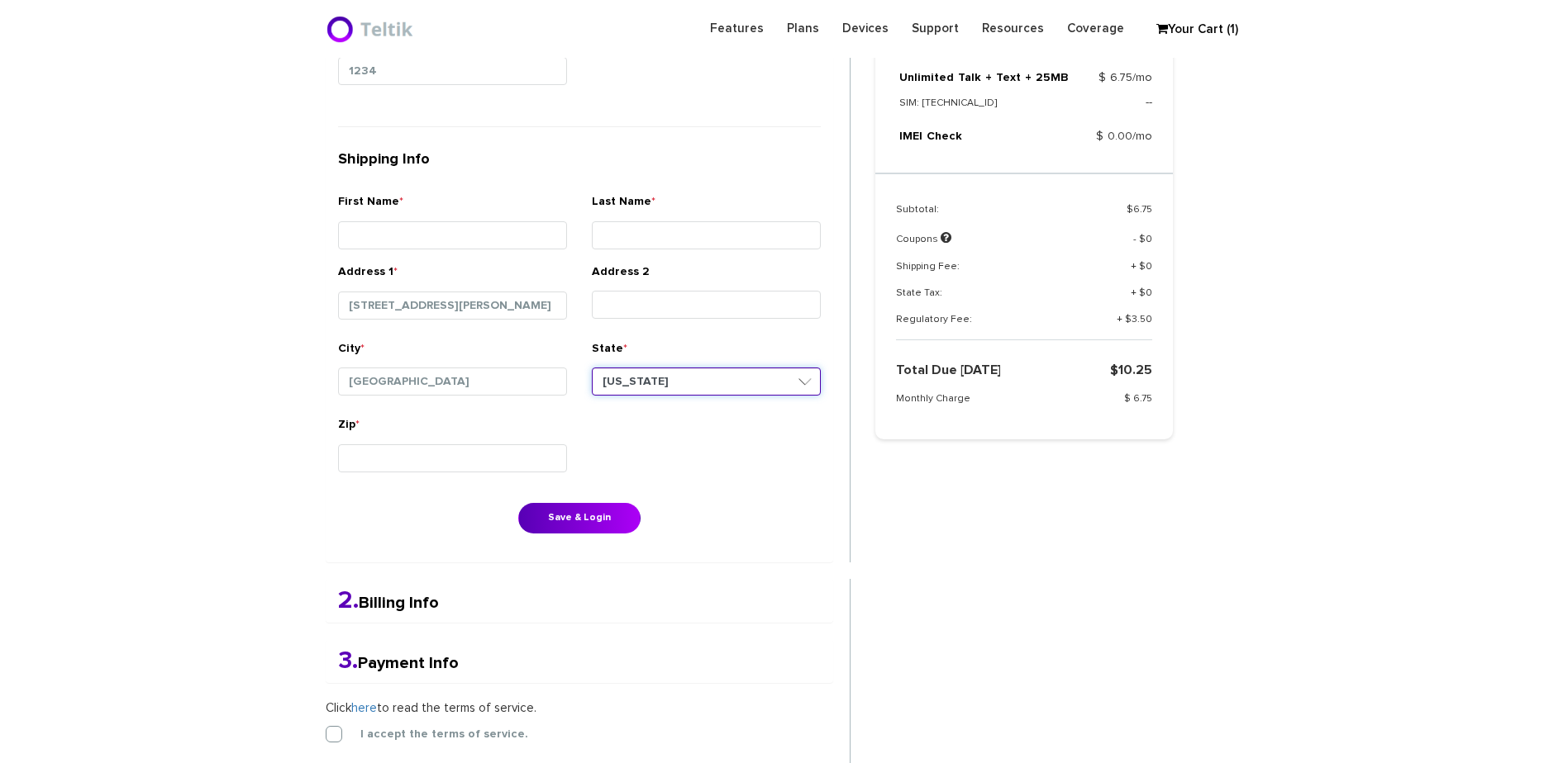
select select "MD"
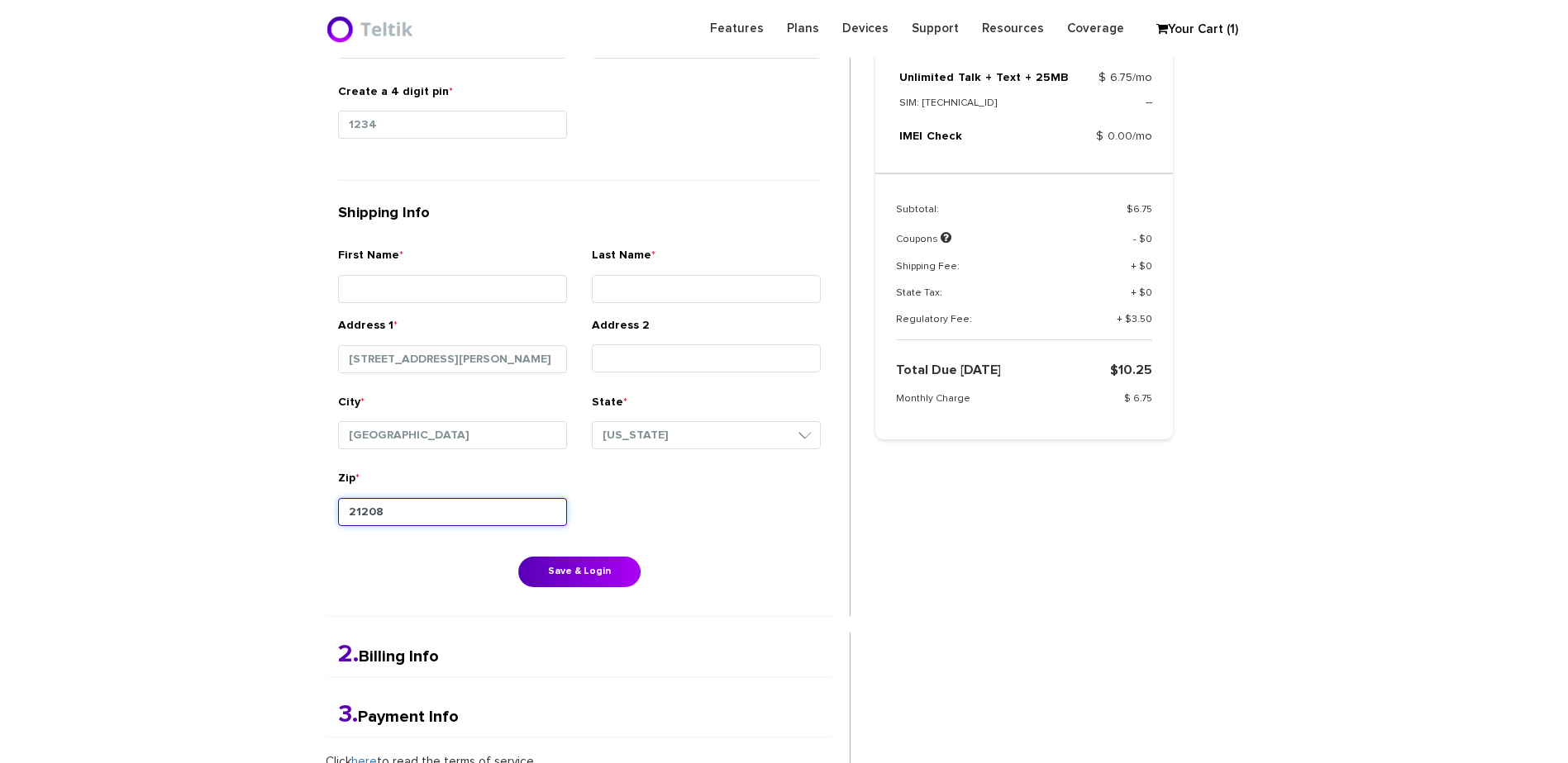
scroll to position [704, 0]
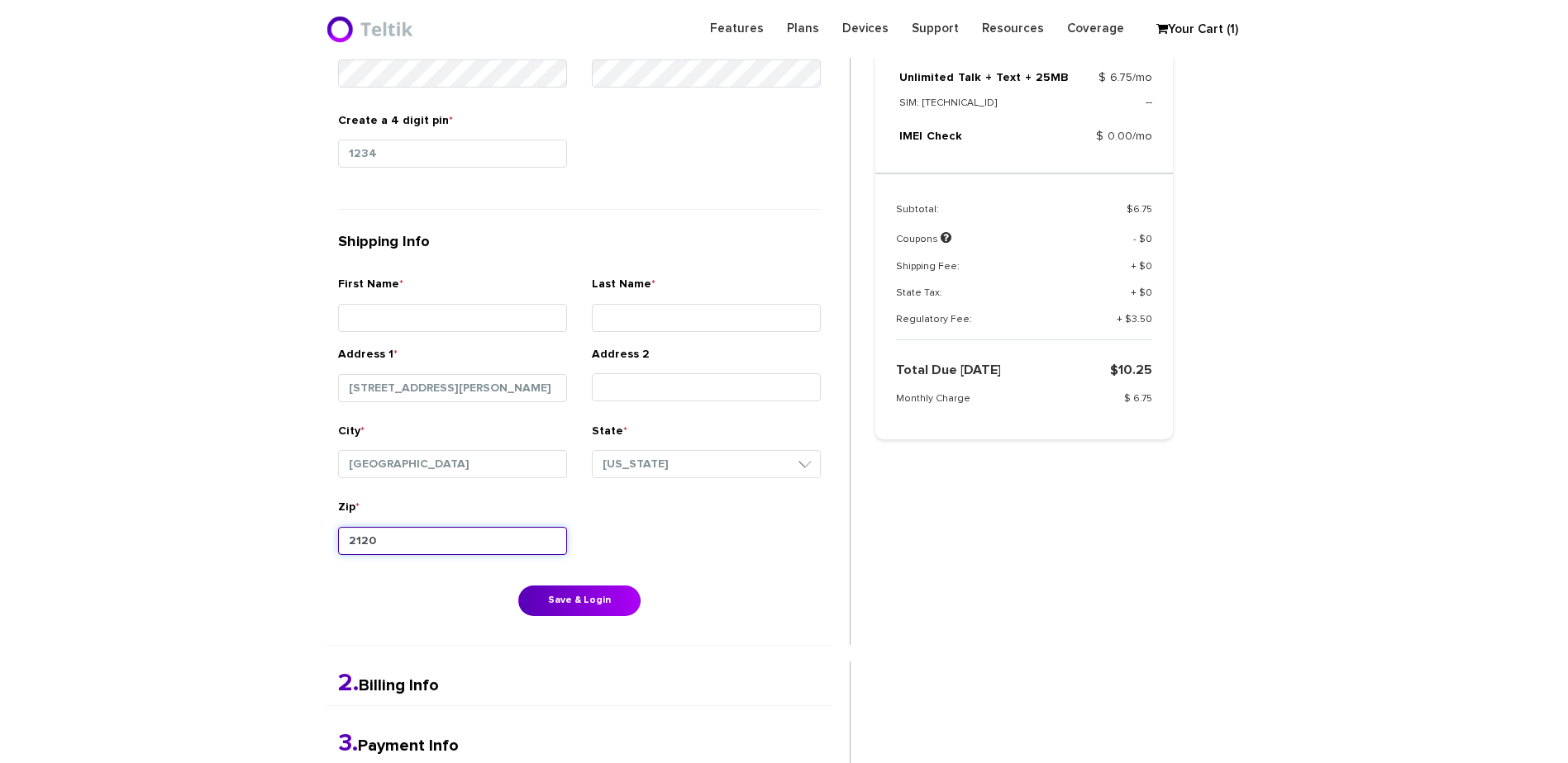
type input "21209"
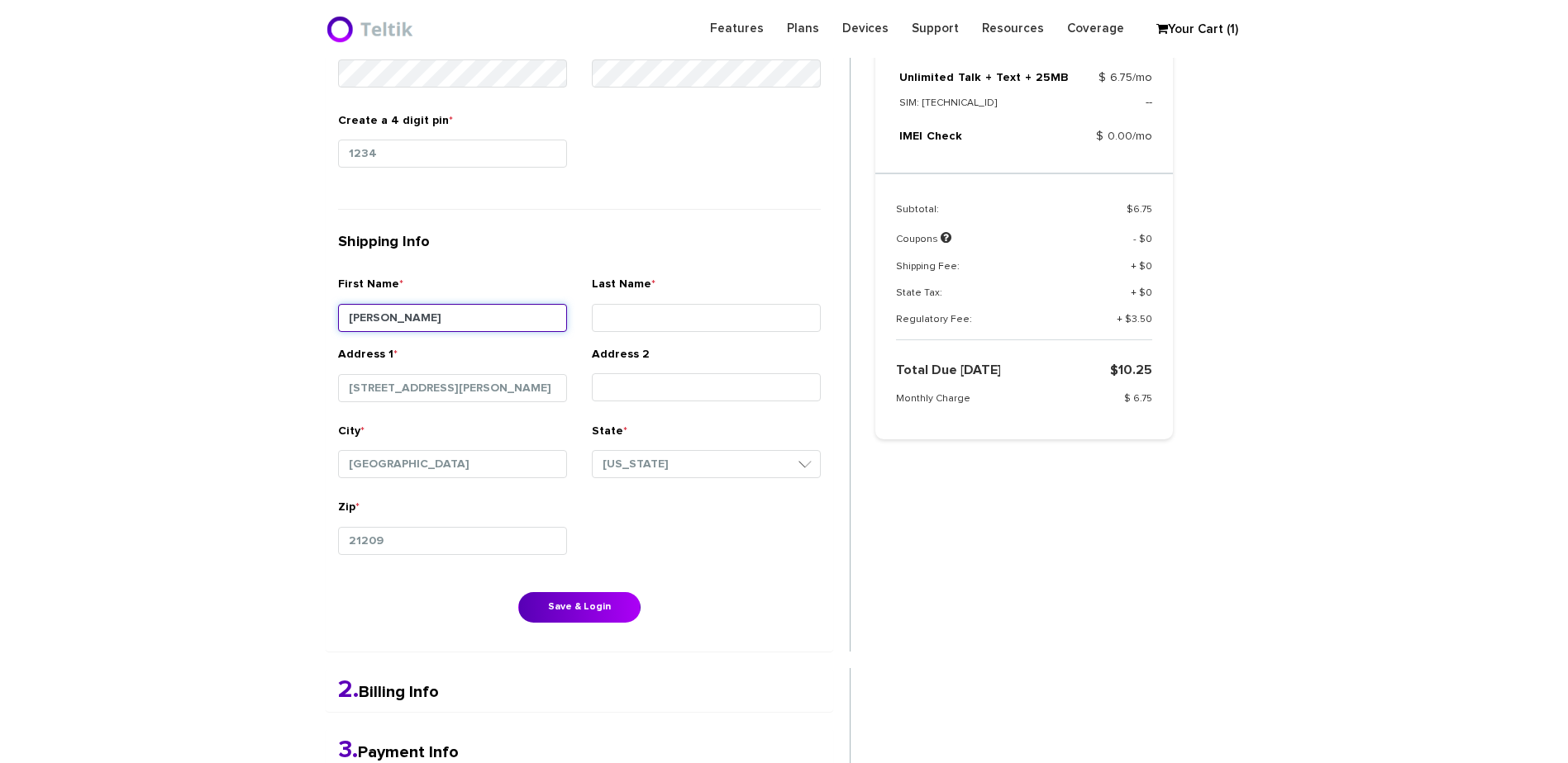
type input "Yaakov"
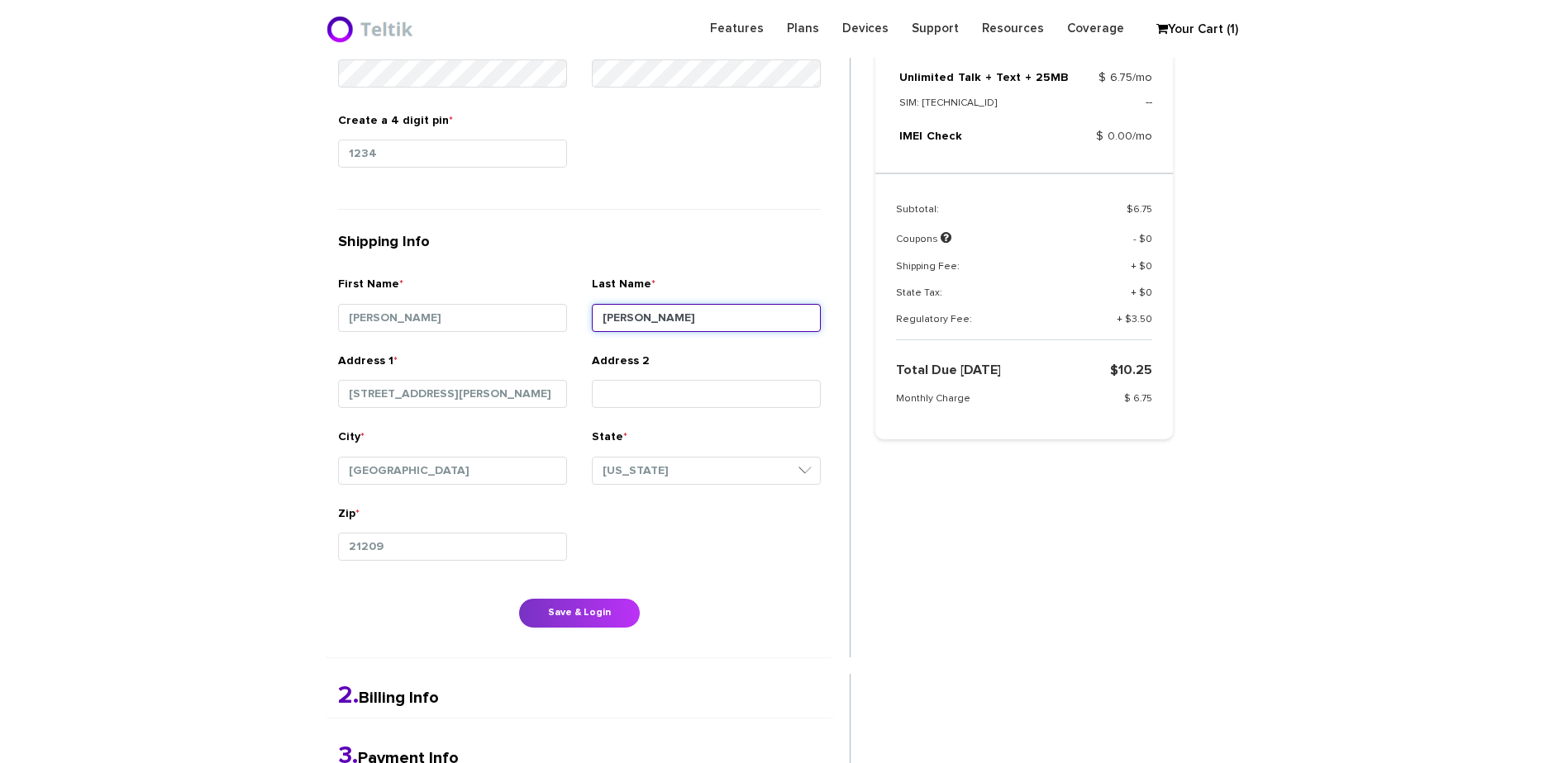
type input "Hollander"
click at [551, 611] on button "Save & Login" at bounding box center [579, 613] width 122 height 30
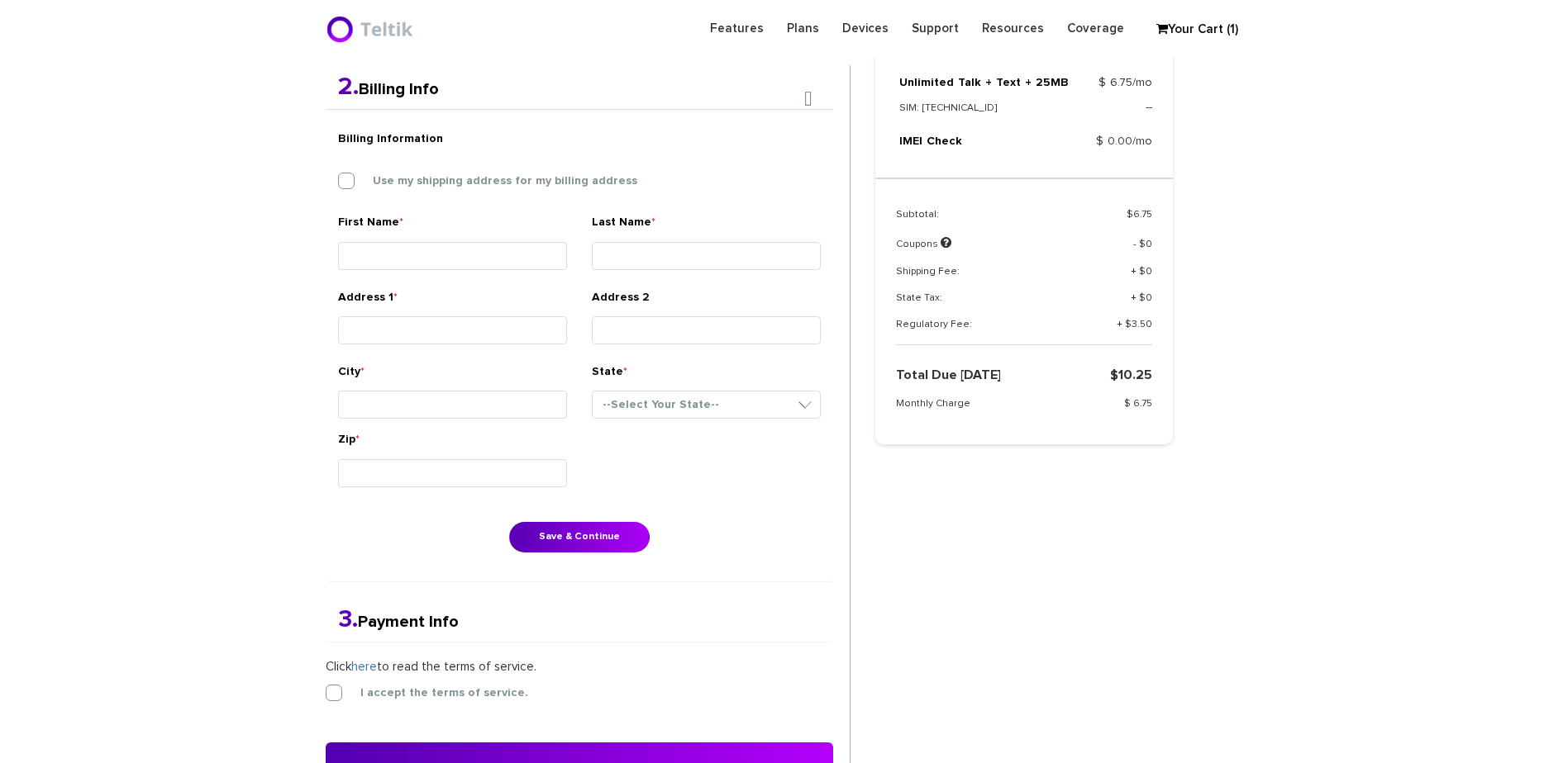
click at [466, 166] on div "Billing Information Use my shipping address for my billing address" at bounding box center [579, 168] width 508 height 92
click at [460, 186] on label "Use my shipping address for my billing address" at bounding box center [491, 182] width 289 height 15
click at [338, 177] on input "Use my shipping address for my billing address" at bounding box center [338, 177] width 0 height 0
type input "Yaakov"
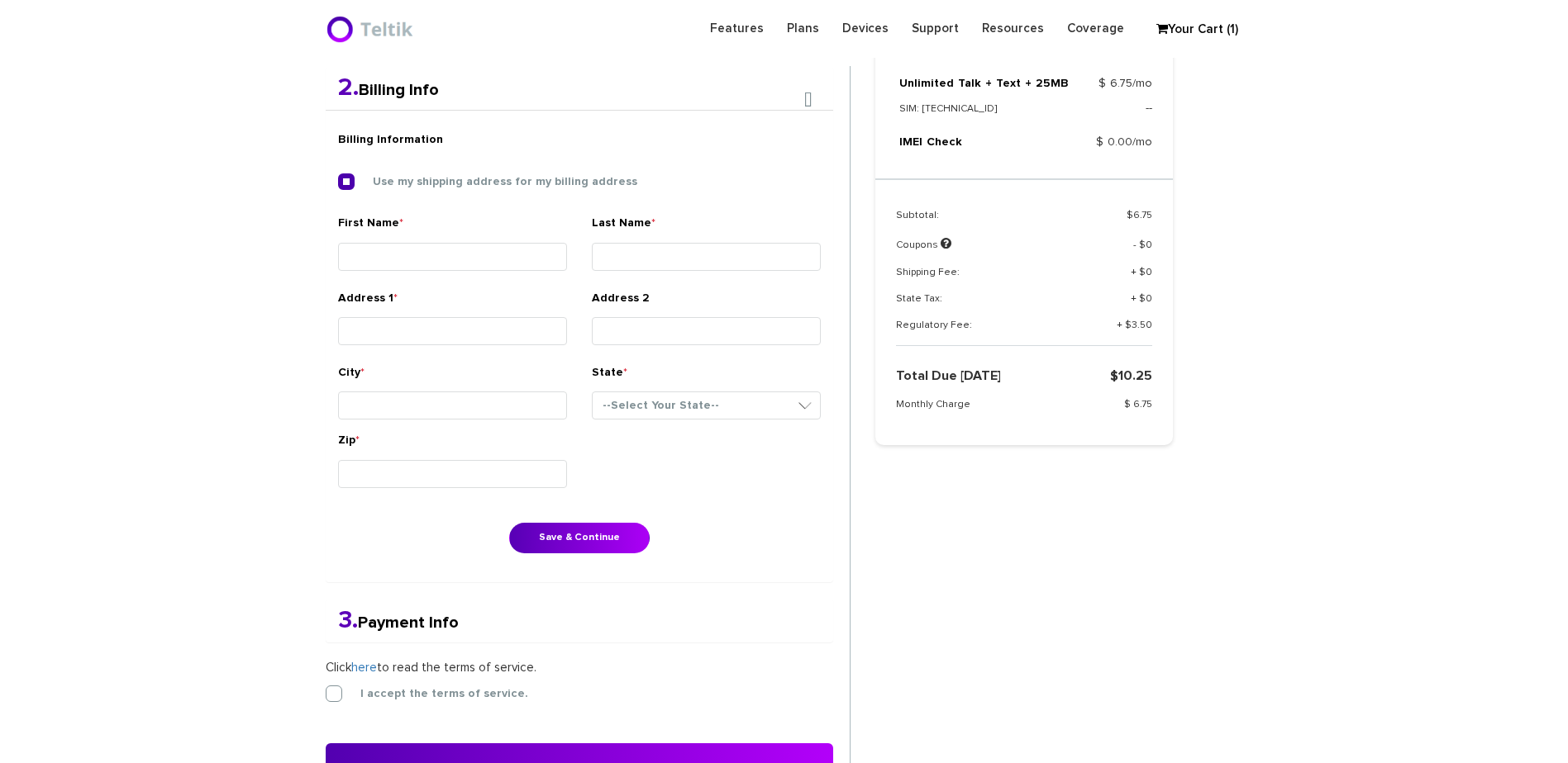
type input "Hollander"
type input "5520 Copperfield Road"
type input "Baltimore"
select select "MD"
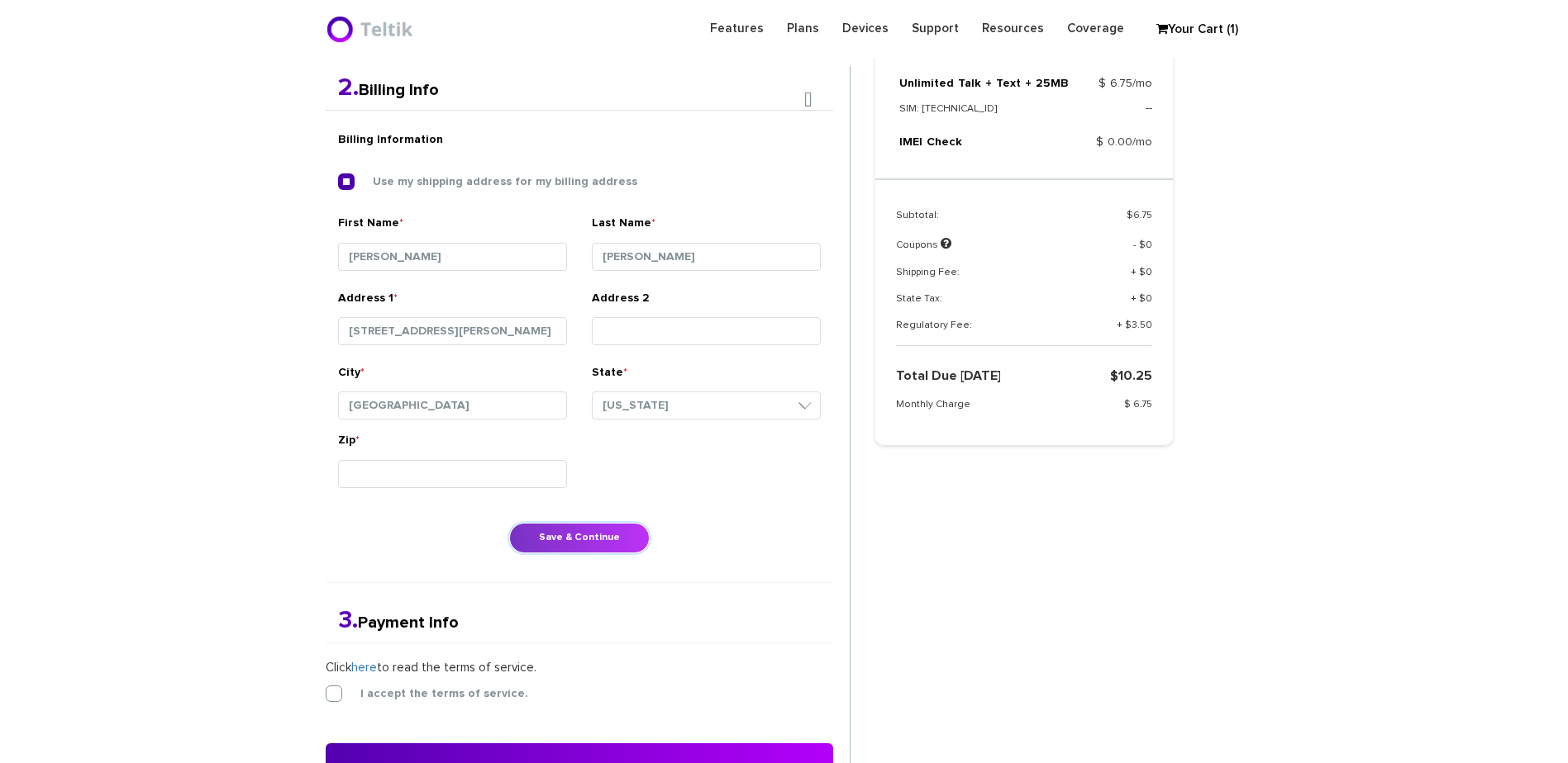
click at [569, 536] on button "Save & Continue" at bounding box center [579, 538] width 140 height 30
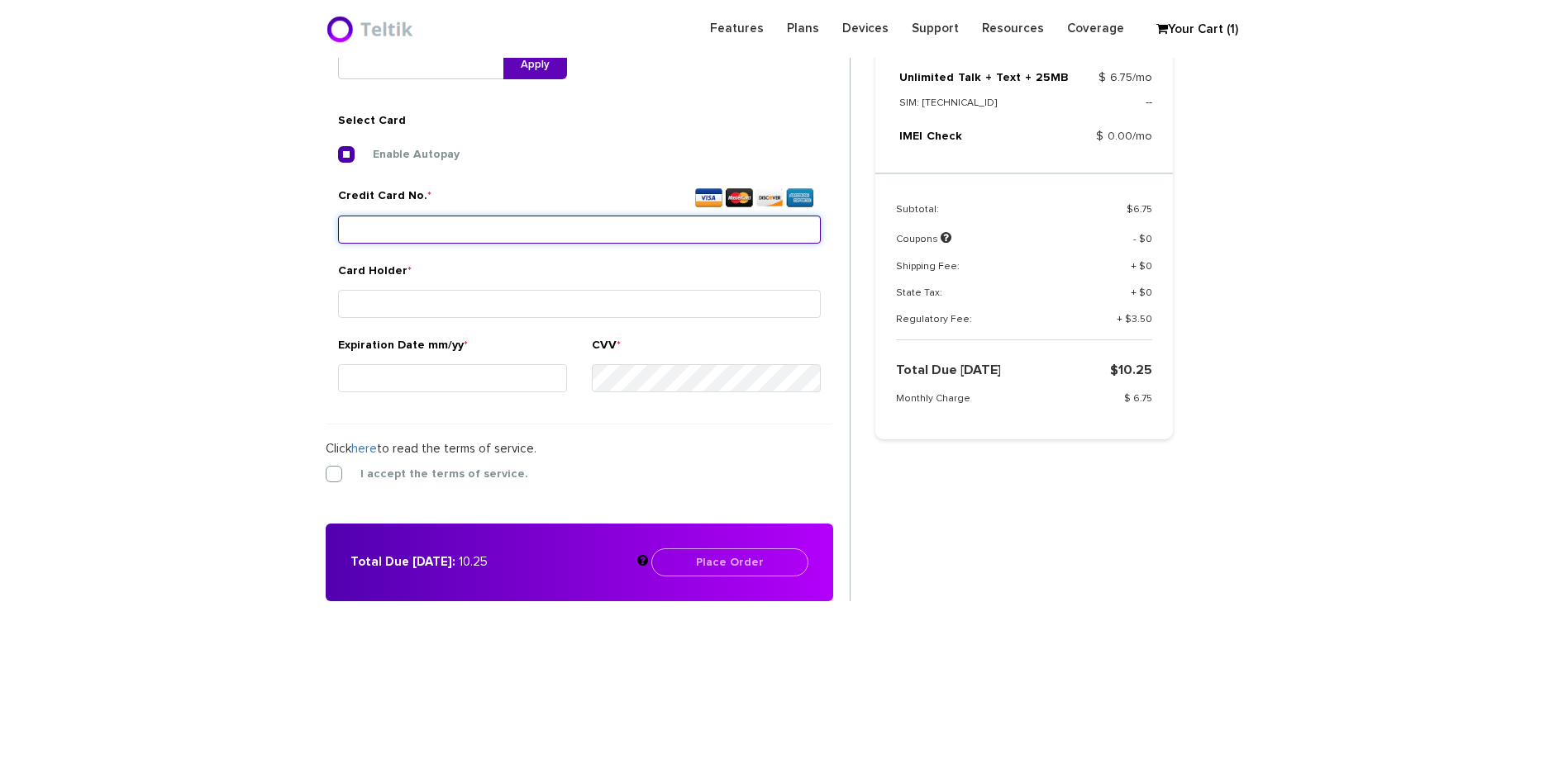
click at [471, 231] on input "Credit Card No. *" at bounding box center [579, 230] width 483 height 28
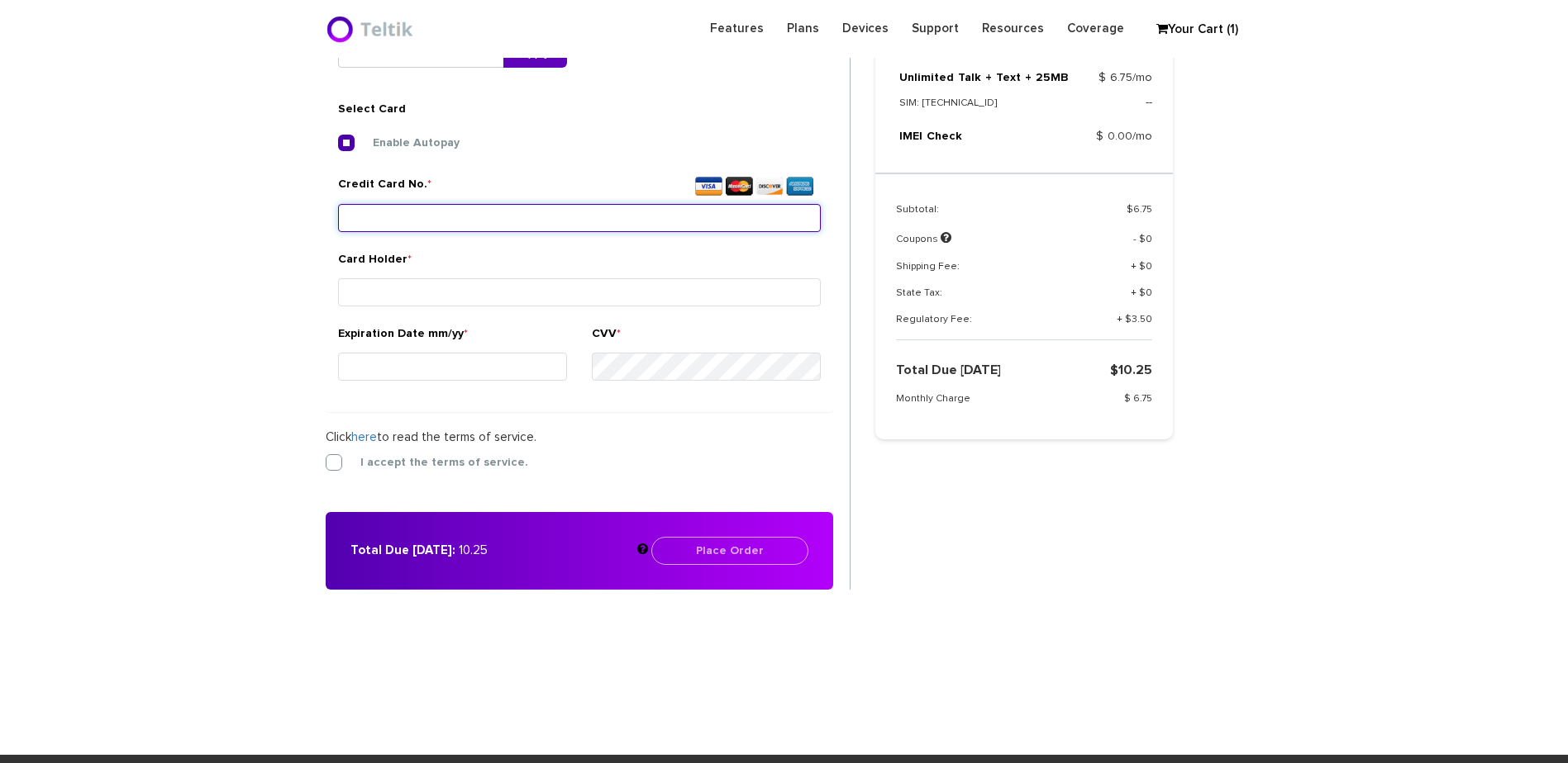
scroll to position [618, 0]
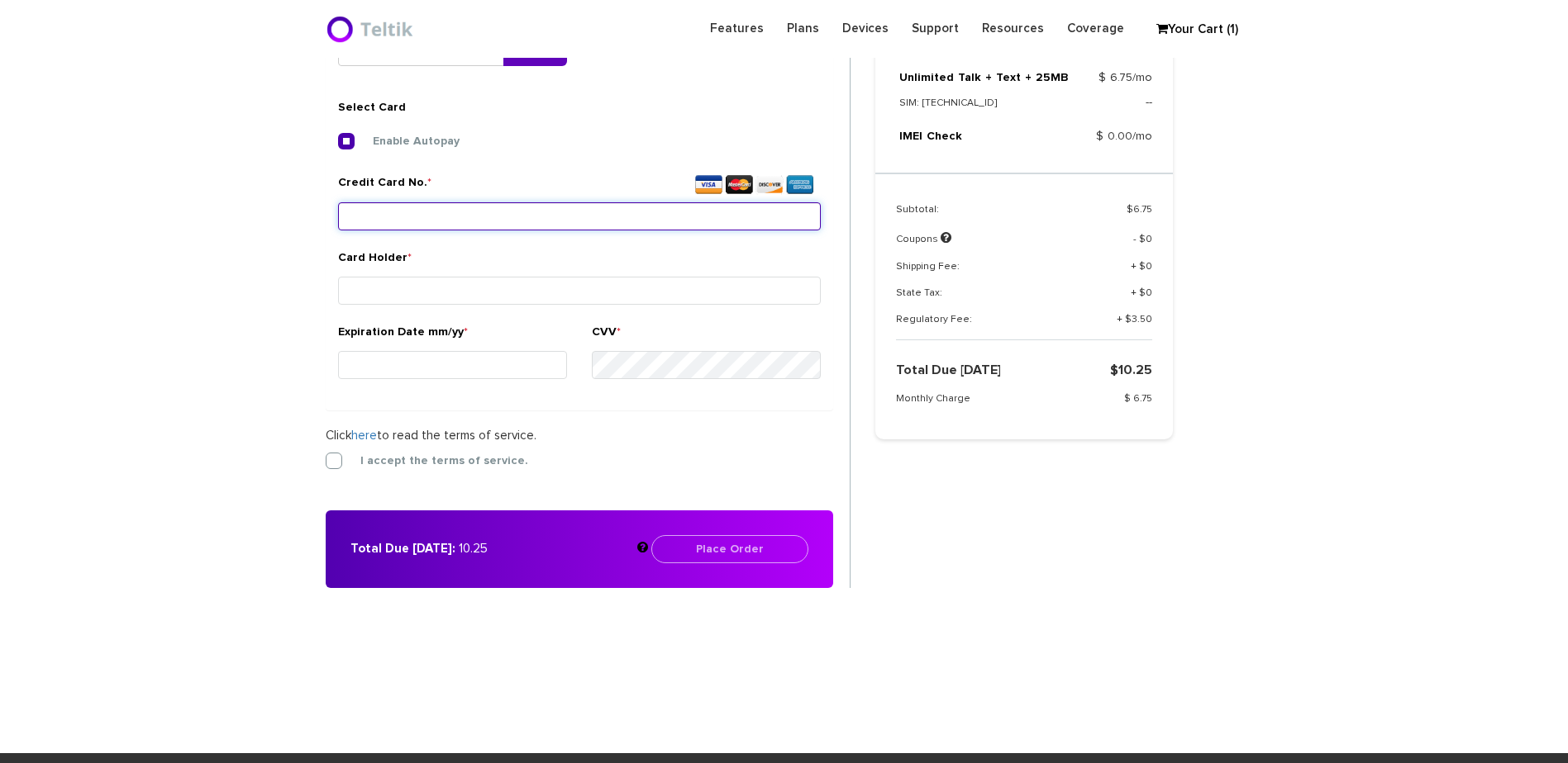
click at [618, 215] on input "Credit Card No. *" at bounding box center [579, 217] width 483 height 28
type input "5"
click at [459, 216] on input "Credit Card No. *" at bounding box center [579, 217] width 483 height 28
click at [664, 204] on input "Credit Card No. *" at bounding box center [579, 217] width 483 height 28
type input "5424 1815 8463 4773"
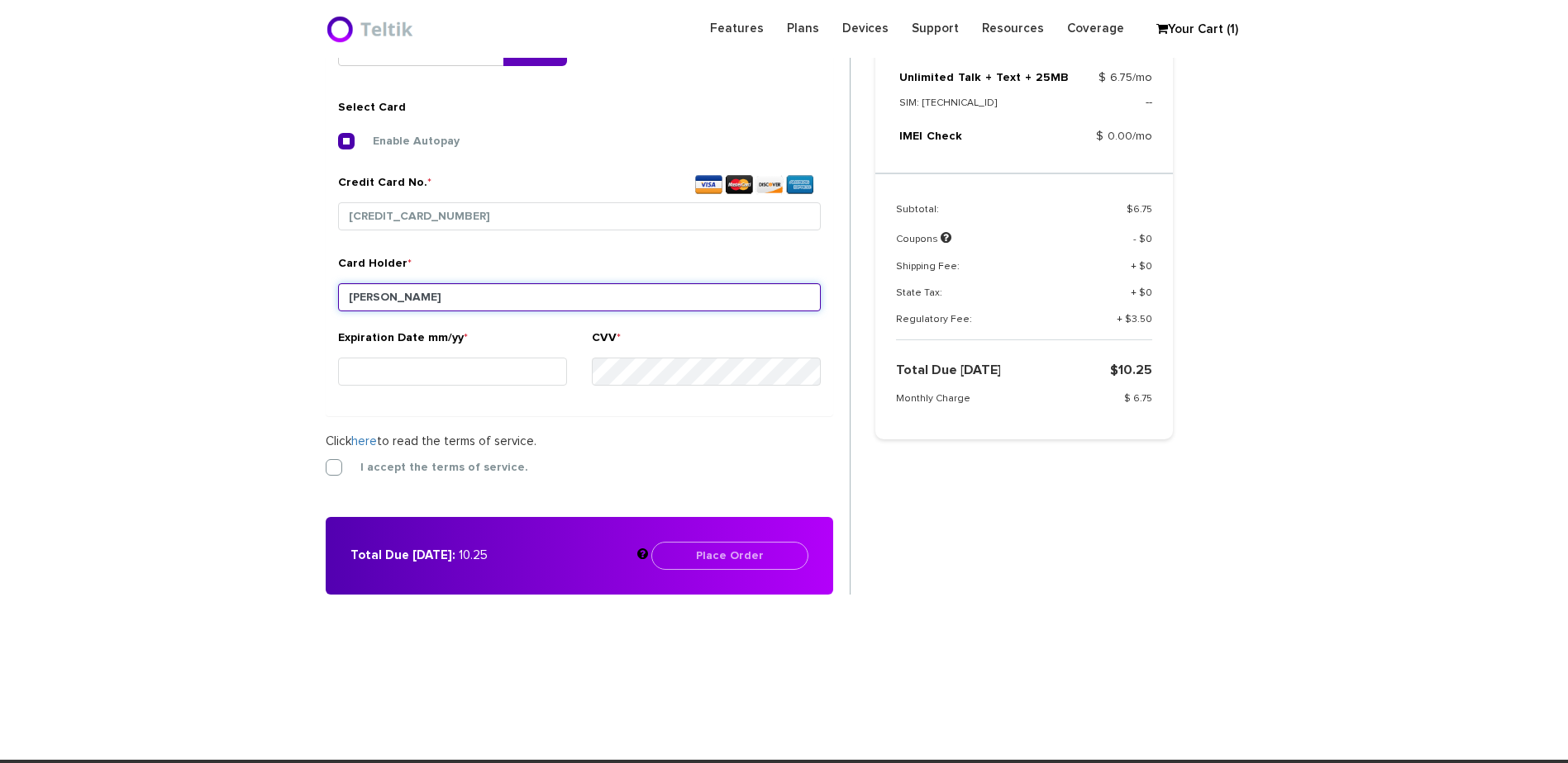
type input "Adina Hollander"
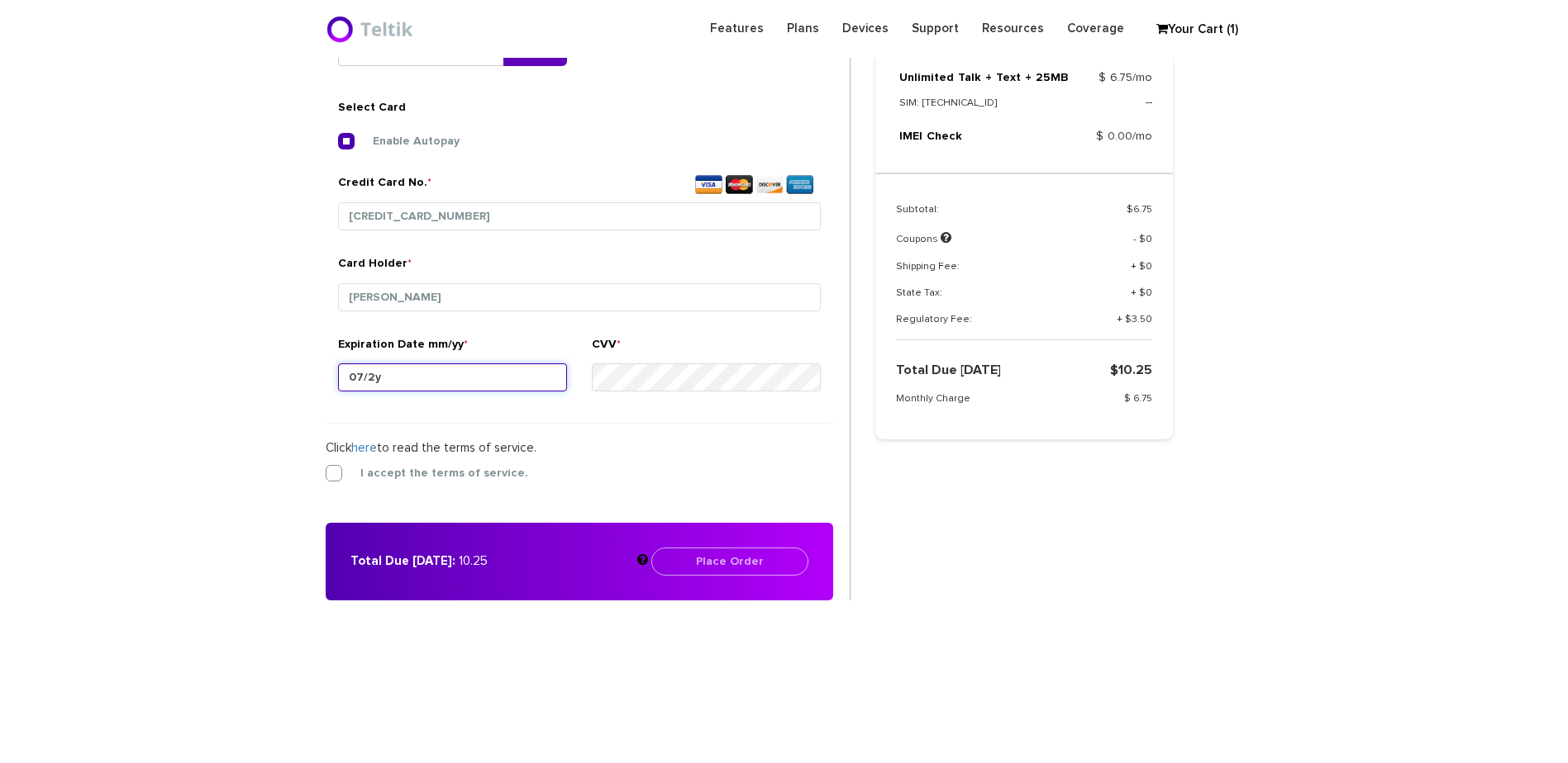
type input "07/28"
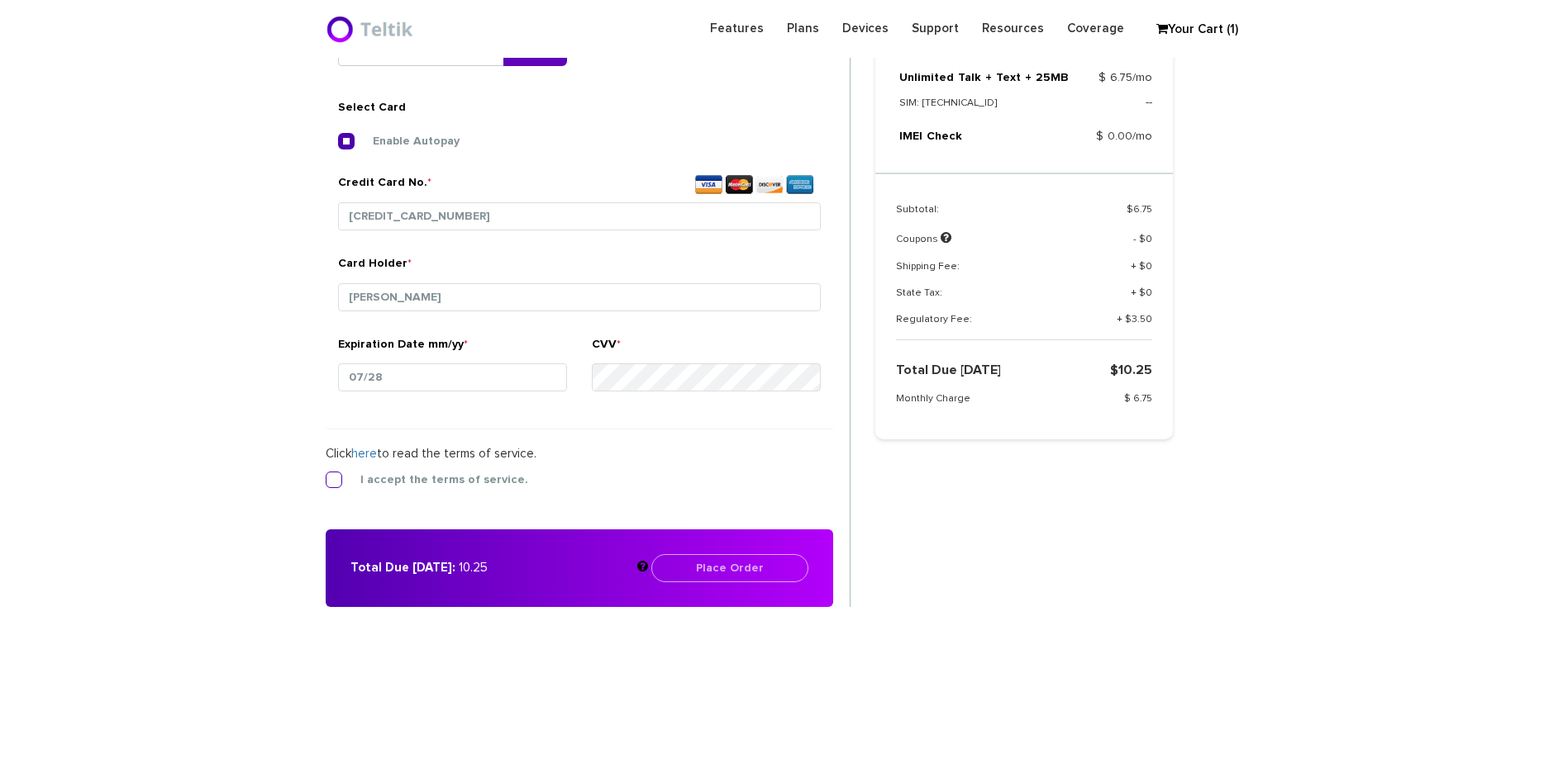
click at [502, 483] on label "I accept the terms of service." at bounding box center [431, 480] width 192 height 15
click at [326, 475] on input "I accept the terms of service." at bounding box center [326, 475] width 0 height 0
click at [729, 599] on div "Total Due Today: 10.25 Place Order Please enter your billing details" at bounding box center [579, 568] width 508 height 78
click at [741, 557] on button "Place Order" at bounding box center [730, 569] width 157 height 28
